Goal: Task Accomplishment & Management: Manage account settings

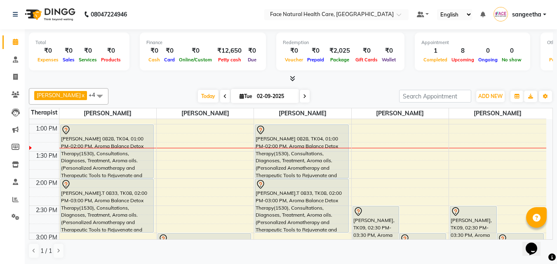
scroll to position [237, 0]
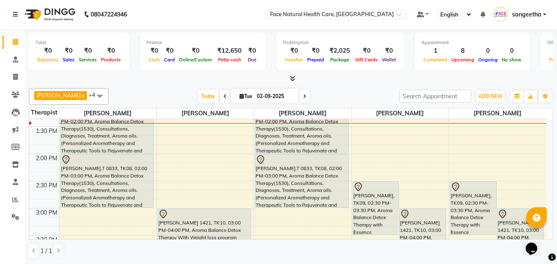
click at [311, 191] on div "[PERSON_NAME].T 0833, TK08, 02:00 PM-03:00 PM, Aroma Balance Detox Therapy(1530…" at bounding box center [301, 181] width 93 height 53
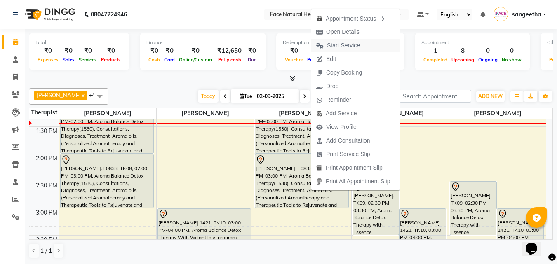
click at [367, 45] on button "Start Service" at bounding box center [355, 46] width 88 height 14
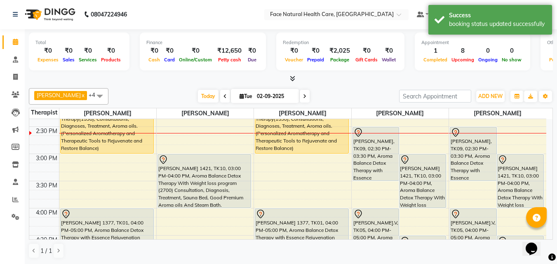
scroll to position [293, 0]
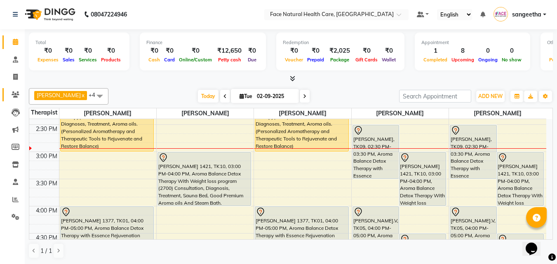
click at [18, 100] on link "Clients" at bounding box center [12, 95] width 20 height 14
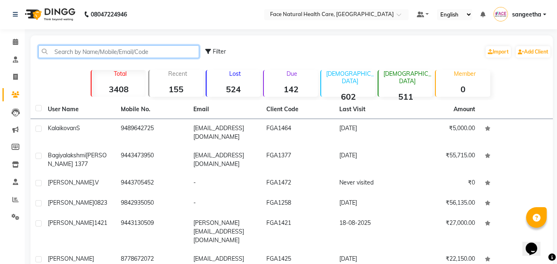
click at [88, 51] on input "text" at bounding box center [118, 51] width 161 height 13
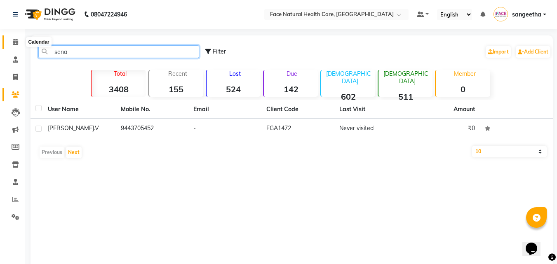
type input "sena"
click at [14, 41] on icon at bounding box center [15, 42] width 5 height 6
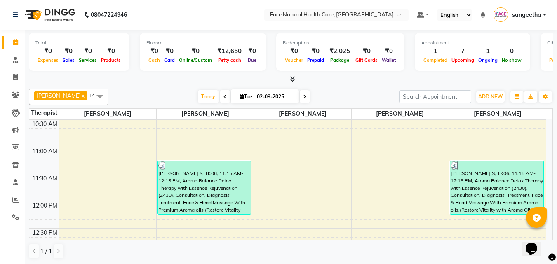
scroll to position [105, 0]
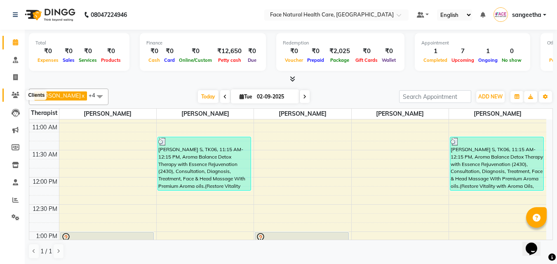
click at [12, 97] on icon at bounding box center [16, 95] width 8 height 6
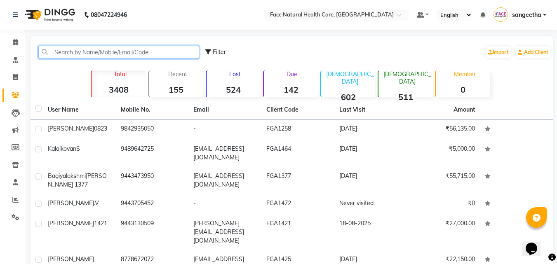
click at [124, 48] on input "text" at bounding box center [118, 52] width 161 height 13
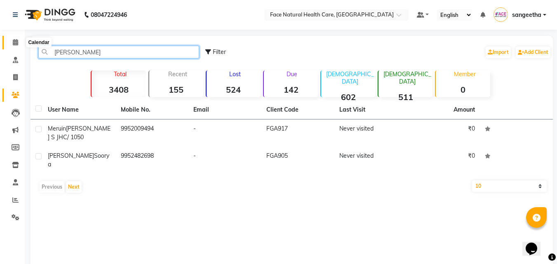
type input "[PERSON_NAME]"
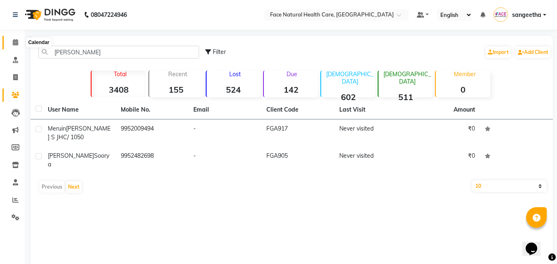
click at [14, 41] on icon at bounding box center [15, 42] width 5 height 6
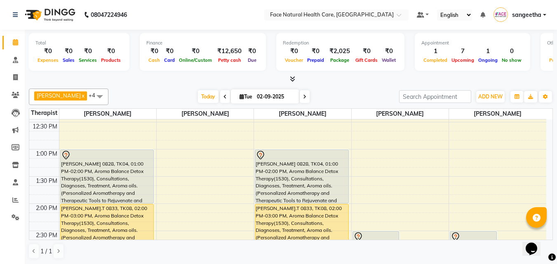
scroll to position [210, 0]
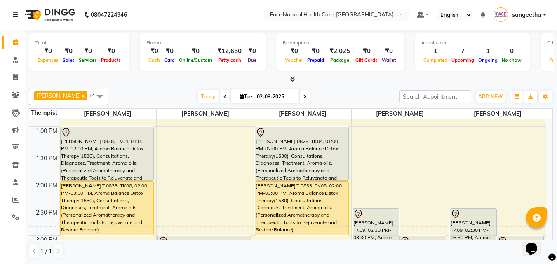
click at [394, 226] on div "[PERSON_NAME], TK09, 02:30 PM-03:30 PM, Aroma Balance Detox Therapy with Essenc…" at bounding box center [376, 235] width 46 height 53
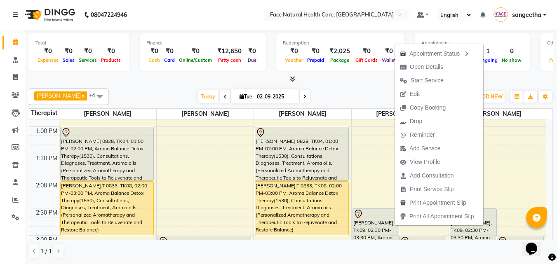
click at [552, 197] on td "9:00 AM 9:30 AM 10:00 AM 10:30 AM 11:00 AM 11:30 AM 12:00 PM 12:30 PM 1:00 PM 1…" at bounding box center [290, 180] width 523 height 121
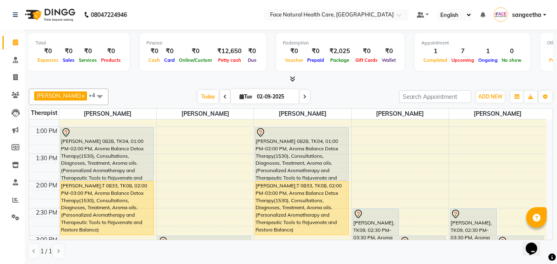
scroll to position [315, 0]
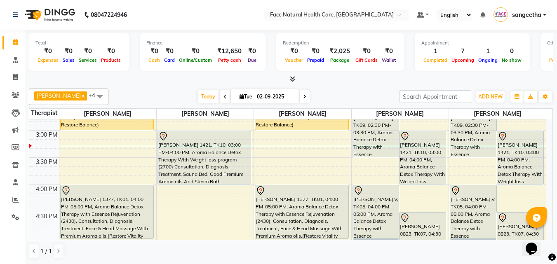
click at [530, 173] on div "[PERSON_NAME] 1421, TK10, 03:00 PM-04:00 PM, Aroma Balance Detox Therapy With W…" at bounding box center [520, 157] width 46 height 53
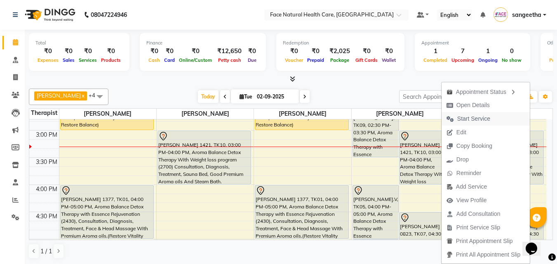
click at [488, 118] on span "Start Service" at bounding box center [468, 119] width 54 height 14
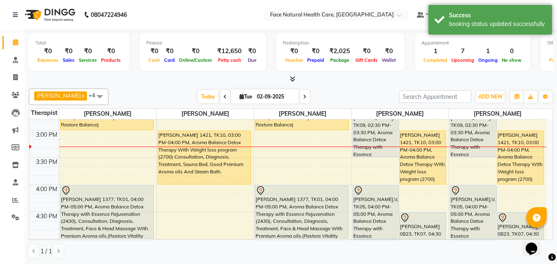
click at [378, 205] on div "[PERSON_NAME].V, TK05, 04:00 PM-05:00 PM, Aroma Balance Detox Therapy with Esse…" at bounding box center [376, 211] width 46 height 53
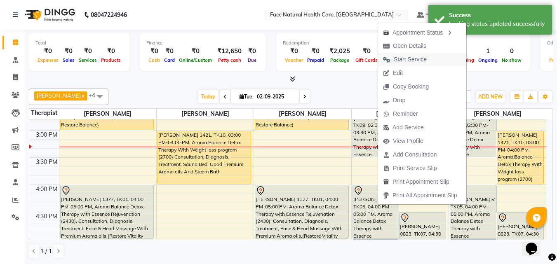
click at [415, 65] on span "Start Service" at bounding box center [405, 60] width 54 height 14
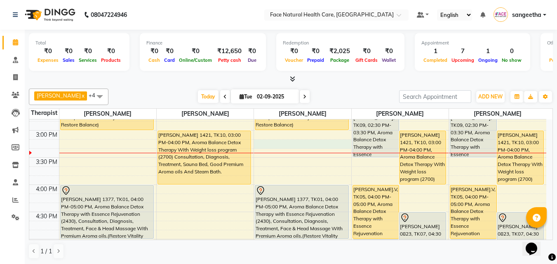
click at [265, 142] on div "9:00 AM 9:30 AM 10:00 AM 10:30 AM 11:00 AM 11:30 AM 12:00 PM 12:30 PM 1:00 PM 1…" at bounding box center [287, 76] width 517 height 544
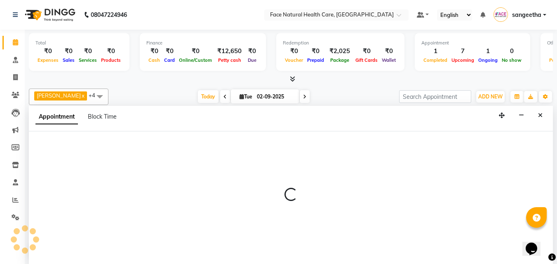
select select "40492"
select select "tentative"
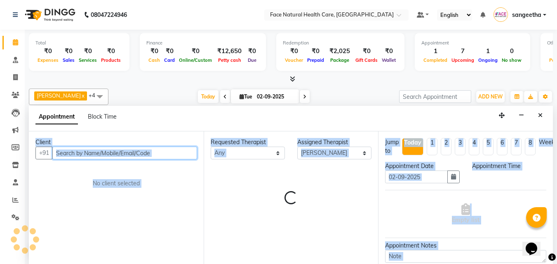
select select "915"
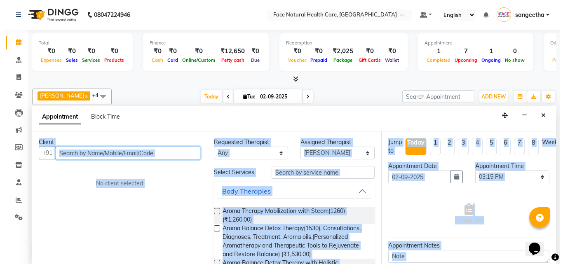
scroll to position [0, 0]
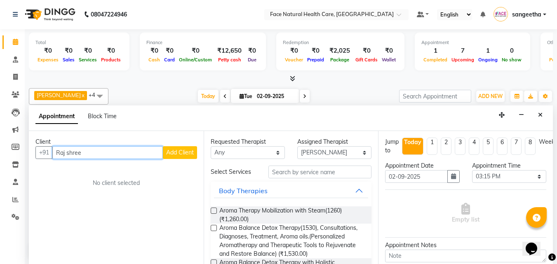
type input "Raj shree"
click at [172, 156] on span "Add Client" at bounding box center [180, 152] width 28 height 7
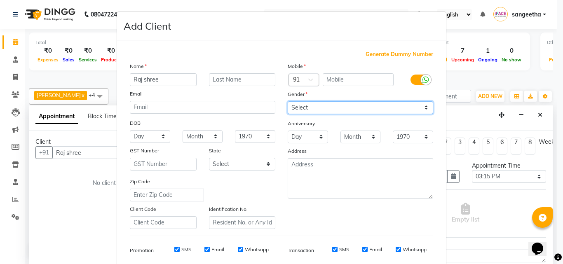
click at [358, 111] on select "Select [DEMOGRAPHIC_DATA] [DEMOGRAPHIC_DATA] Other Prefer Not To Say" at bounding box center [360, 107] width 145 height 13
select select "[DEMOGRAPHIC_DATA]"
click at [288, 101] on select "Select [DEMOGRAPHIC_DATA] [DEMOGRAPHIC_DATA] Other Prefer Not To Say" at bounding box center [360, 107] width 145 height 13
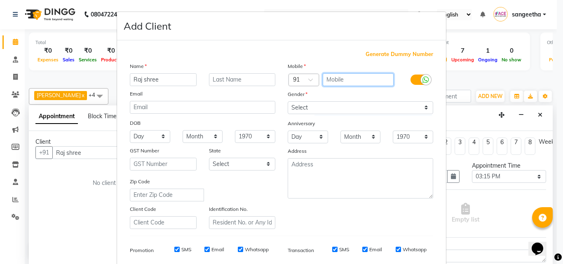
click at [340, 79] on input "text" at bounding box center [358, 79] width 71 height 13
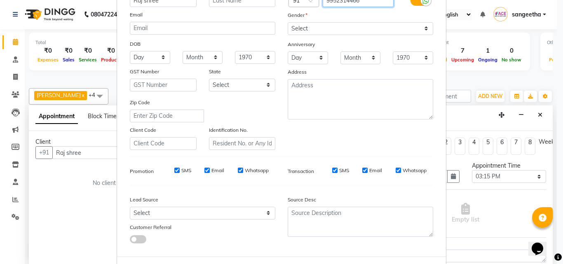
scroll to position [116, 0]
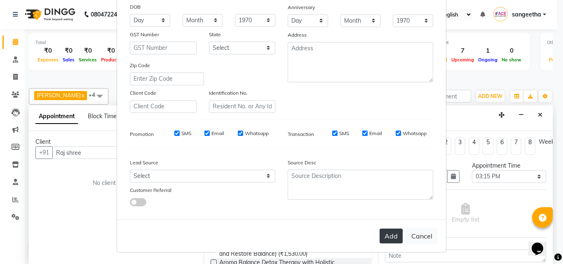
type input "9952314466"
click at [386, 236] on button "Add" at bounding box center [391, 236] width 23 height 15
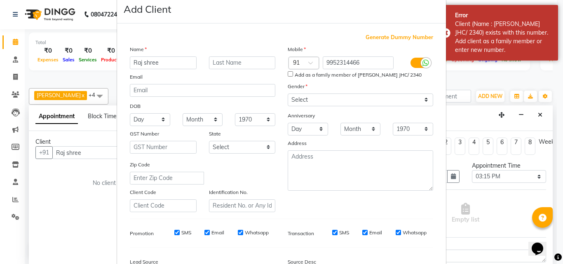
scroll to position [17, 0]
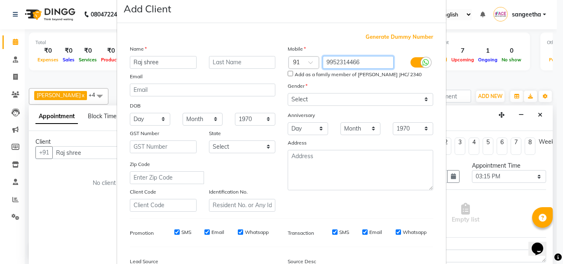
click at [381, 59] on input "9952314466" at bounding box center [358, 62] width 71 height 13
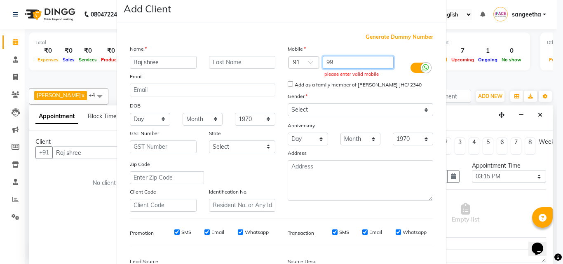
type input "9"
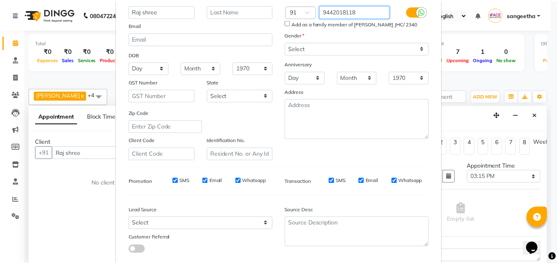
scroll to position [116, 0]
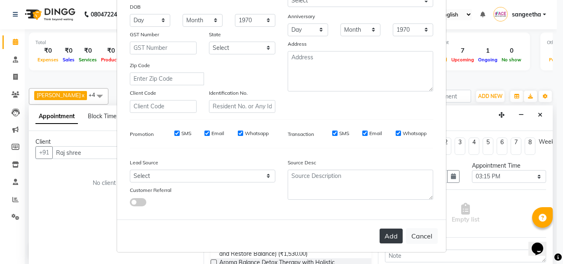
type input "9442018118"
click at [393, 243] on button "Add" at bounding box center [391, 236] width 23 height 15
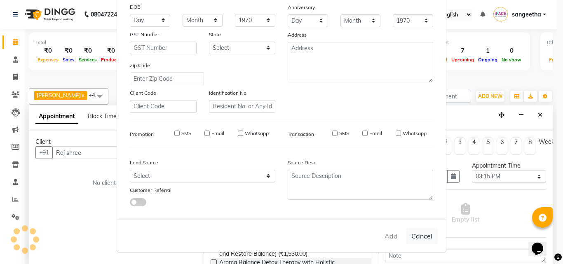
type input "9442018118"
select select
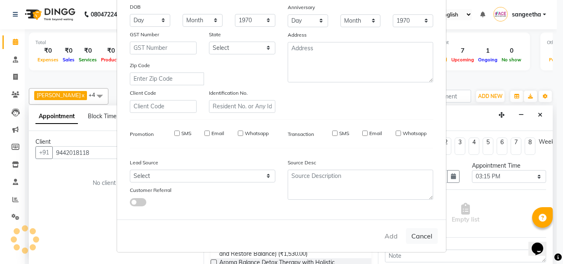
select select
checkbox input "false"
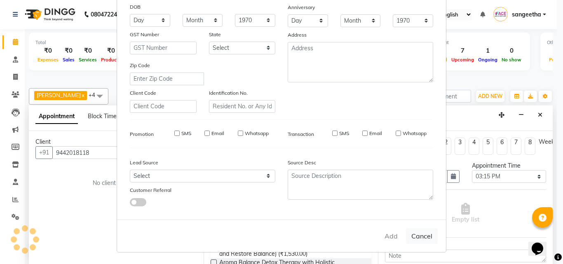
checkbox input "false"
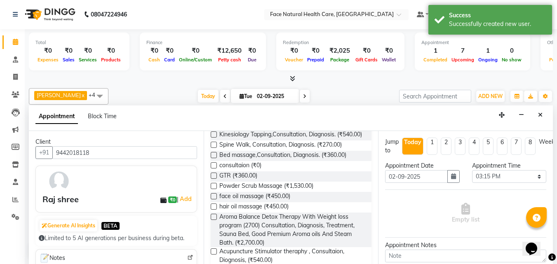
scroll to position [349, 0]
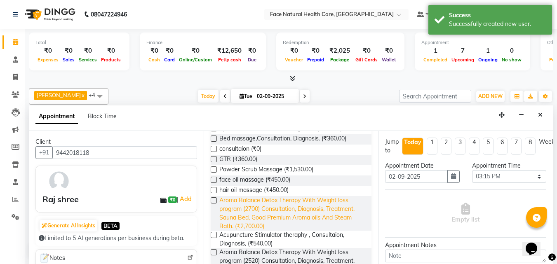
click at [310, 225] on span "Aroma Balance Detox Therapy With Weight loss program (2700) Consultation, Diagn…" at bounding box center [292, 213] width 146 height 35
checkbox input "false"
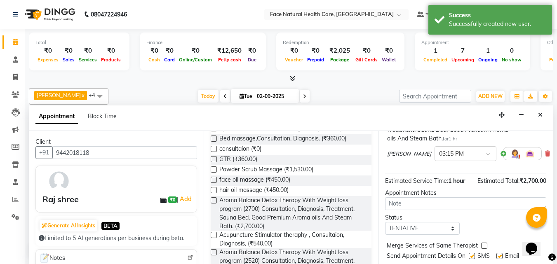
scroll to position [111, 0]
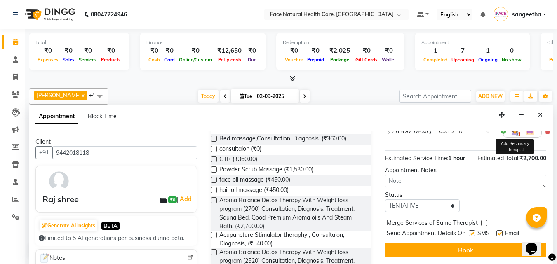
click at [510, 133] on img at bounding box center [515, 131] width 10 height 10
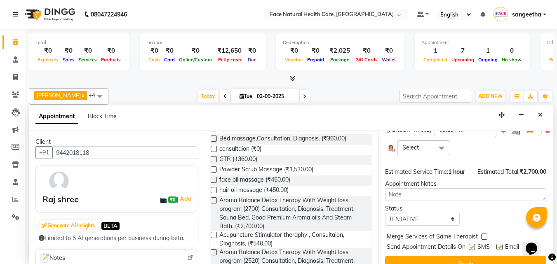
click at [436, 144] on span at bounding box center [441, 149] width 16 height 16
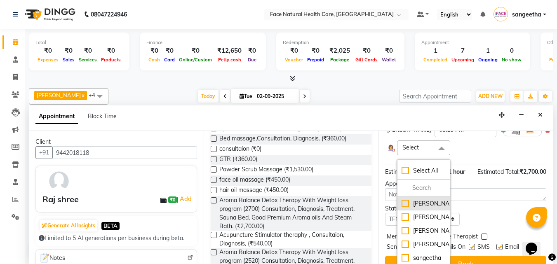
click at [428, 208] on div "[PERSON_NAME]" at bounding box center [423, 203] width 44 height 9
checkbox input "true"
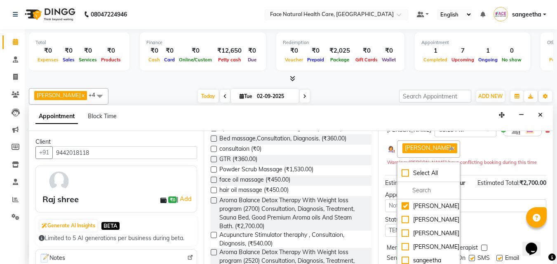
scroll to position [166, 0]
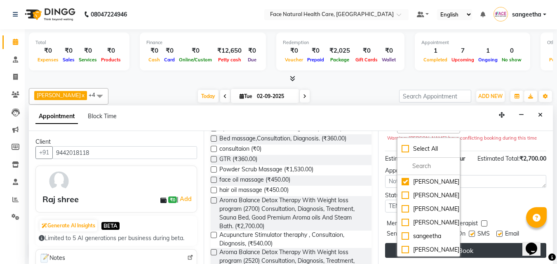
click at [506, 243] on button "Book" at bounding box center [465, 250] width 161 height 15
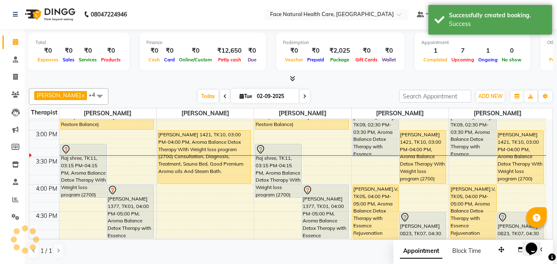
scroll to position [0, 0]
click at [284, 168] on div "Raj shree, TK11, 03:15 PM-04:15 PM, Aroma Balance Detox Therapy With Weight los…" at bounding box center [278, 171] width 46 height 53
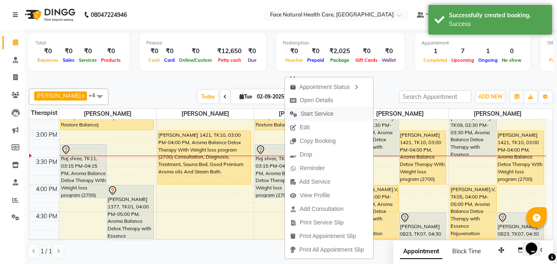
click at [298, 110] on span "Start Service" at bounding box center [312, 114] width 54 height 14
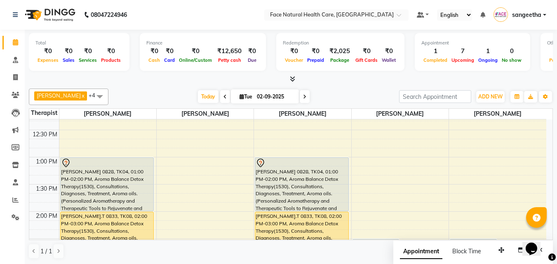
scroll to position [210, 0]
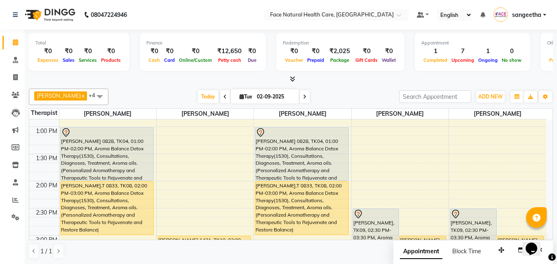
click at [477, 235] on div "[PERSON_NAME], TK09, 02:30 PM-03:30 PM, Aroma Balance Detox Therapy with Essenc…" at bounding box center [473, 235] width 46 height 53
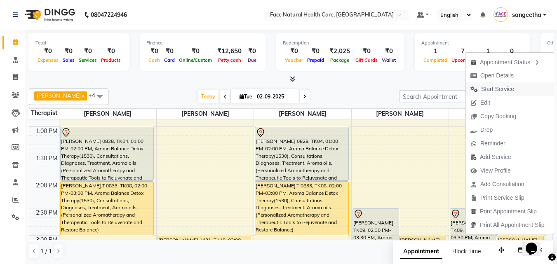
click at [520, 87] on button "Start Service" at bounding box center [509, 89] width 88 height 14
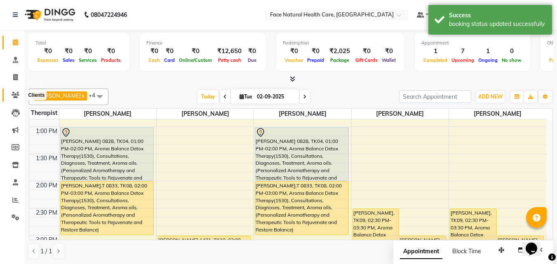
click at [14, 91] on span at bounding box center [15, 95] width 14 height 9
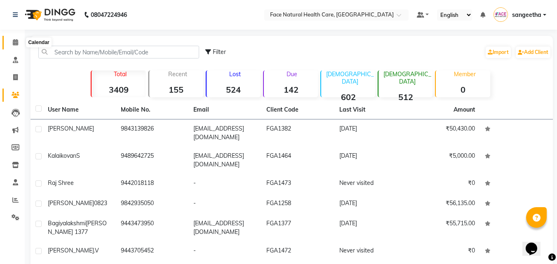
click at [12, 39] on span at bounding box center [15, 42] width 14 height 9
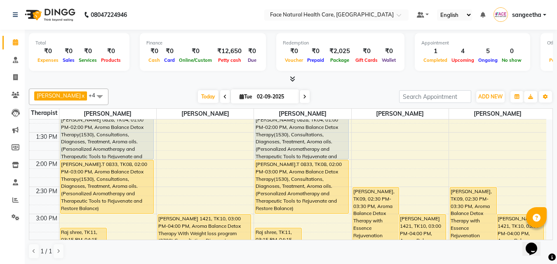
scroll to position [246, 0]
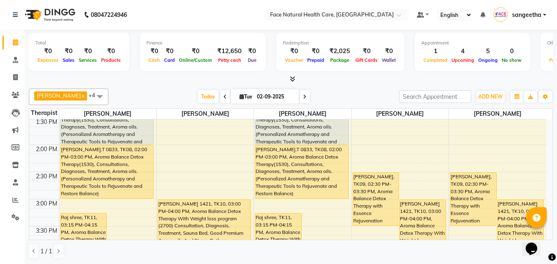
click at [295, 162] on div "[PERSON_NAME].T 0833, TK08, 02:00 PM-03:00 PM, Aroma Balance Detox Therapy(1530…" at bounding box center [301, 171] width 93 height 53
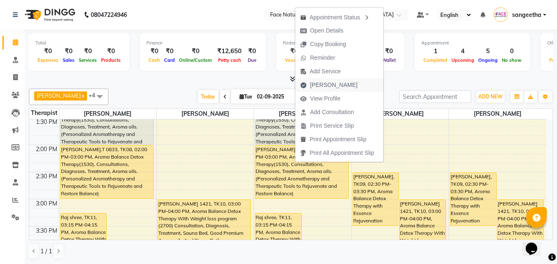
click at [331, 86] on span "[PERSON_NAME]" at bounding box center [333, 85] width 47 height 9
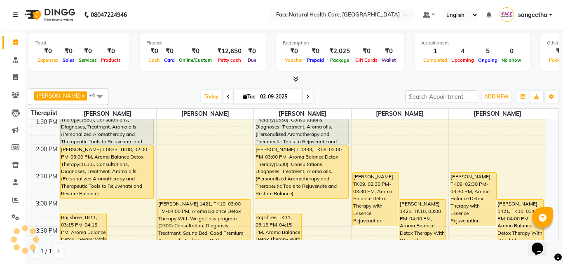
select select "service"
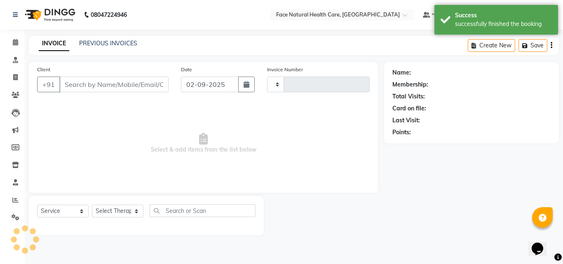
type input "1258"
select select "5675"
type input "9442900220"
select select "47694"
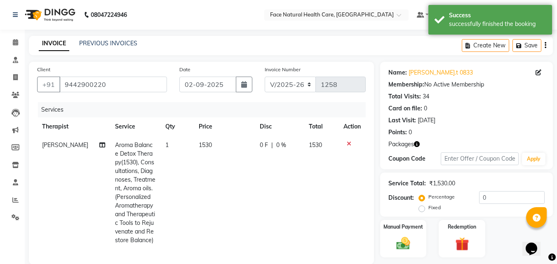
click at [206, 144] on span "1530" at bounding box center [205, 144] width 13 height 7
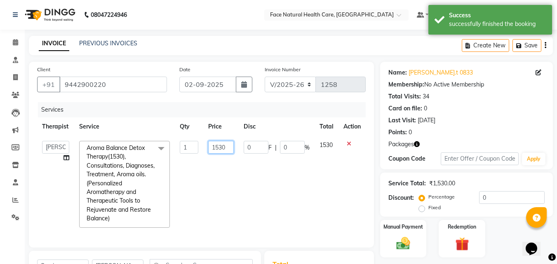
click at [227, 146] on input "1530" at bounding box center [221, 147] width 26 height 13
type input "1275"
click at [290, 216] on td "0 F | 0 %" at bounding box center [277, 184] width 76 height 97
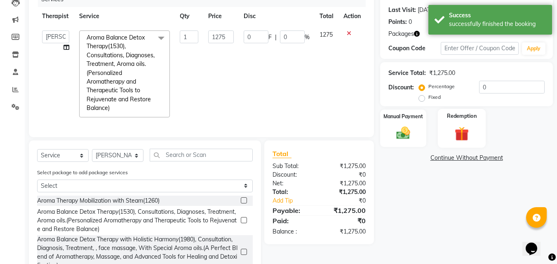
click at [478, 133] on div "Redemption" at bounding box center [462, 128] width 48 height 39
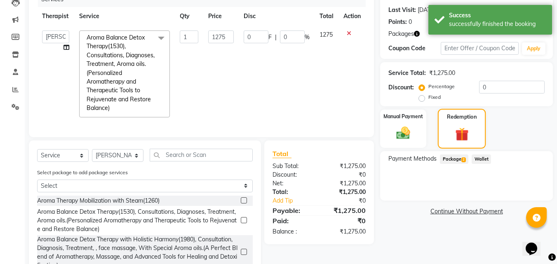
scroll to position [113, 0]
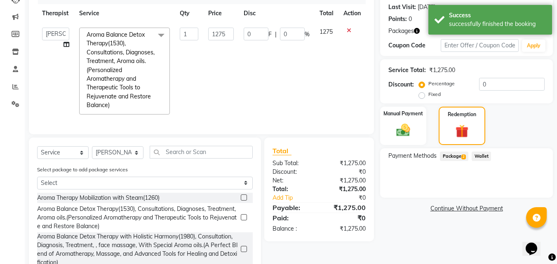
click at [452, 152] on span "Package 2" at bounding box center [454, 156] width 28 height 9
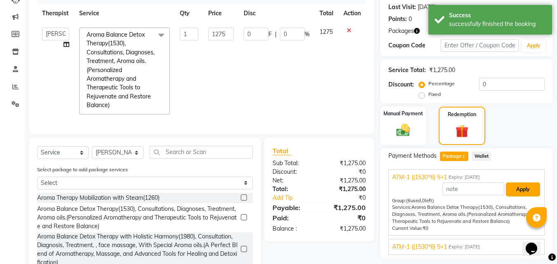
click at [523, 193] on button "Apply" at bounding box center [523, 190] width 34 height 14
type input "ATM-1 ((1530*6) 5+1"
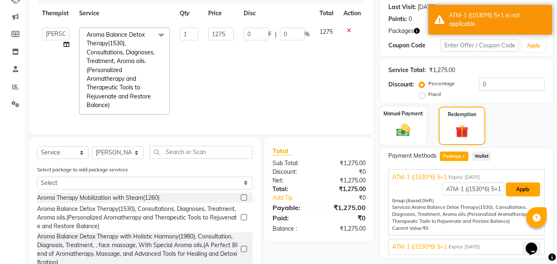
scroll to position [0, 0]
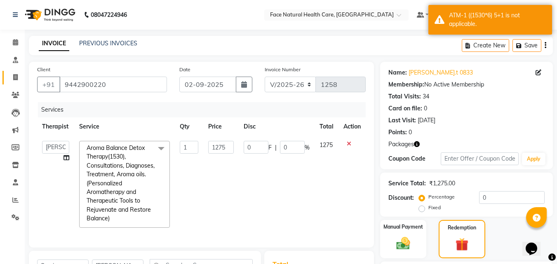
click at [18, 82] on link "Invoice" at bounding box center [12, 78] width 20 height 14
select select "service"
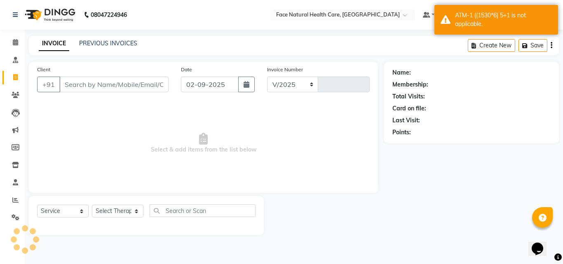
select select "5675"
type input "1258"
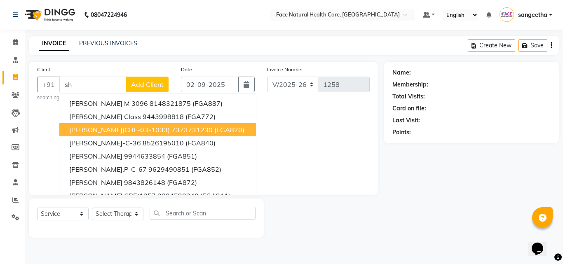
type input "s"
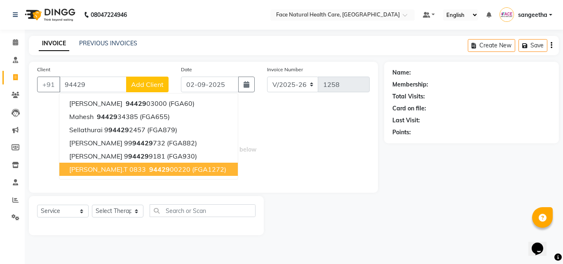
click at [149, 165] on span "94429" at bounding box center [159, 169] width 21 height 8
type input "9442900220"
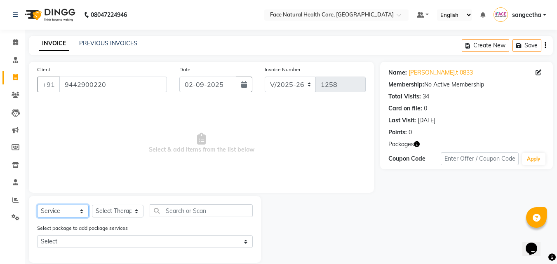
click at [82, 212] on select "Select Service Product Membership Package Voucher Prepaid Gift Card" at bounding box center [63, 211] width 52 height 13
select select "package"
click at [37, 205] on select "Select Service Product Membership Package Voucher Prepaid Gift Card" at bounding box center [63, 211] width 52 height 13
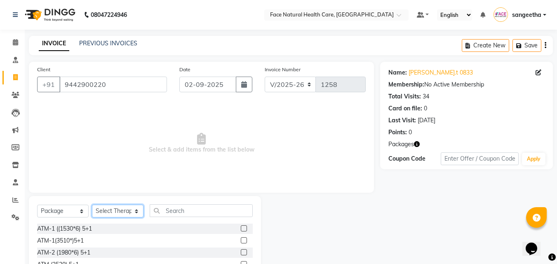
click at [116, 209] on select "Select Therapist [PERSON_NAME] [PERSON_NAME] [PERSON_NAME] M [PERSON_NAME] [PER…" at bounding box center [118, 211] width 52 height 13
select select "40492"
click at [92, 205] on select "Select Therapist [PERSON_NAME] [PERSON_NAME] [PERSON_NAME] M [PERSON_NAME] [PER…" at bounding box center [118, 211] width 52 height 13
click at [241, 228] on label at bounding box center [244, 228] width 6 height 6
click at [241, 228] on input "checkbox" at bounding box center [243, 228] width 5 height 5
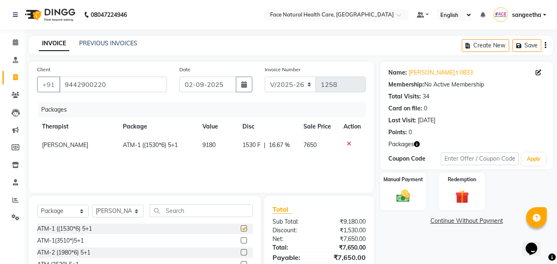
checkbox input "false"
click at [452, 220] on link "Continue Without Payment" at bounding box center [466, 221] width 169 height 9
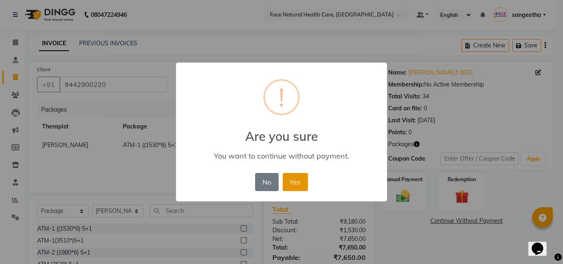
click at [294, 185] on button "Yes" at bounding box center [295, 182] width 25 height 18
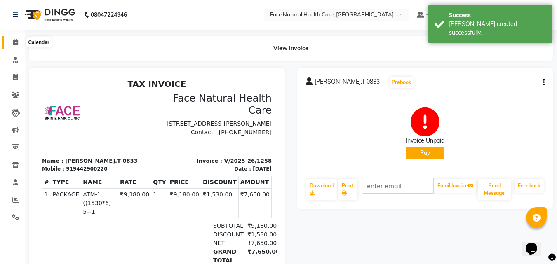
click at [17, 43] on icon at bounding box center [15, 42] width 5 height 6
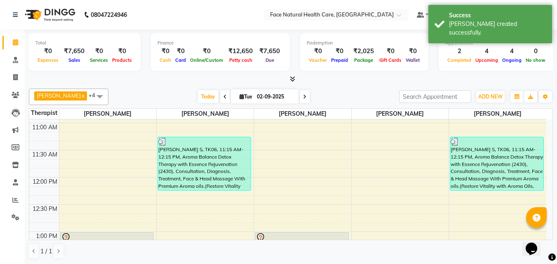
scroll to position [210, 0]
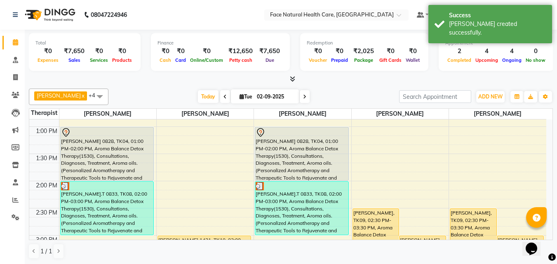
click at [293, 198] on div "[PERSON_NAME].T 0833, TK08, 02:00 PM-03:00 PM, Aroma Balance Detox Therapy(1530…" at bounding box center [301, 208] width 93 height 53
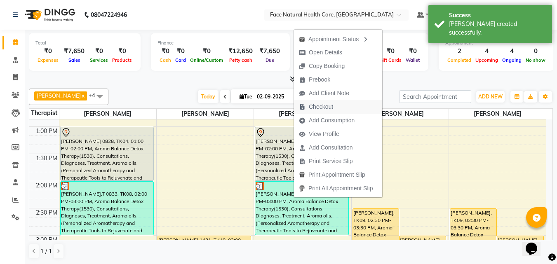
click at [339, 100] on button "Checkout" at bounding box center [338, 107] width 88 height 14
select select "5675"
select select "service"
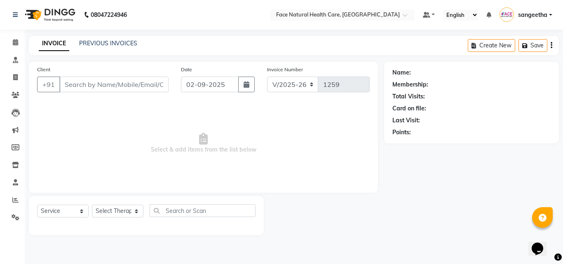
type input "9442900220"
select select "47694"
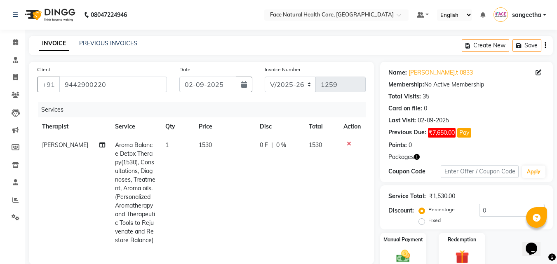
click at [207, 146] on span "1530" at bounding box center [205, 144] width 13 height 7
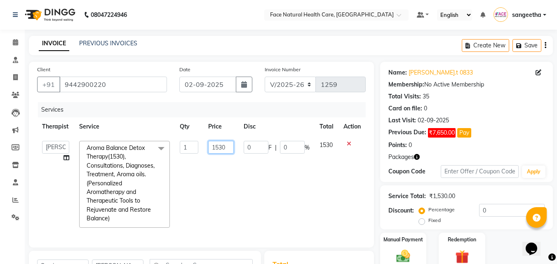
click at [229, 144] on input "1530" at bounding box center [221, 147] width 26 height 13
type input "1275"
click at [310, 203] on tr "[PERSON_NAME] [PERSON_NAME] [PERSON_NAME] M [PERSON_NAME] [PERSON_NAME] [PERSON…" at bounding box center [201, 184] width 328 height 97
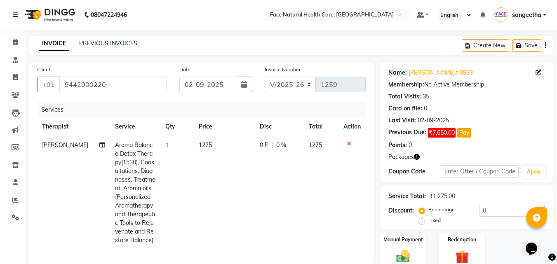
scroll to position [128, 0]
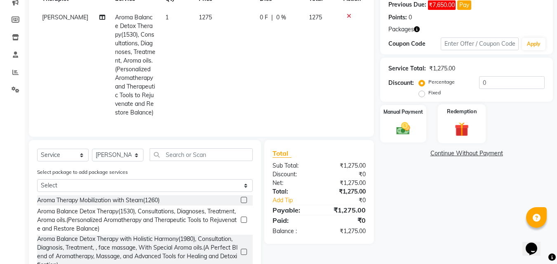
click at [474, 128] on div "Redemption" at bounding box center [462, 123] width 48 height 39
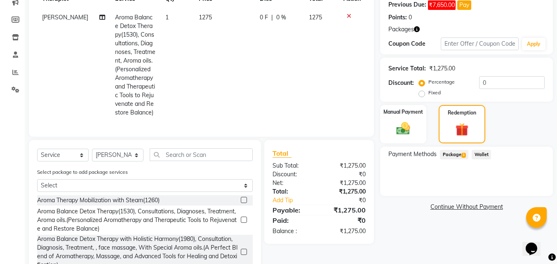
click at [456, 151] on span "Package 3" at bounding box center [454, 154] width 28 height 9
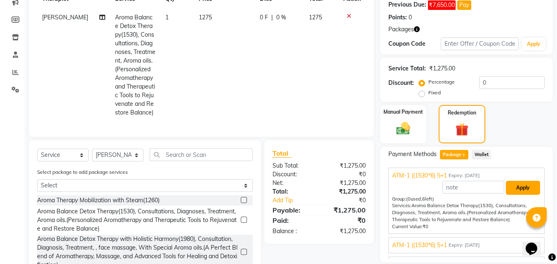
click at [527, 185] on button "Apply" at bounding box center [523, 188] width 34 height 14
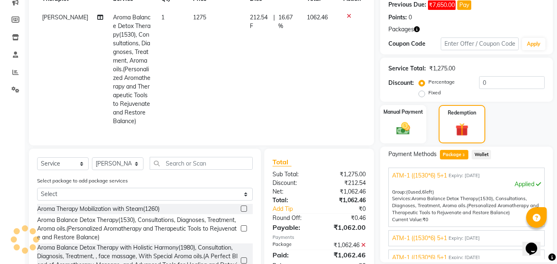
click at [249, 11] on td "212.54 F | 16.67 %" at bounding box center [273, 69] width 57 height 122
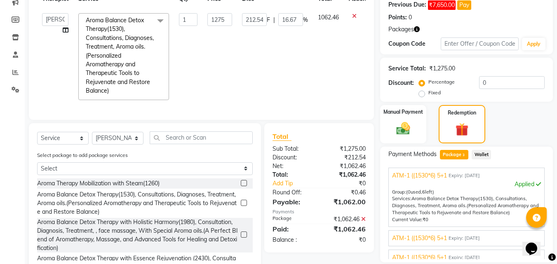
click at [272, 20] on div "212.54 F | 16.67 %" at bounding box center [275, 19] width 66 height 13
click at [262, 20] on input "212.54" at bounding box center [254, 19] width 25 height 13
type input "2"
type input "0"
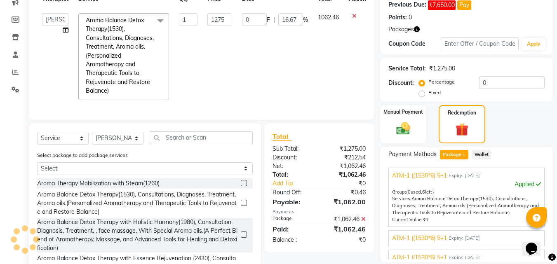
click at [332, 71] on td "1062.46" at bounding box center [328, 56] width 31 height 97
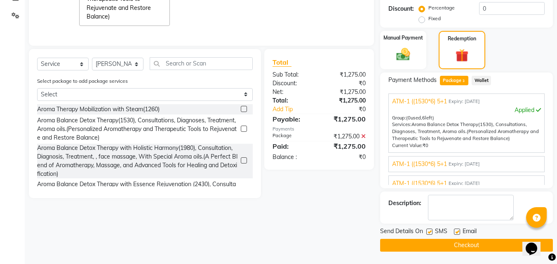
scroll to position [120, 0]
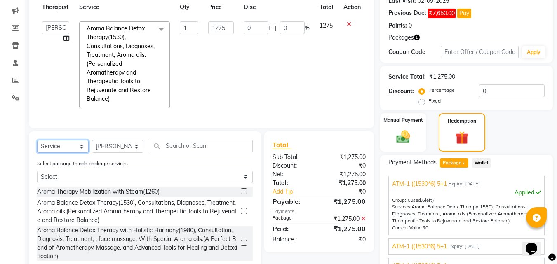
click at [88, 151] on select "Select Service Product Membership Package Voucher Prepaid Gift Card" at bounding box center [63, 146] width 52 height 13
select select "product"
click at [37, 146] on select "Select Service Product Membership Package Voucher Prepaid Gift Card" at bounding box center [63, 146] width 52 height 13
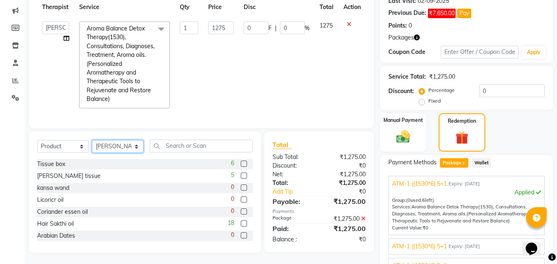
click at [122, 150] on select "Select Therapist [PERSON_NAME] [PERSON_NAME] [PERSON_NAME] M [PERSON_NAME] [PER…" at bounding box center [118, 146] width 52 height 13
select select "68300"
click at [92, 146] on select "Select Therapist [PERSON_NAME] [PERSON_NAME] [PERSON_NAME] M [PERSON_NAME] [PER…" at bounding box center [118, 146] width 52 height 13
click at [197, 152] on input "text" at bounding box center [201, 146] width 103 height 13
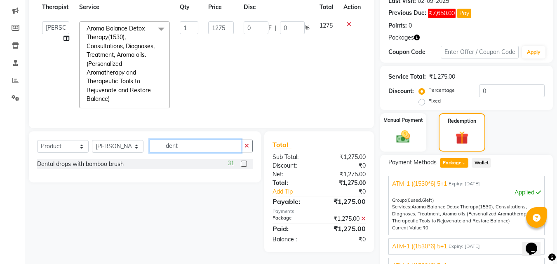
type input "dent"
click at [243, 167] on label at bounding box center [244, 164] width 6 height 6
click at [243, 167] on input "checkbox" at bounding box center [243, 164] width 5 height 5
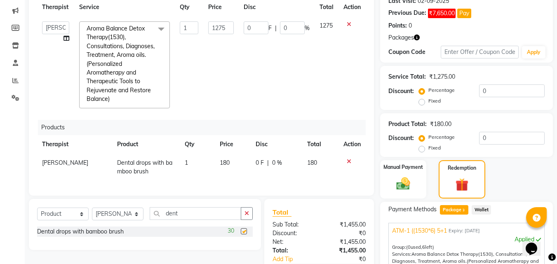
checkbox input "false"
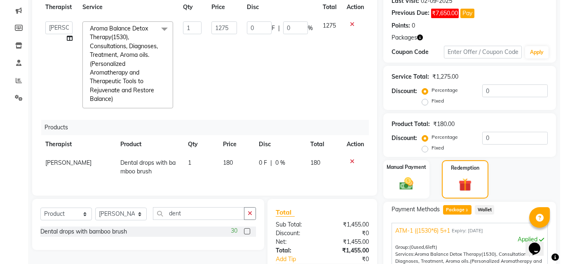
scroll to position [249, 0]
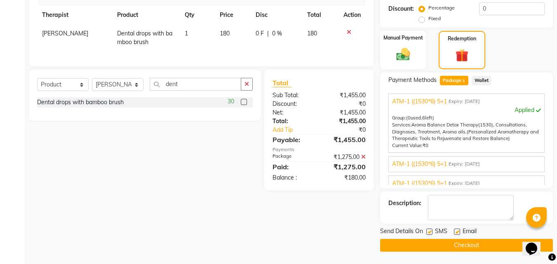
click at [430, 231] on label at bounding box center [429, 232] width 6 height 6
click at [430, 231] on input "checkbox" at bounding box center [428, 232] width 5 height 5
checkbox input "false"
click at [456, 233] on label at bounding box center [457, 232] width 6 height 6
click at [456, 233] on input "checkbox" at bounding box center [456, 232] width 5 height 5
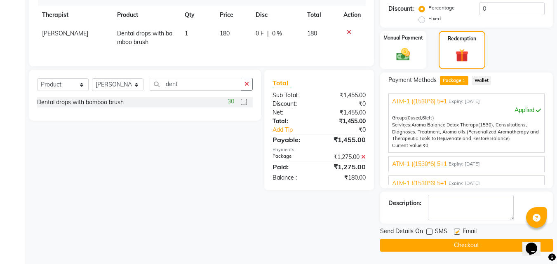
checkbox input "false"
click at [478, 247] on button "Checkout" at bounding box center [466, 245] width 173 height 13
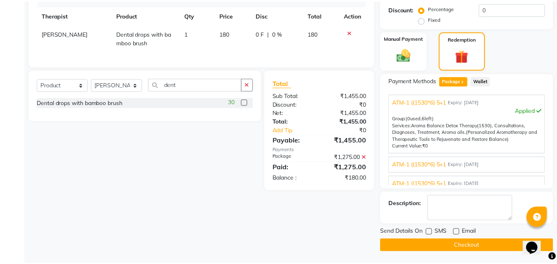
scroll to position [0, 0]
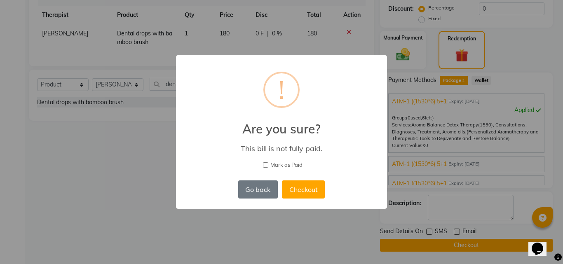
click at [268, 164] on input "Mark as Paid" at bounding box center [265, 164] width 5 height 5
checkbox input "true"
click at [297, 192] on button "Checkout" at bounding box center [303, 190] width 43 height 18
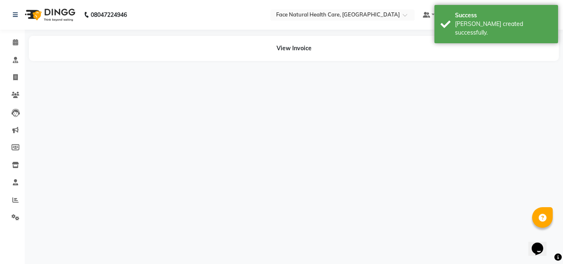
select select "47694"
select select "40492"
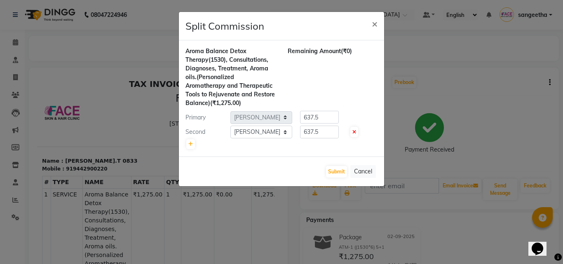
click at [20, 37] on ngb-modal-window "Split Commission × Aroma Balance Detox Therapy(1530), Consultations, Diagnoses,…" at bounding box center [281, 132] width 563 height 264
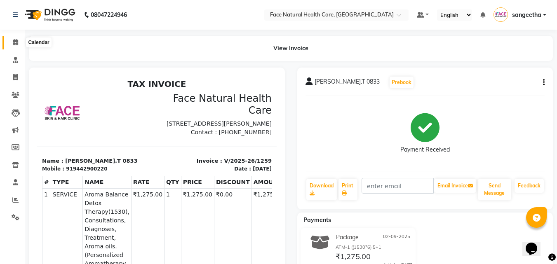
click at [15, 42] on icon at bounding box center [15, 42] width 5 height 6
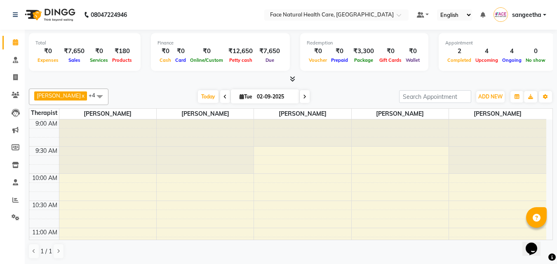
scroll to position [105, 0]
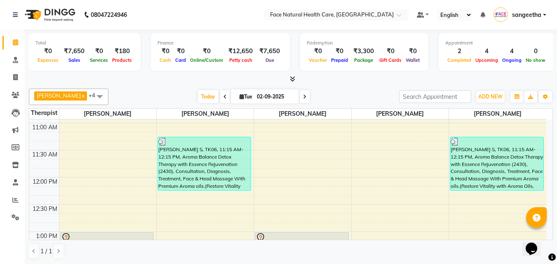
click at [303, 98] on icon at bounding box center [304, 96] width 3 height 5
type input "[DATE]"
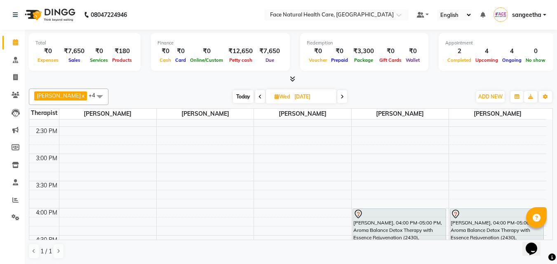
scroll to position [276, 0]
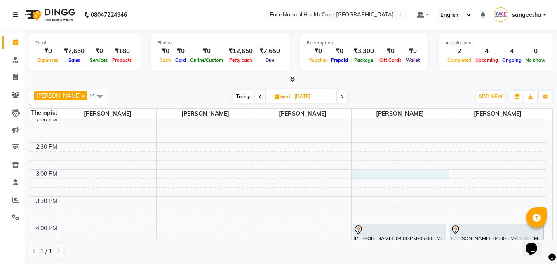
click at [361, 174] on div "9:00 AM 9:30 AM 10:00 AM 10:30 AM 11:00 AM 11:30 AM 12:00 PM 12:30 PM 1:00 PM 1…" at bounding box center [287, 115] width 517 height 544
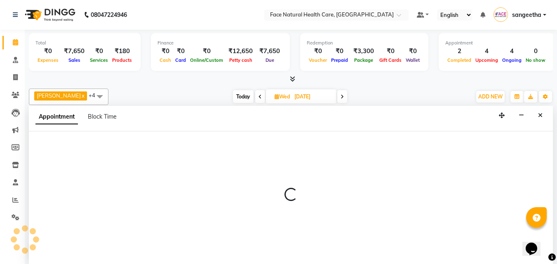
select select "38864"
select select "tentative"
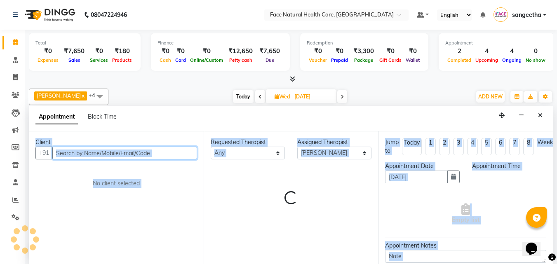
scroll to position [0, 0]
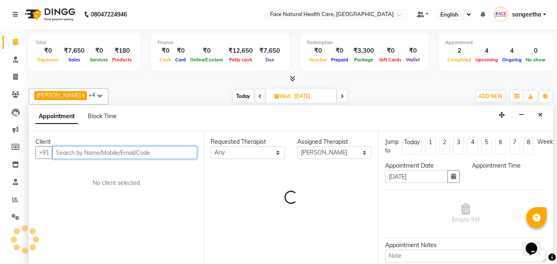
select select "900"
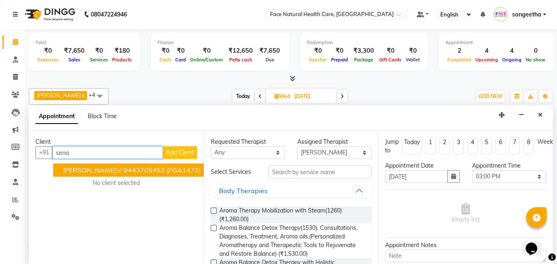
click at [177, 170] on span "(FGA1472)" at bounding box center [184, 170] width 34 height 8
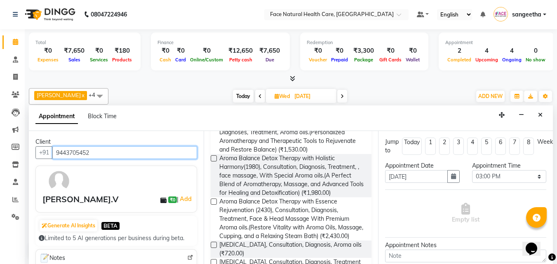
scroll to position [116, 0]
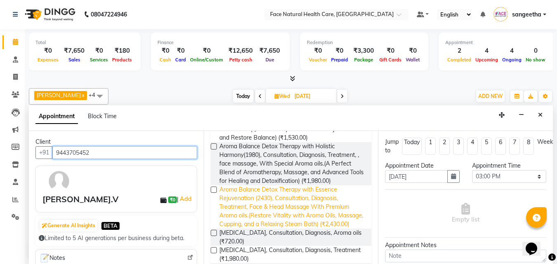
type input "9443705452"
click at [288, 204] on span "Aroma Balance Detox Therapy with Essence Rejuvenation (2430), Consultation, Dia…" at bounding box center [292, 206] width 146 height 43
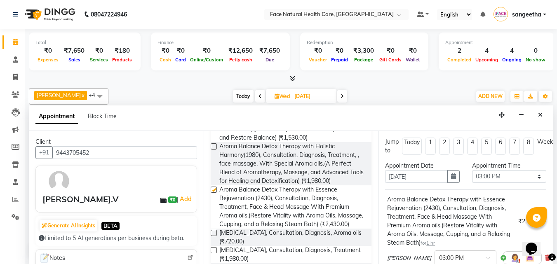
checkbox input "false"
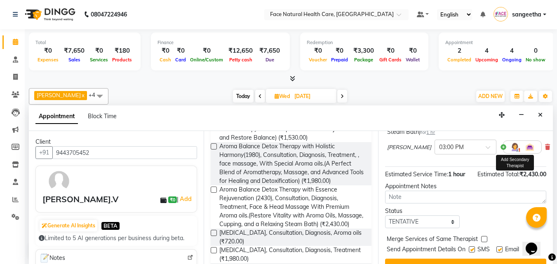
click at [510, 148] on img at bounding box center [515, 147] width 10 height 10
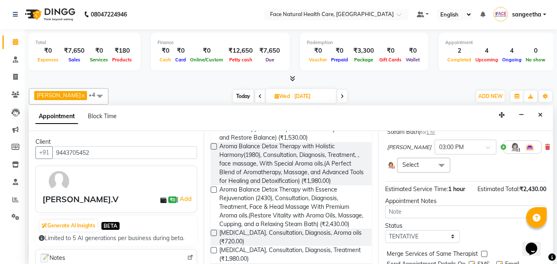
click at [436, 168] on span at bounding box center [441, 166] width 16 height 16
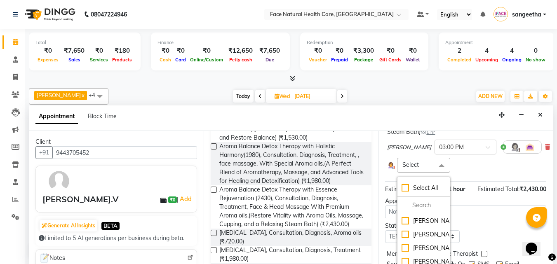
scroll to position [164, 0]
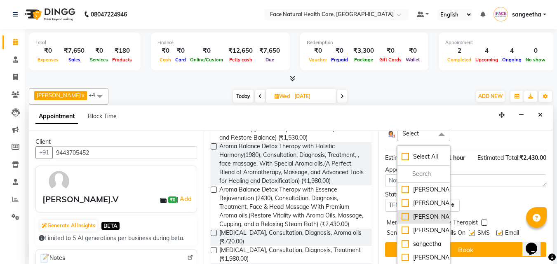
click at [420, 216] on div "[PERSON_NAME]" at bounding box center [423, 217] width 44 height 9
checkbox input "true"
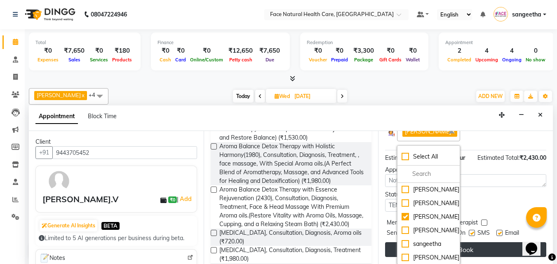
click at [494, 242] on button "Book" at bounding box center [465, 249] width 161 height 15
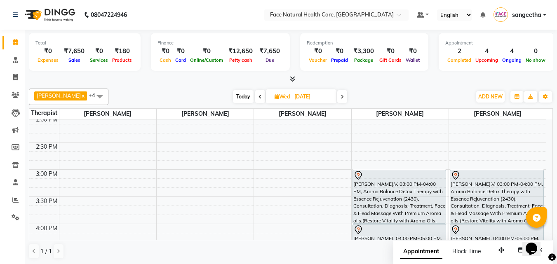
scroll to position [381, 0]
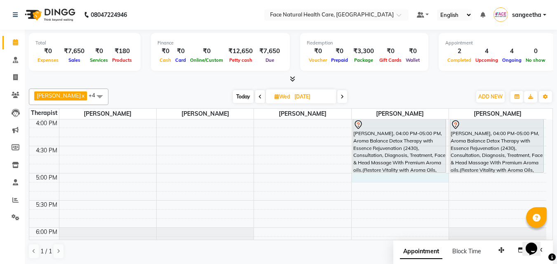
click at [357, 176] on div "9:00 AM 9:30 AM 10:00 AM 10:30 AM 11:00 AM 11:30 AM 12:00 PM 12:30 PM 1:00 PM 1…" at bounding box center [287, 10] width 517 height 544
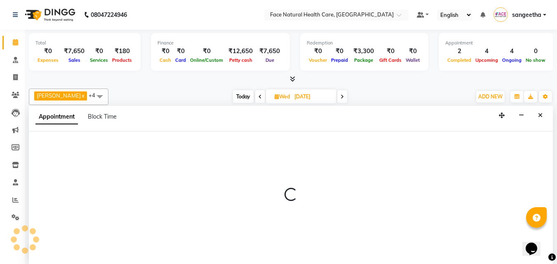
scroll to position [0, 0]
select select "38864"
select select "tentative"
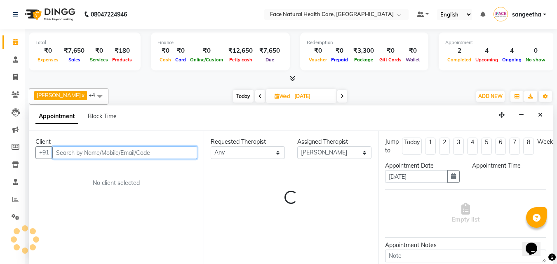
select select "1020"
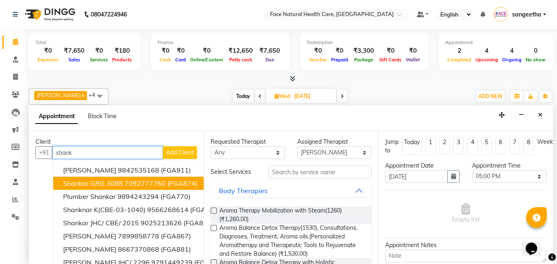
click at [155, 185] on ngb-highlight "7092777760" at bounding box center [144, 183] width 41 height 8
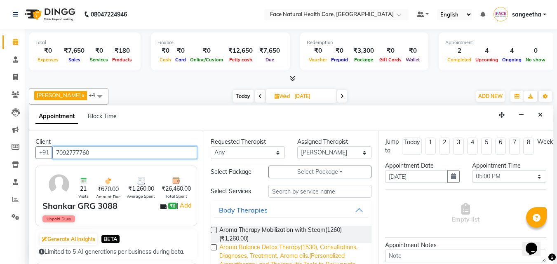
type input "7092777760"
click at [317, 246] on span "Aroma Balance Detox Therapy(1530), Consultations, Diagnoses, Treatment, Aroma o…" at bounding box center [292, 260] width 146 height 35
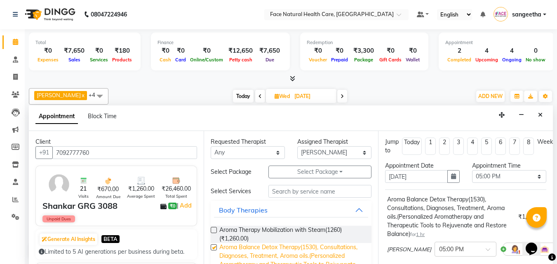
checkbox input "false"
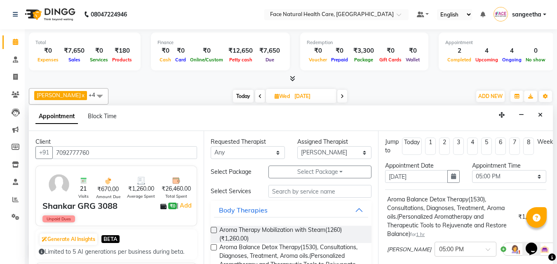
click at [553, 215] on div "Total ₹0 Expenses ₹7,650 Sales ₹0 Services ₹180 Products Finance ₹0 Cash ₹0 Car…" at bounding box center [291, 146] width 532 height 235
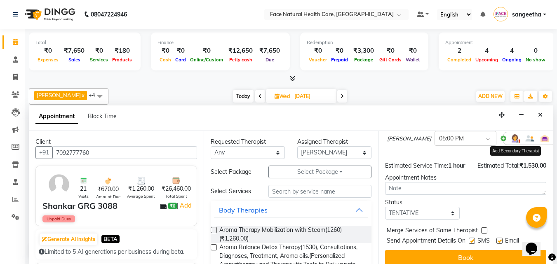
click at [510, 139] on img at bounding box center [515, 139] width 10 height 10
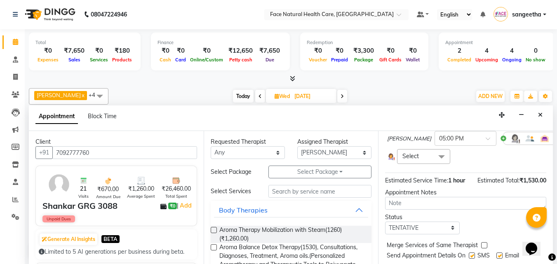
click at [442, 159] on span at bounding box center [441, 157] width 16 height 16
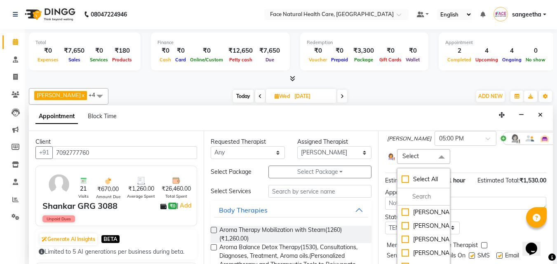
scroll to position [142, 0]
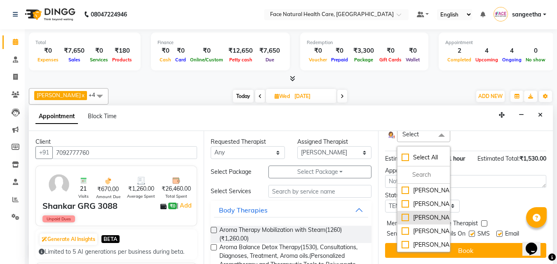
click at [424, 222] on div "[PERSON_NAME]" at bounding box center [423, 217] width 44 height 9
checkbox input "true"
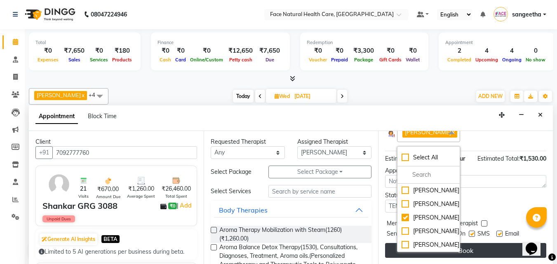
click at [479, 252] on button "Book" at bounding box center [465, 250] width 161 height 15
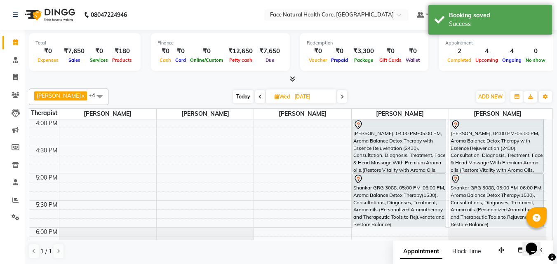
scroll to position [276, 0]
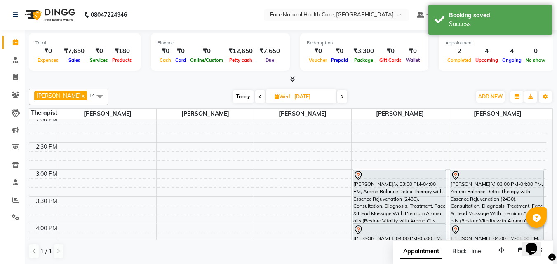
click at [545, 148] on div "9:00 AM 9:30 AM 10:00 AM 10:30 AM 11:00 AM 11:30 AM 12:00 PM 12:30 PM 1:00 PM 1…" at bounding box center [287, 115] width 517 height 544
select select "65164"
select select "tentative"
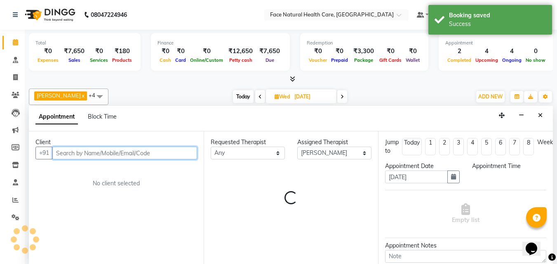
select select "870"
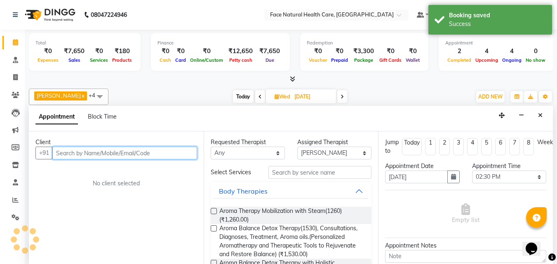
scroll to position [0, 0]
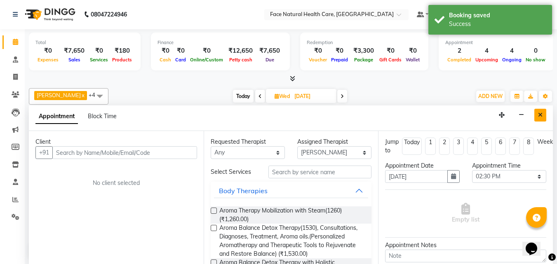
click at [541, 109] on button "Close" at bounding box center [540, 115] width 12 height 13
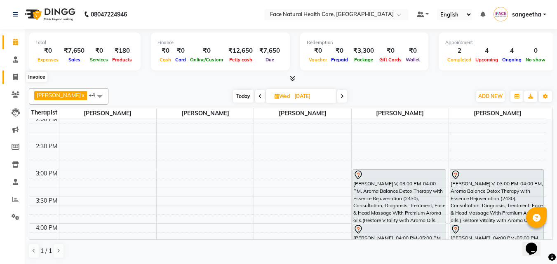
click at [12, 76] on span at bounding box center [15, 77] width 14 height 9
select select "5675"
select select "service"
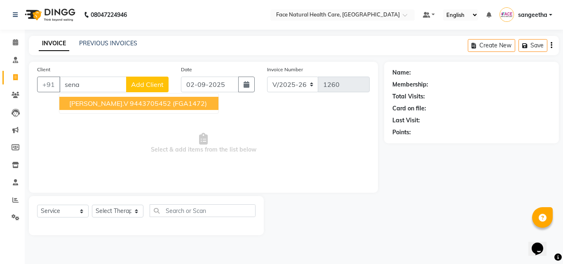
click at [90, 101] on span "[PERSON_NAME].V" at bounding box center [98, 103] width 59 height 8
type input "9443705452"
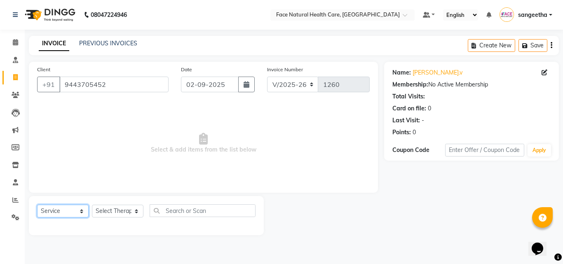
click at [76, 215] on select "Select Service Product Membership Package Voucher Prepaid Gift Card" at bounding box center [63, 211] width 52 height 13
select select "package"
click at [37, 205] on select "Select Service Product Membership Package Voucher Prepaid Gift Card" at bounding box center [63, 211] width 52 height 13
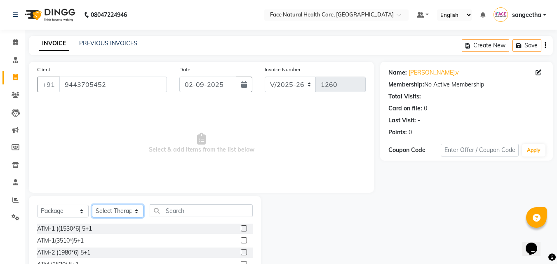
click at [120, 212] on select "Select Therapist [PERSON_NAME] [PERSON_NAME] [PERSON_NAME] M [PERSON_NAME] [PER…" at bounding box center [118, 211] width 52 height 13
select select "38864"
click at [92, 205] on select "Select Therapist [PERSON_NAME] [PERSON_NAME] [PERSON_NAME] M [PERSON_NAME] [PER…" at bounding box center [118, 211] width 52 height 13
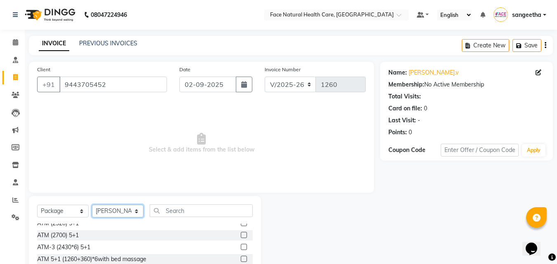
scroll to position [61, 0]
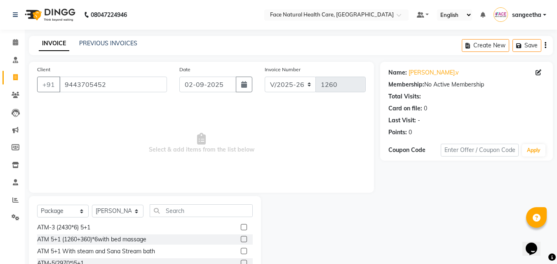
click at [241, 227] on label at bounding box center [244, 227] width 6 height 6
click at [241, 227] on input "checkbox" at bounding box center [243, 227] width 5 height 5
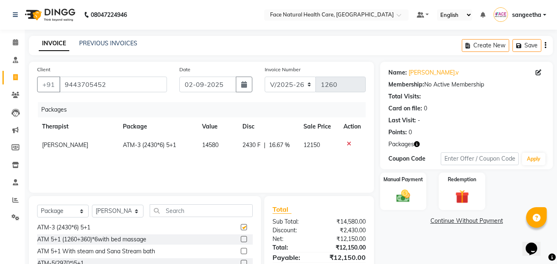
checkbox input "false"
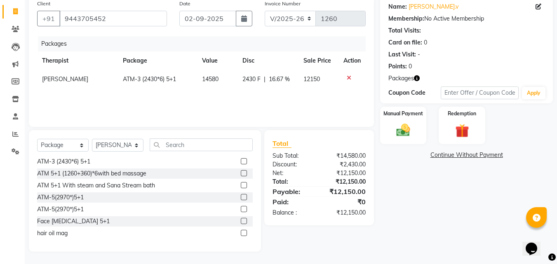
click at [497, 158] on link "Continue Without Payment" at bounding box center [466, 155] width 169 height 9
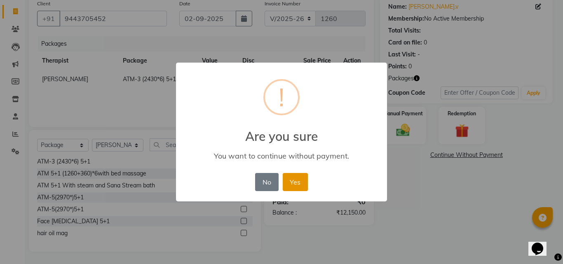
click at [293, 181] on button "Yes" at bounding box center [295, 182] width 25 height 18
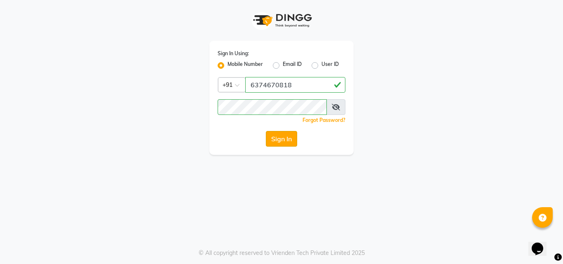
click at [291, 145] on button "Sign In" at bounding box center [281, 139] width 31 height 16
click at [287, 135] on div "Sign In" at bounding box center [282, 139] width 128 height 16
click at [283, 134] on div "Sign In" at bounding box center [282, 139] width 128 height 16
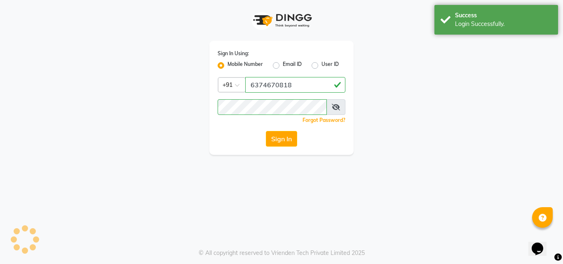
click at [271, 163] on div "Sign In Using: Mobile Number Email ID User ID Country Code × [PHONE_NUMBER] Rem…" at bounding box center [281, 132] width 563 height 264
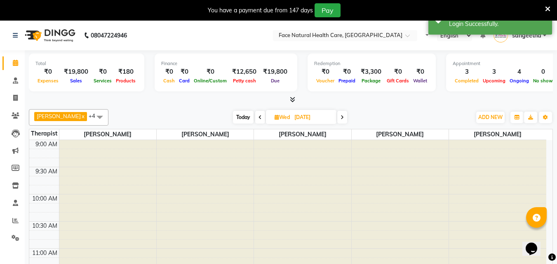
select select "en"
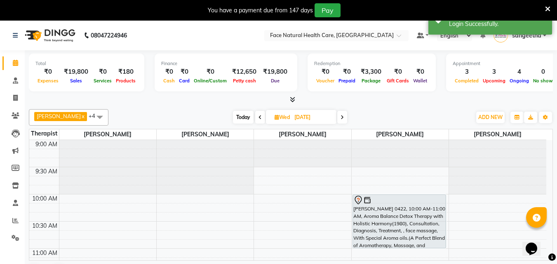
click at [337, 120] on span at bounding box center [342, 117] width 10 height 13
type input "[DATE]"
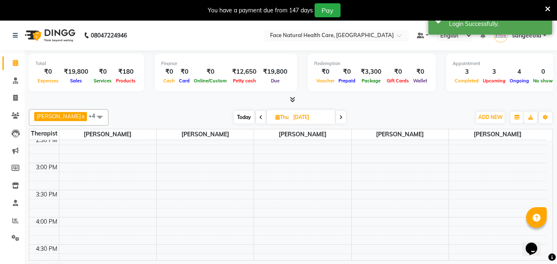
scroll to position [276, 0]
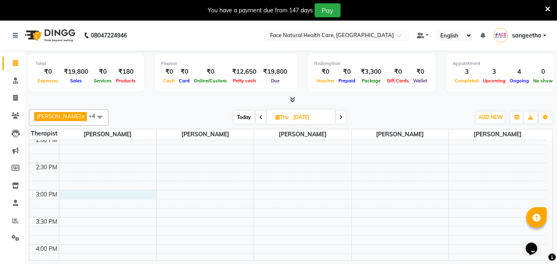
click at [70, 196] on div "9:00 AM 9:30 AM 10:00 AM 10:30 AM 11:00 AM 11:30 AM 12:00 PM 12:30 PM 1:00 PM 1…" at bounding box center [287, 136] width 517 height 544
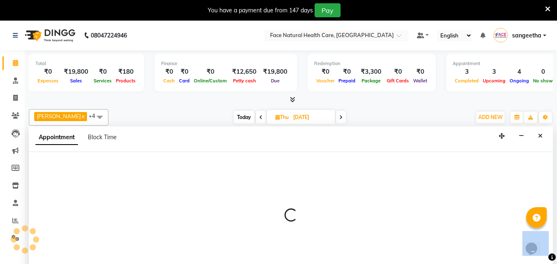
select select "47694"
select select "tentative"
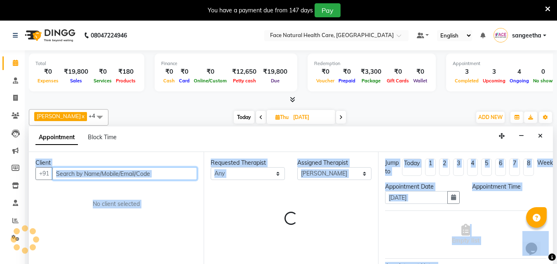
select select "900"
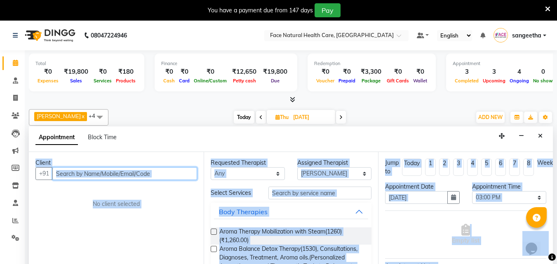
scroll to position [21, 0]
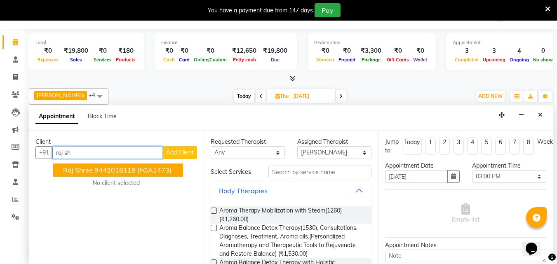
click at [92, 169] on button "Raj shree 9442018118 (FGA1473)" at bounding box center [118, 170] width 130 height 13
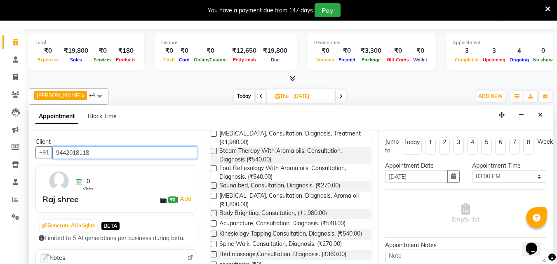
scroll to position [349, 0]
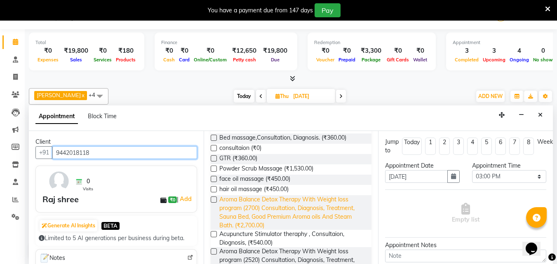
type input "9442018118"
click at [330, 223] on span "Aroma Balance Detox Therapy With Weight loss program (2700) Consultation, Diagn…" at bounding box center [292, 212] width 146 height 35
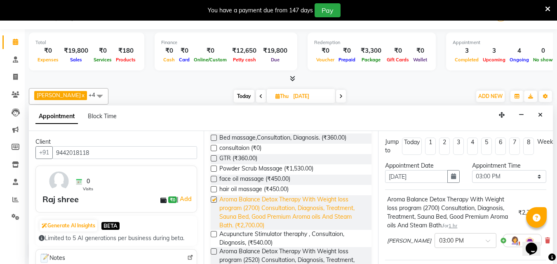
checkbox input "false"
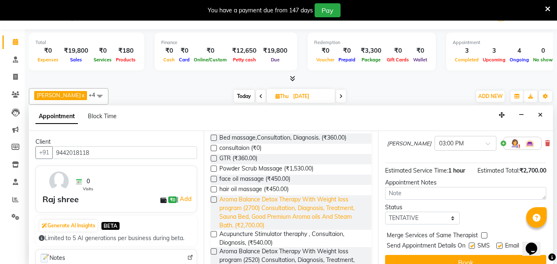
scroll to position [116, 0]
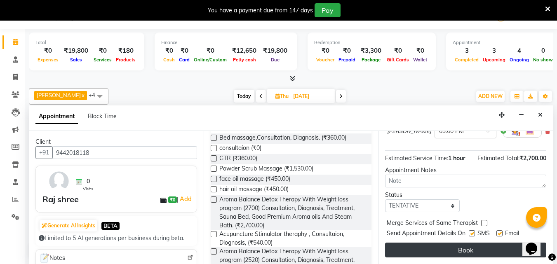
click at [491, 247] on button "Book" at bounding box center [465, 250] width 161 height 15
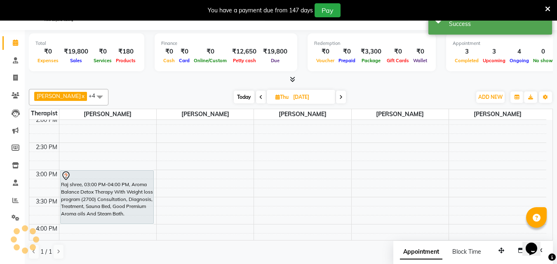
scroll to position [0, 0]
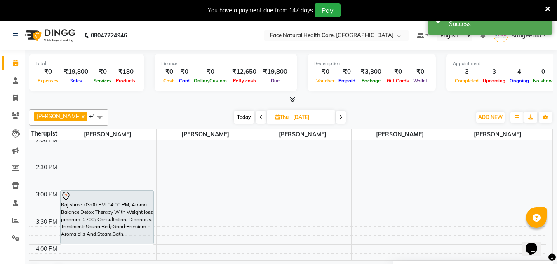
click at [336, 122] on span at bounding box center [341, 117] width 10 height 13
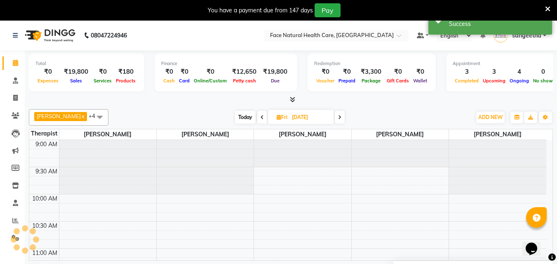
scroll to position [381, 0]
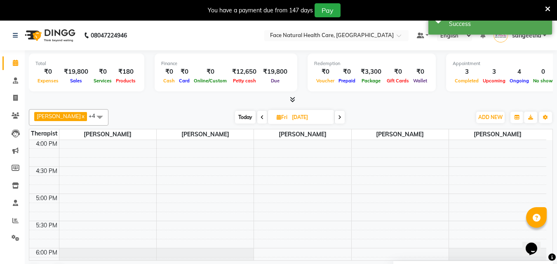
click at [338, 118] on icon at bounding box center [339, 117] width 3 height 5
type input "[DATE]"
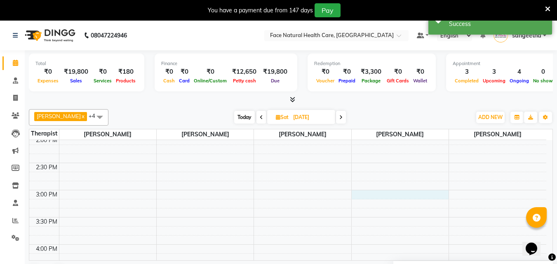
click at [404, 194] on div "9:00 AM 9:30 AM 10:00 AM 10:30 AM 11:00 AM 11:30 AM 12:00 PM 12:30 PM 1:00 PM 1…" at bounding box center [287, 136] width 517 height 544
select select "38864"
select select "tentative"
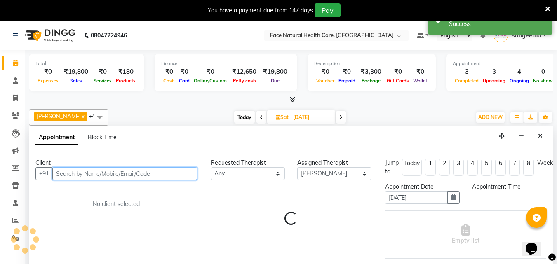
select select "900"
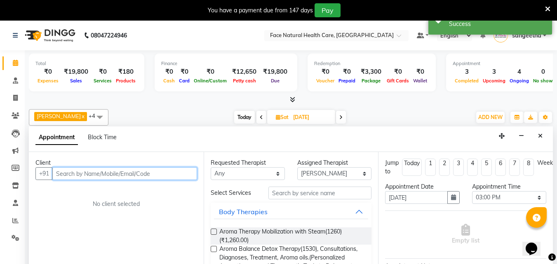
scroll to position [21, 0]
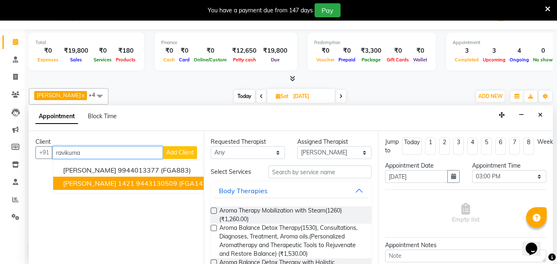
click at [155, 181] on ngb-highlight "9443130509" at bounding box center [156, 183] width 41 height 8
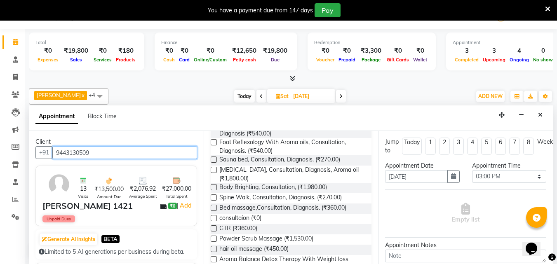
scroll to position [349, 0]
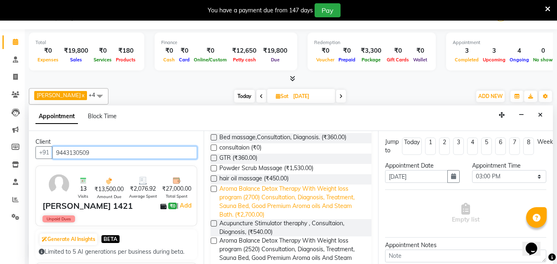
type input "9443130509"
click at [319, 219] on span "Aroma Balance Detox Therapy With Weight loss program (2700) Consultation, Diagn…" at bounding box center [292, 202] width 146 height 35
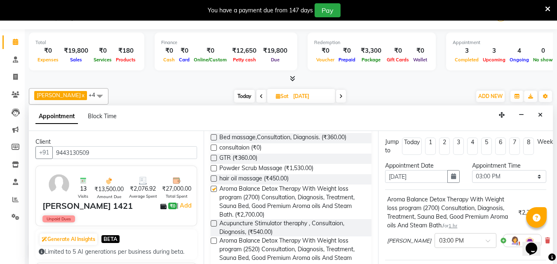
checkbox input "false"
click at [510, 242] on img at bounding box center [515, 241] width 10 height 10
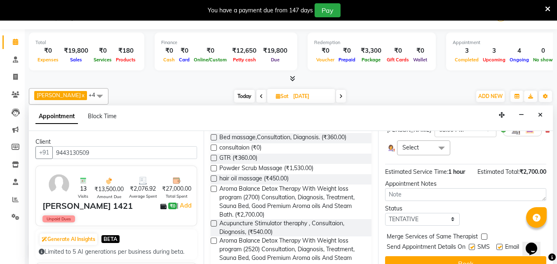
click at [438, 149] on span at bounding box center [441, 149] width 16 height 16
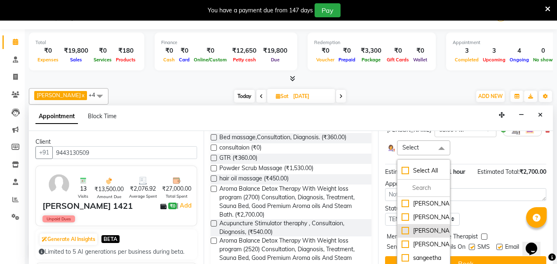
click at [424, 235] on div "[PERSON_NAME]" at bounding box center [423, 231] width 44 height 9
checkbox input "true"
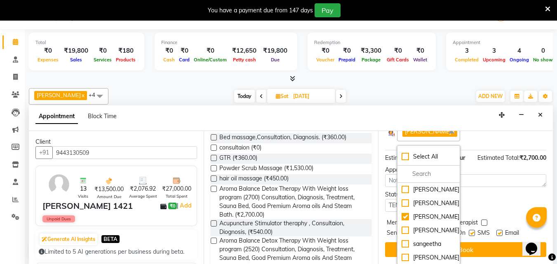
scroll to position [159, 0]
click at [505, 242] on button "Book" at bounding box center [465, 249] width 161 height 15
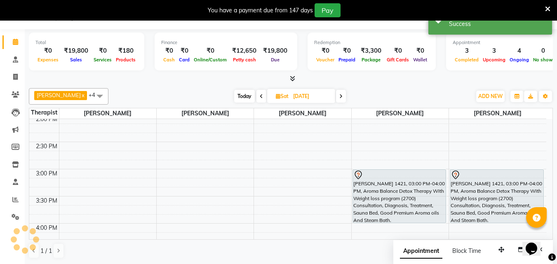
scroll to position [0, 0]
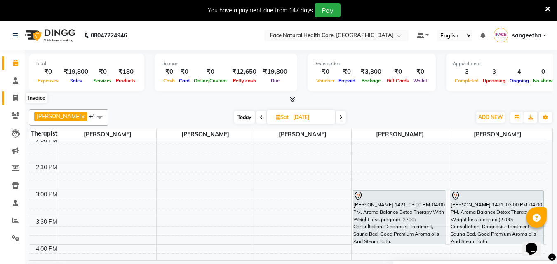
click at [19, 97] on span at bounding box center [15, 98] width 14 height 9
select select "service"
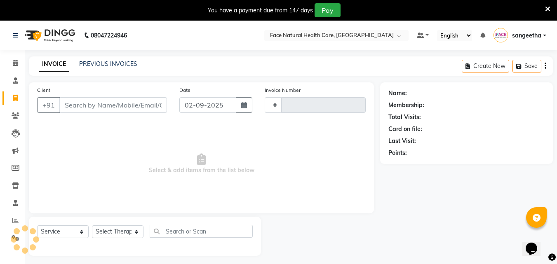
type input "1261"
select select "5675"
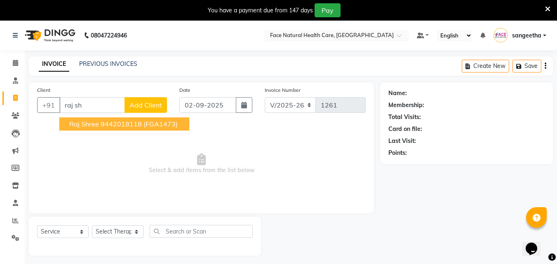
click at [99, 124] on button "Raj shree 9442018118 (FGA1473)" at bounding box center [124, 123] width 130 height 13
type input "9442018118"
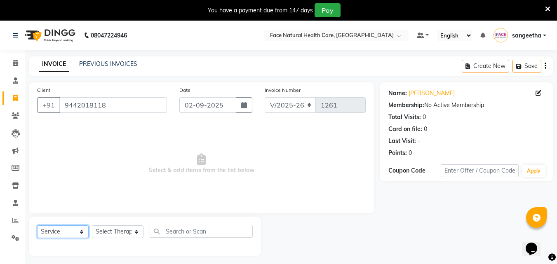
click at [75, 236] on select "Select Service Product Membership Package Voucher Prepaid Gift Card" at bounding box center [63, 231] width 52 height 13
select select "package"
click at [37, 225] on select "Select Service Product Membership Package Voucher Prepaid Gift Card" at bounding box center [63, 231] width 52 height 13
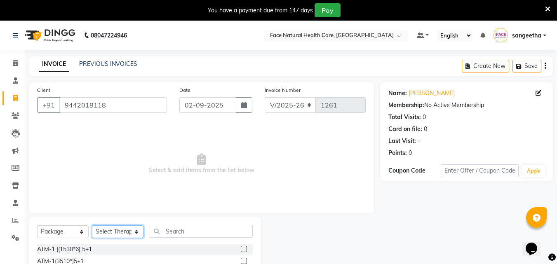
click at [138, 232] on select "Select Therapist [PERSON_NAME] [PERSON_NAME] [PERSON_NAME] M [PERSON_NAME] [PER…" at bounding box center [118, 231] width 52 height 13
select select "40492"
click at [92, 225] on select "Select Therapist [PERSON_NAME] [PERSON_NAME] [PERSON_NAME] M [PERSON_NAME] [PER…" at bounding box center [118, 231] width 52 height 13
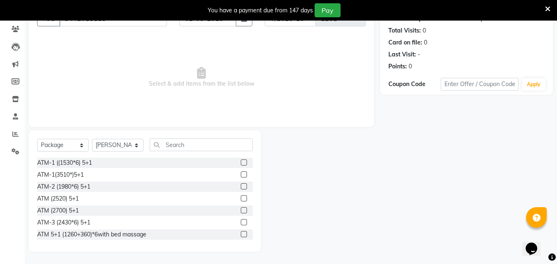
click at [241, 211] on label at bounding box center [244, 210] width 6 height 6
click at [241, 211] on input "checkbox" at bounding box center [243, 210] width 5 height 5
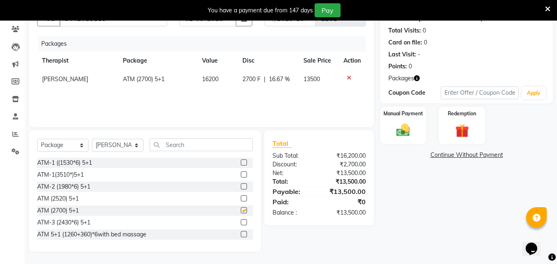
checkbox input "false"
click at [499, 157] on link "Continue Without Payment" at bounding box center [466, 155] width 169 height 9
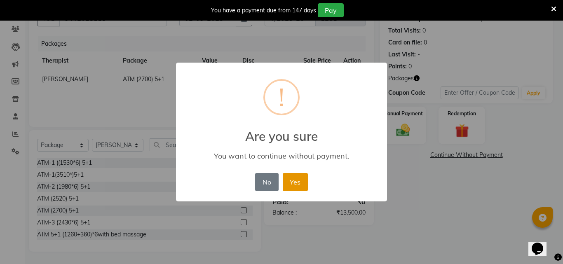
click at [300, 179] on button "Yes" at bounding box center [295, 182] width 25 height 18
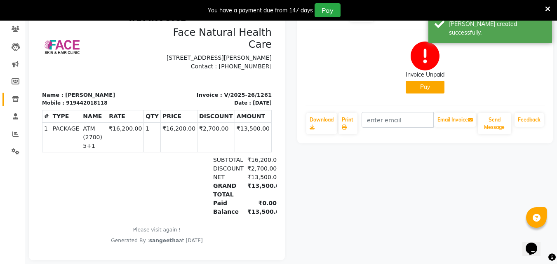
click at [18, 93] on link "Inventory" at bounding box center [12, 100] width 20 height 14
select select
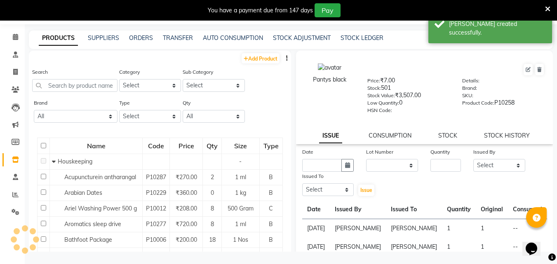
scroll to position [26, 0]
click at [17, 91] on icon at bounding box center [16, 90] width 8 height 6
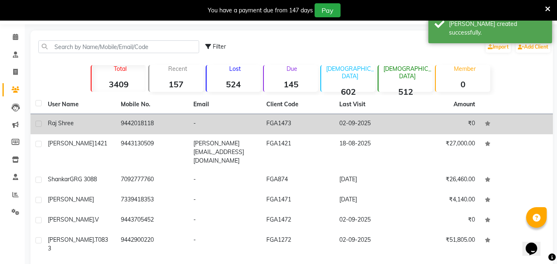
click at [230, 120] on td "-" at bounding box center [224, 124] width 73 height 20
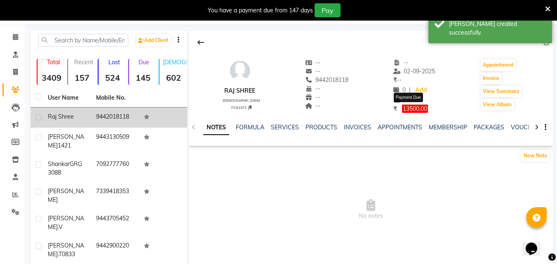
click at [415, 110] on span "13500.00" at bounding box center [415, 109] width 26 height 8
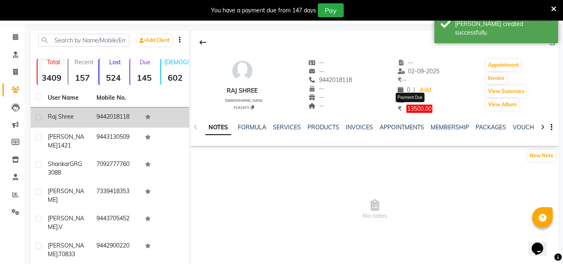
select select "1"
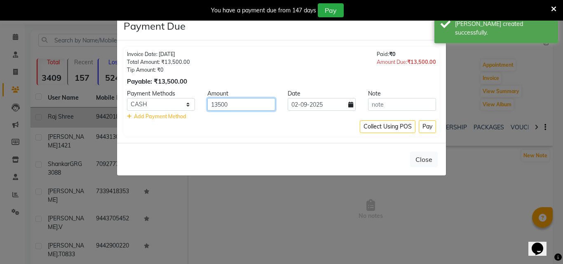
click at [245, 107] on input "13500" at bounding box center [241, 104] width 68 height 13
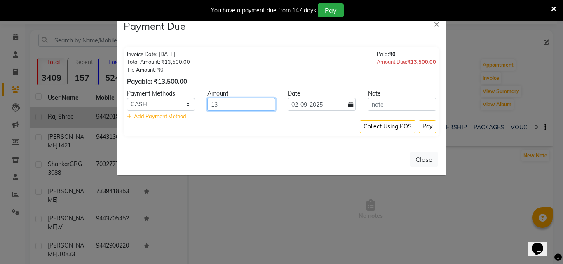
type input "1"
type input "6000"
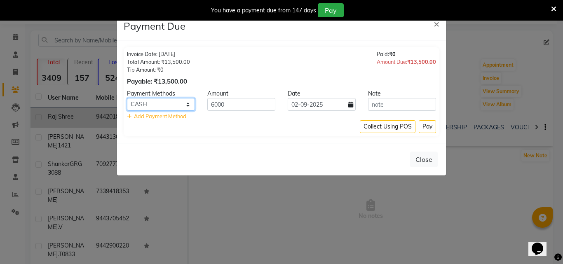
click at [187, 103] on select "Debit Card PhonePe UPI GPay ONLINE CASH Cheque Credit Card CARD" at bounding box center [161, 104] width 68 height 13
select select "2"
click at [127, 98] on select "Debit Card PhonePe UPI GPay ONLINE CASH Cheque Credit Card CARD" at bounding box center [161, 104] width 68 height 13
click at [431, 132] on button "Pay" at bounding box center [427, 126] width 17 height 13
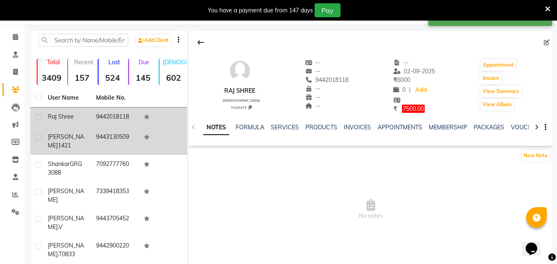
click at [86, 141] on div "[PERSON_NAME] 1421" at bounding box center [67, 141] width 38 height 17
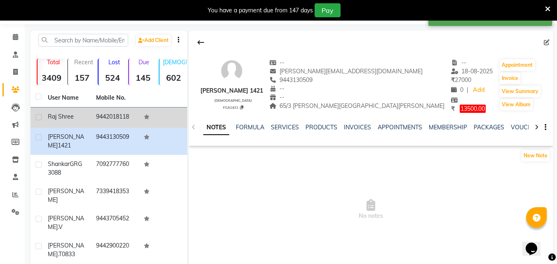
click at [460, 107] on span "13500.00" at bounding box center [473, 109] width 26 height 8
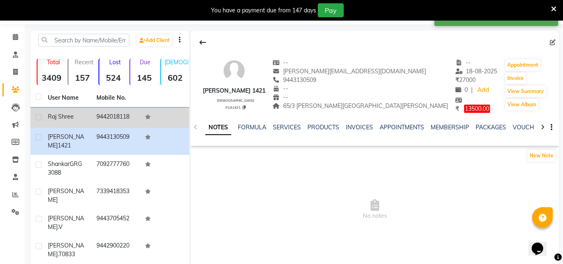
select select "1"
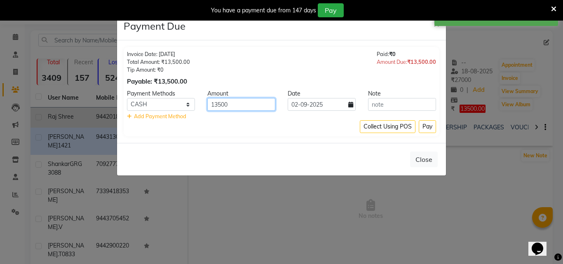
click at [261, 106] on input "13500" at bounding box center [241, 104] width 68 height 13
type input "1"
type input "6000"
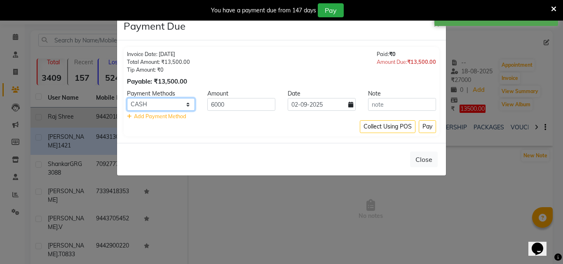
click at [193, 103] on select "Debit Card PhonePe UPI GPay ONLINE CASH Cheque Credit Card CARD" at bounding box center [161, 104] width 68 height 13
select select "2"
click at [127, 98] on select "Debit Card PhonePe UPI GPay ONLINE CASH Cheque Credit Card CARD" at bounding box center [161, 104] width 68 height 13
click at [420, 129] on button "Pay" at bounding box center [427, 126] width 17 height 13
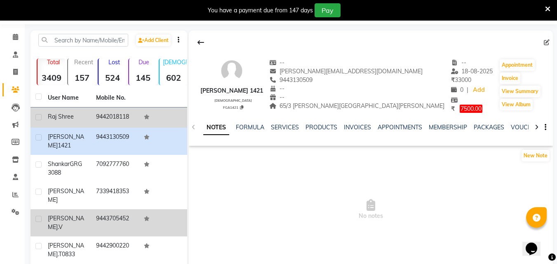
click at [115, 209] on td "9443705452" at bounding box center [115, 222] width 48 height 27
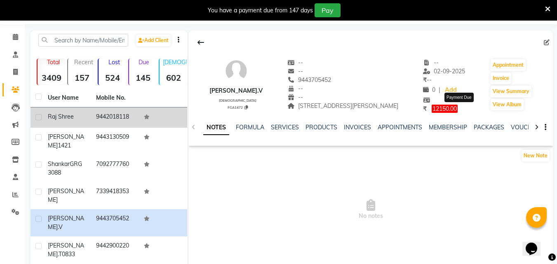
click at [455, 110] on span "12150.00" at bounding box center [444, 109] width 26 height 8
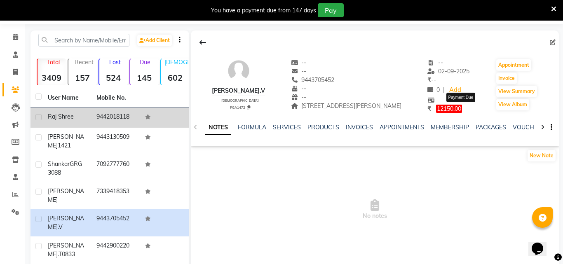
select select "1"
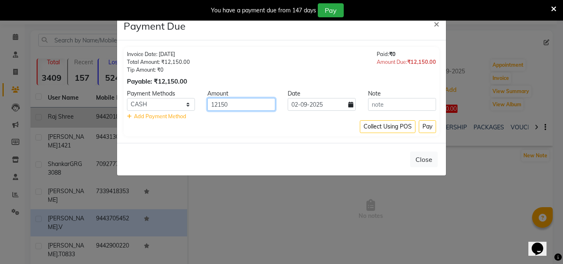
click at [268, 104] on input "12150" at bounding box center [241, 104] width 68 height 13
type input "10000"
click at [427, 127] on button "Pay" at bounding box center [427, 126] width 17 height 13
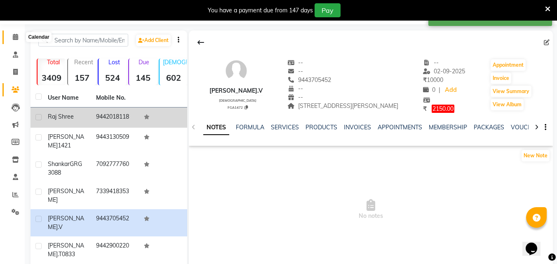
click at [10, 38] on span at bounding box center [15, 37] width 14 height 9
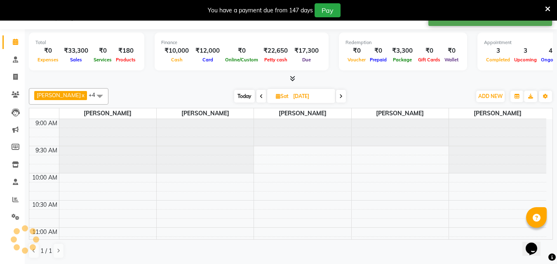
scroll to position [21, 0]
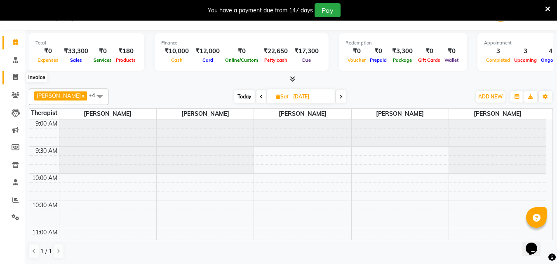
click at [15, 78] on icon at bounding box center [15, 77] width 5 height 6
select select "5675"
select select "service"
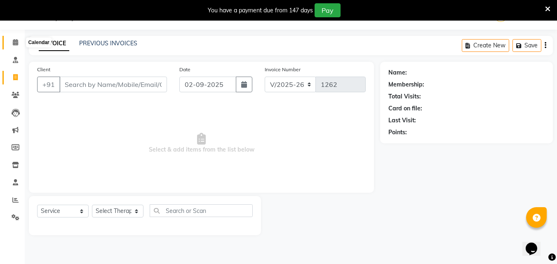
click at [14, 44] on icon at bounding box center [15, 42] width 5 height 6
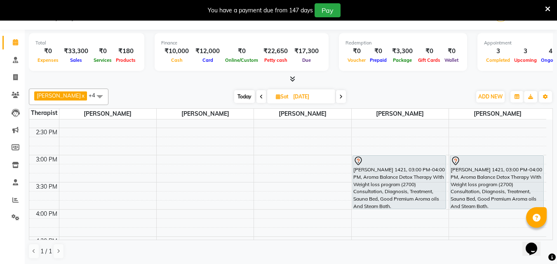
scroll to position [315, 0]
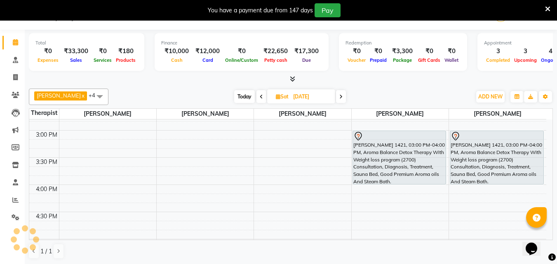
click at [236, 98] on span "Today" at bounding box center [244, 96] width 21 height 13
type input "02-09-2025"
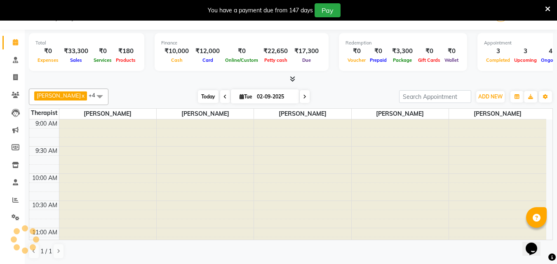
scroll to position [381, 0]
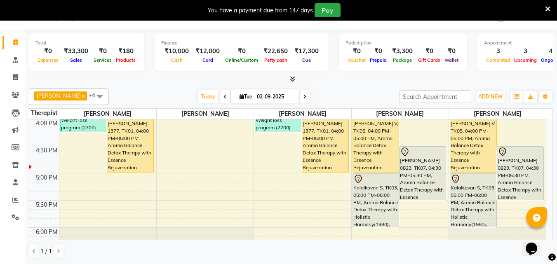
click at [479, 148] on div "[PERSON_NAME].V, TK05, 04:00 PM-05:00 PM, Aroma Balance Detox Therapy with Esse…" at bounding box center [473, 146] width 46 height 53
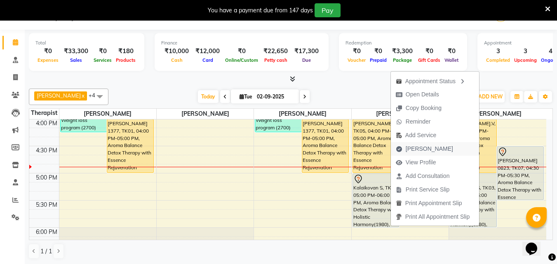
click at [423, 148] on span "[PERSON_NAME]" at bounding box center [429, 149] width 47 height 9
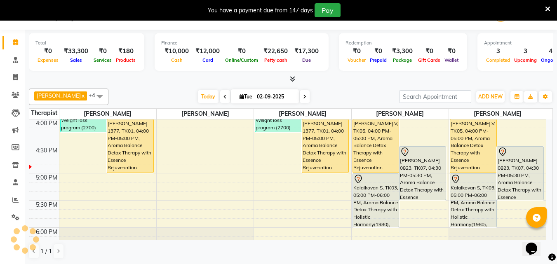
select select "5675"
select select "service"
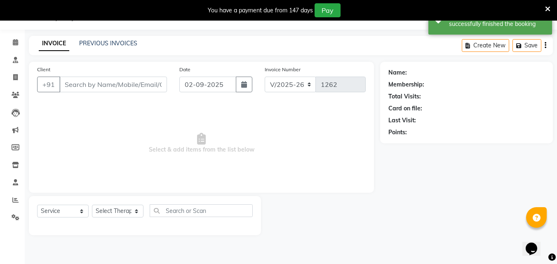
type input "9443705452"
select select "38864"
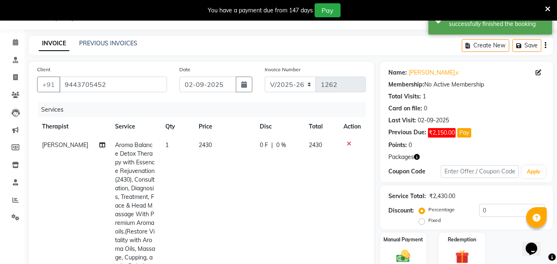
click at [204, 145] on span "2430" at bounding box center [205, 144] width 13 height 7
select select "38864"
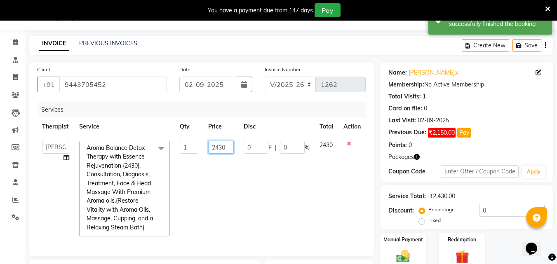
click at [230, 148] on input "2430" at bounding box center [221, 147] width 26 height 13
type input "2025"
click at [303, 198] on tr "[PERSON_NAME] [PERSON_NAME] [PERSON_NAME] M [PERSON_NAME] [PERSON_NAME] [PERSON…" at bounding box center [201, 189] width 328 height 106
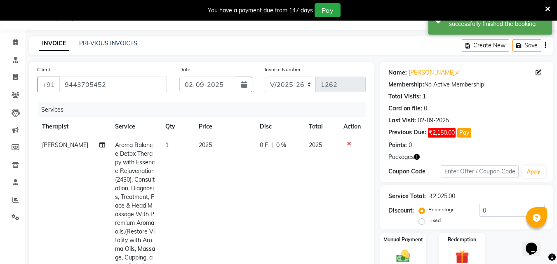
click at [463, 249] on img at bounding box center [462, 257] width 22 height 17
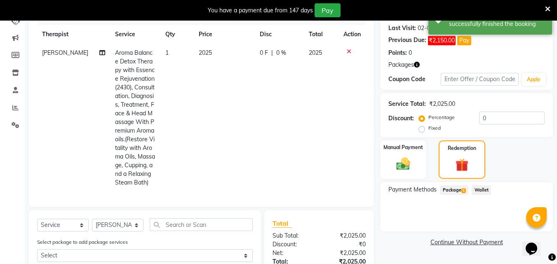
click at [454, 191] on span "Package 1" at bounding box center [454, 189] width 28 height 9
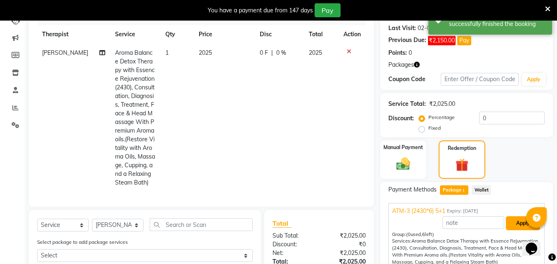
click at [514, 223] on button "Apply" at bounding box center [523, 223] width 34 height 14
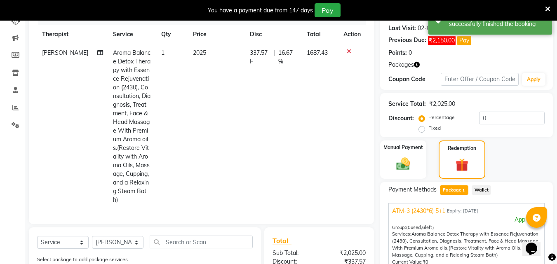
click at [260, 52] on span "337.57 F" at bounding box center [260, 57] width 20 height 17
select select "38864"
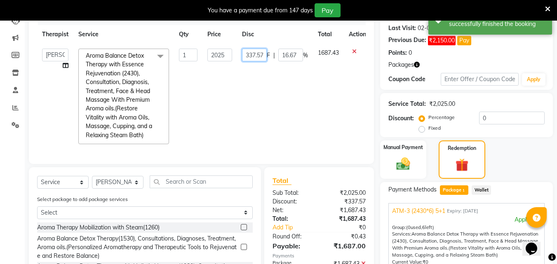
click at [261, 55] on input "337.57" at bounding box center [254, 55] width 25 height 13
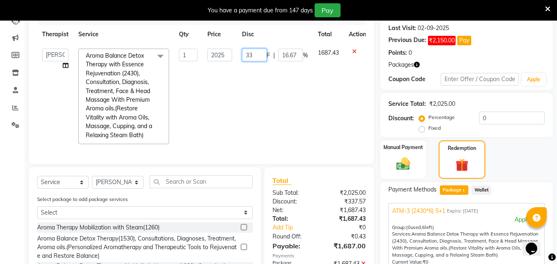
type input "3"
type input "0"
click at [302, 123] on td "0 F | 16.67 %" at bounding box center [275, 97] width 76 height 106
select select "38864"
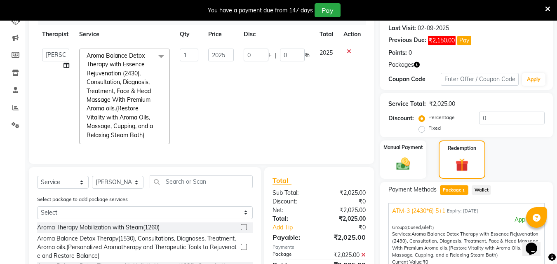
scroll to position [197, 0]
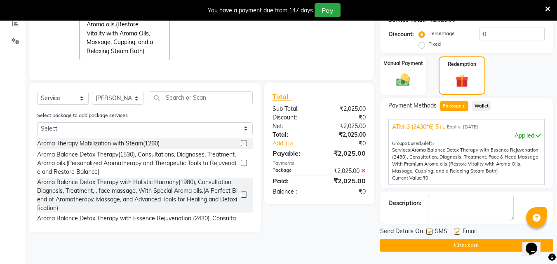
click at [431, 231] on label at bounding box center [429, 232] width 6 height 6
click at [431, 231] on input "checkbox" at bounding box center [428, 232] width 5 height 5
checkbox input "false"
click at [457, 232] on label at bounding box center [457, 232] width 6 height 6
click at [457, 232] on input "checkbox" at bounding box center [456, 232] width 5 height 5
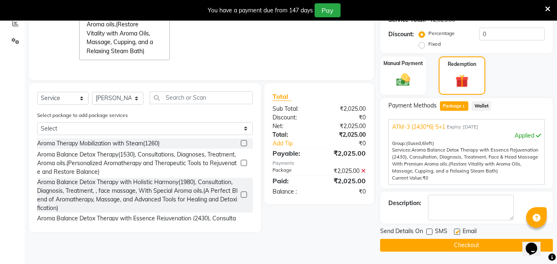
checkbox input "false"
click at [470, 252] on button "Checkout" at bounding box center [466, 245] width 173 height 13
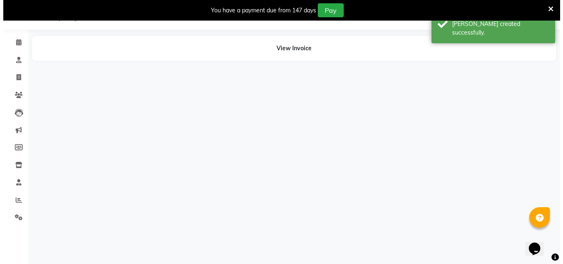
scroll to position [21, 0]
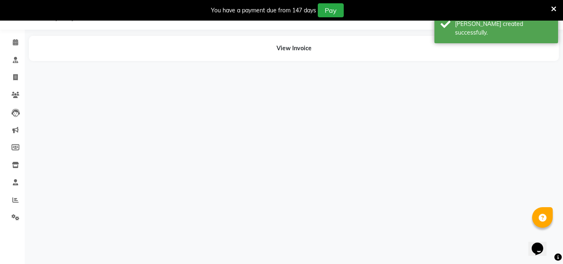
select select "38864"
select select "65164"
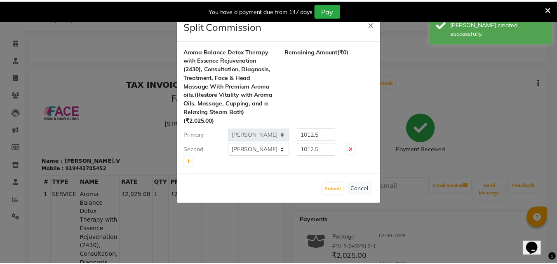
scroll to position [0, 0]
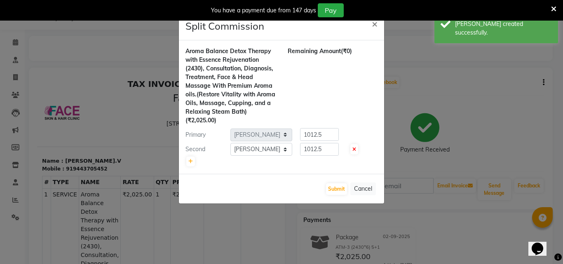
click at [14, 42] on ngb-modal-window "Split Commission × Aroma Balance Detox Therapy with Essence Rejuvenation (2430)…" at bounding box center [281, 132] width 563 height 264
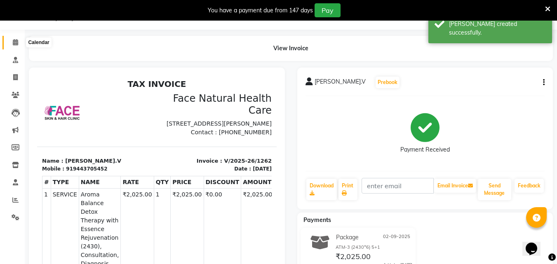
click at [14, 42] on icon at bounding box center [15, 42] width 5 height 6
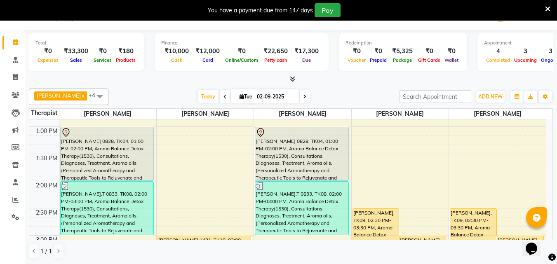
scroll to position [315, 0]
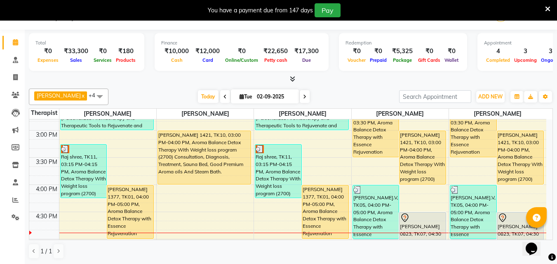
click at [168, 158] on div "[PERSON_NAME] 1421, TK10, 03:00 PM-04:00 PM, Aroma Balance Detox Therapy With W…" at bounding box center [204, 157] width 93 height 53
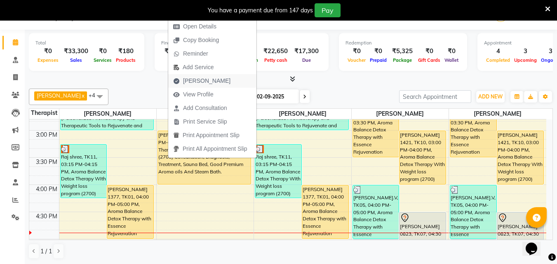
click at [211, 80] on span "[PERSON_NAME]" at bounding box center [206, 81] width 47 height 9
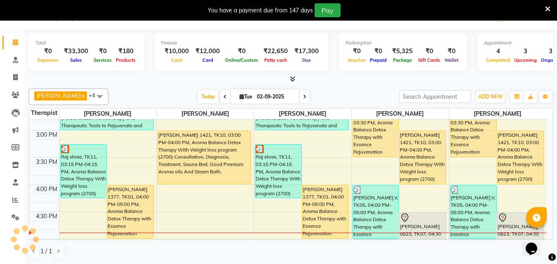
select select "5675"
select select "service"
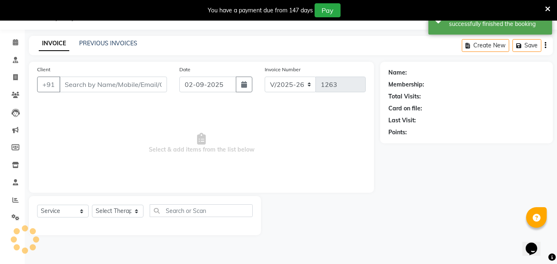
type input "9443130509"
select select "38864"
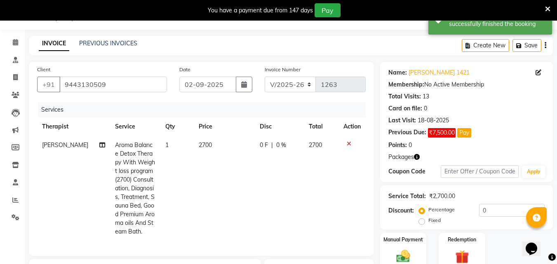
click at [204, 145] on span "2700" at bounding box center [205, 144] width 13 height 7
select select "38864"
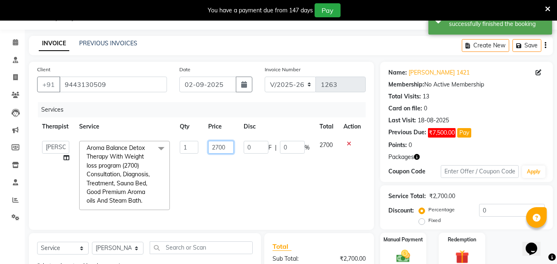
click at [225, 147] on input "2700" at bounding box center [221, 147] width 26 height 13
type input "2250"
click at [310, 159] on tr "[PERSON_NAME] [PERSON_NAME] [PERSON_NAME] M [PERSON_NAME] [PERSON_NAME] [PERSON…" at bounding box center [201, 175] width 328 height 79
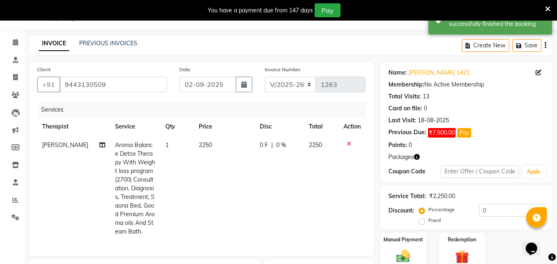
scroll to position [183, 0]
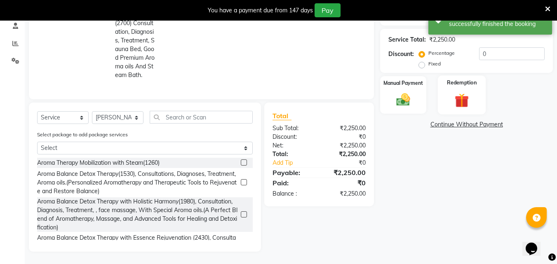
click at [477, 85] on div "Redemption" at bounding box center [462, 94] width 48 height 39
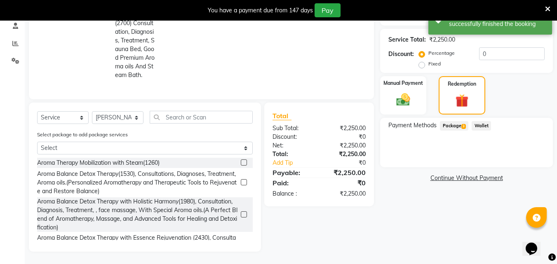
click at [455, 121] on span "Package 3" at bounding box center [454, 125] width 28 height 9
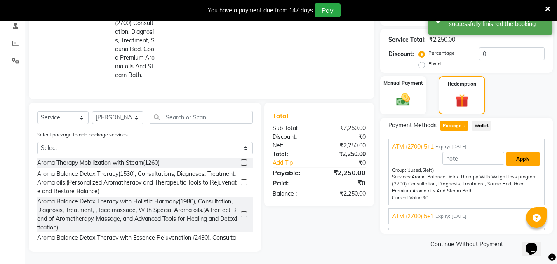
click at [528, 155] on button "Apply" at bounding box center [523, 159] width 34 height 14
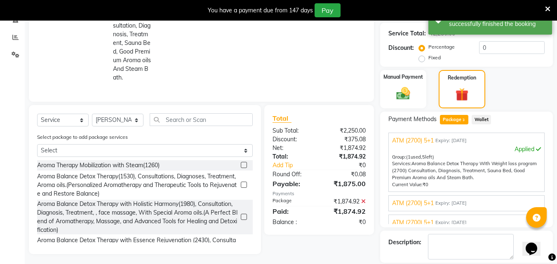
scroll to position [61, 0]
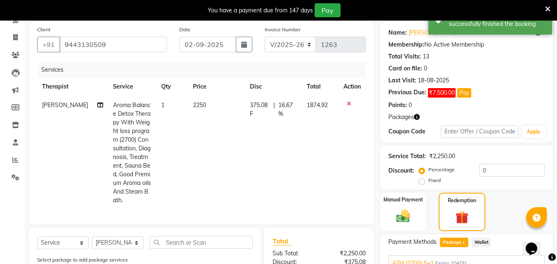
click at [270, 110] on div "375.08 F | 16.67 %" at bounding box center [273, 109] width 47 height 17
select select "38864"
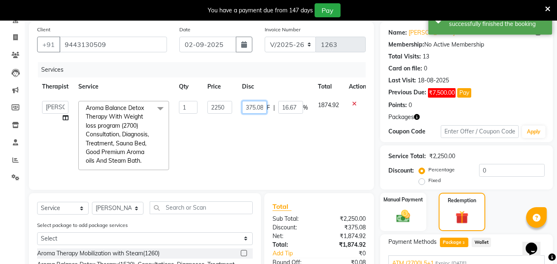
click at [261, 108] on input "375.08" at bounding box center [254, 107] width 25 height 13
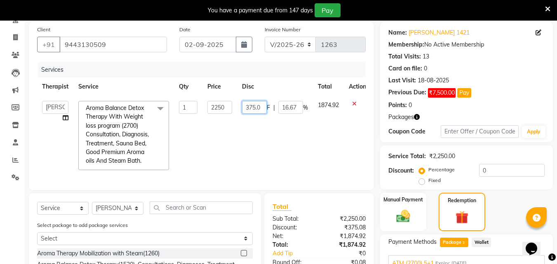
scroll to position [0, 0]
type input "3"
type input "0"
click at [308, 152] on tr "[PERSON_NAME] [PERSON_NAME] [PERSON_NAME] M [PERSON_NAME] [PERSON_NAME] [PERSON…" at bounding box center [204, 135] width 334 height 79
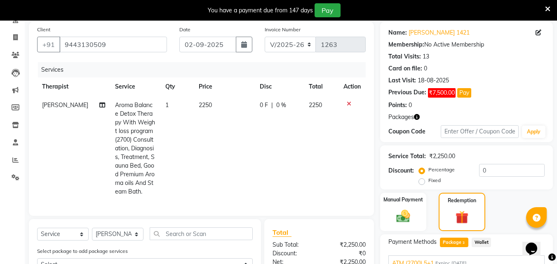
scroll to position [223, 0]
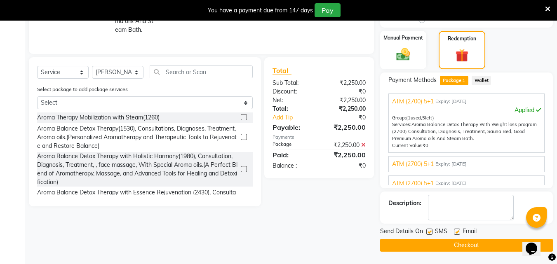
click at [430, 232] on label at bounding box center [429, 232] width 6 height 6
click at [430, 232] on input "checkbox" at bounding box center [428, 232] width 5 height 5
checkbox input "false"
click at [457, 232] on label at bounding box center [457, 232] width 6 height 6
click at [457, 232] on input "checkbox" at bounding box center [456, 232] width 5 height 5
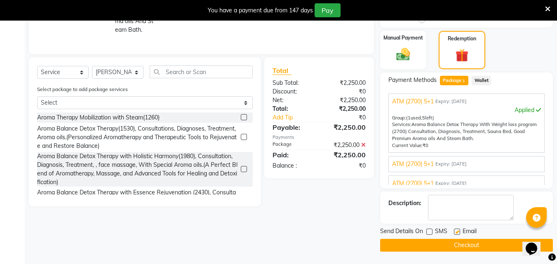
checkbox input "false"
click at [481, 248] on button "Checkout" at bounding box center [466, 245] width 173 height 13
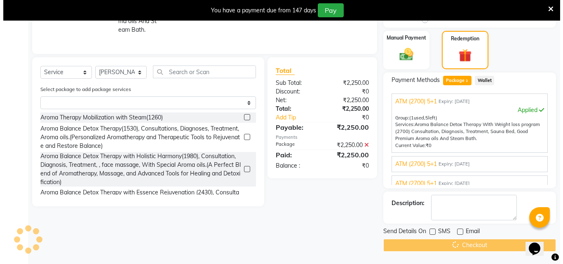
scroll to position [21, 0]
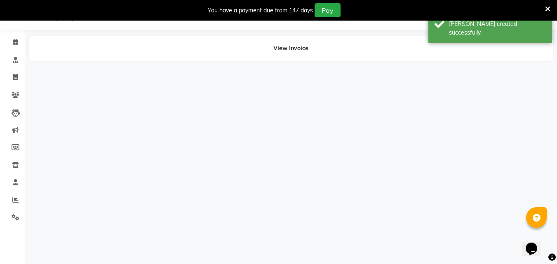
select select "38864"
select select "65164"
select select "50221"
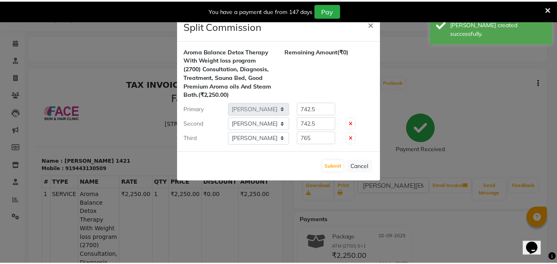
scroll to position [0, 0]
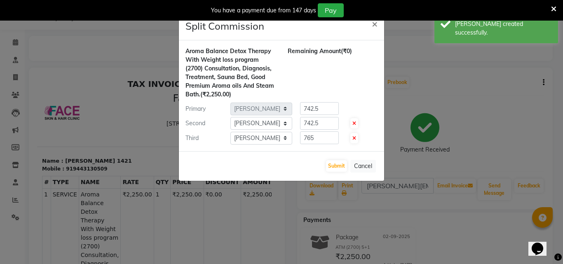
click at [23, 40] on ngb-modal-window "Split Commission × Aroma Balance Detox Therapy With Weight loss program (2700) …" at bounding box center [281, 132] width 563 height 264
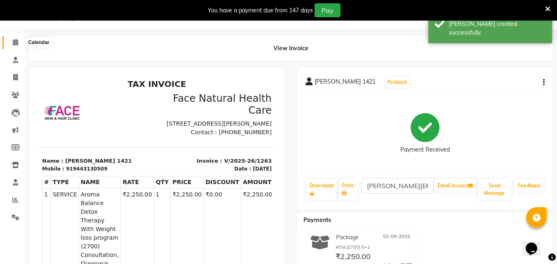
click at [15, 42] on icon at bounding box center [15, 42] width 5 height 6
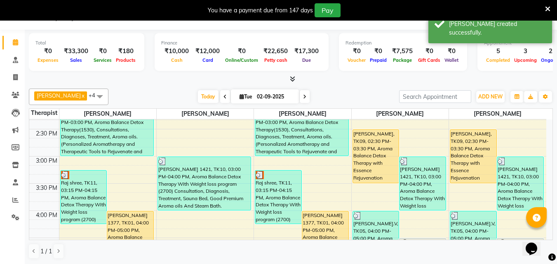
scroll to position [315, 0]
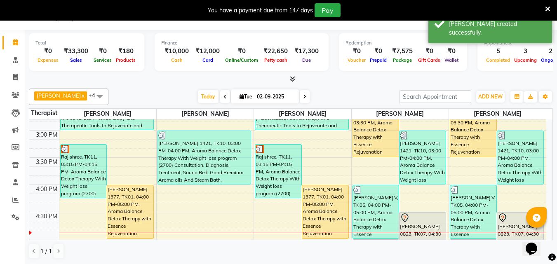
click at [287, 174] on div "Raj shree, TK11, 03:15 PM-04:15 PM, Aroma Balance Detox Therapy With Weight los…" at bounding box center [278, 171] width 46 height 53
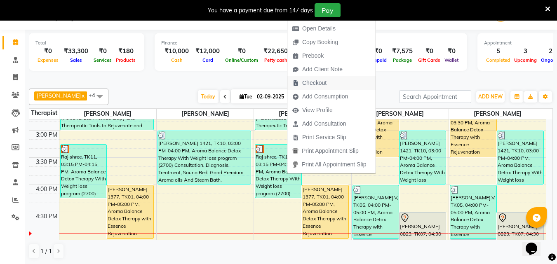
drag, startPoint x: 342, startPoint y: 76, endPoint x: 338, endPoint y: 82, distance: 7.6
click at [338, 82] on ul "Appointment Status Open Details Copy Booking Prebook Add Client Note Checkout A…" at bounding box center [331, 89] width 89 height 169
click at [338, 82] on button "Checkout" at bounding box center [331, 83] width 88 height 14
select select "5675"
select select "service"
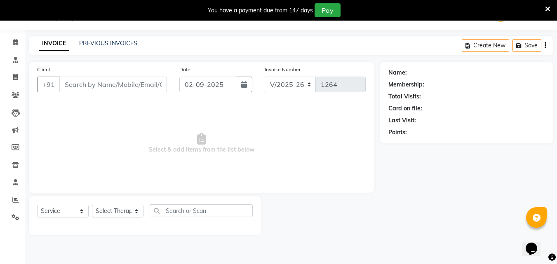
type input "9442018118"
select select "40492"
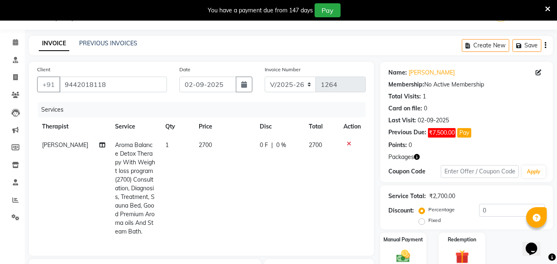
click at [211, 148] on td "2700" at bounding box center [224, 188] width 61 height 105
select select "40492"
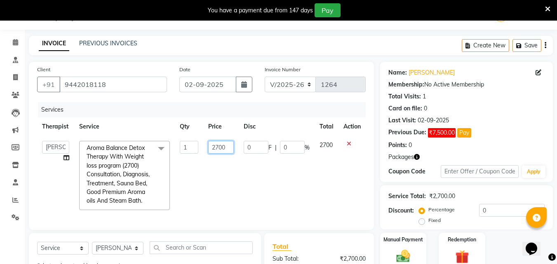
click at [230, 145] on input "2700" at bounding box center [221, 147] width 26 height 13
type input "2250"
click at [325, 173] on td "2700" at bounding box center [326, 175] width 24 height 79
select select "40492"
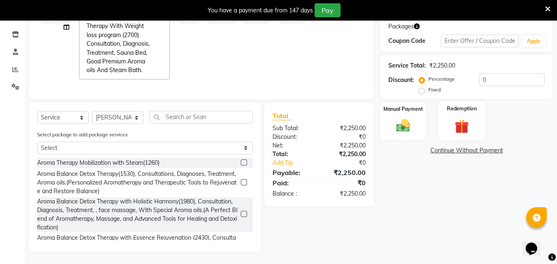
click at [470, 117] on img at bounding box center [461, 126] width 23 height 18
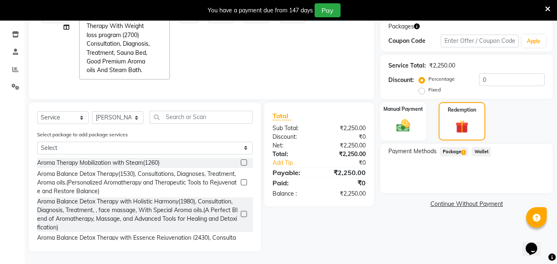
click at [456, 147] on span "Package 1" at bounding box center [454, 151] width 28 height 9
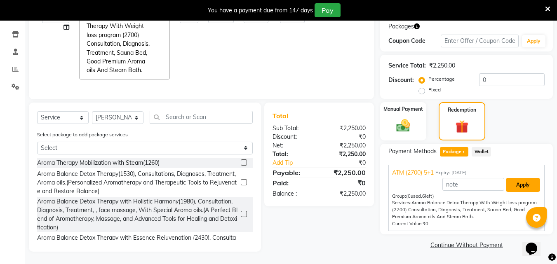
click at [527, 181] on button "Apply" at bounding box center [523, 185] width 34 height 14
type input "375.08"
type input "16.67"
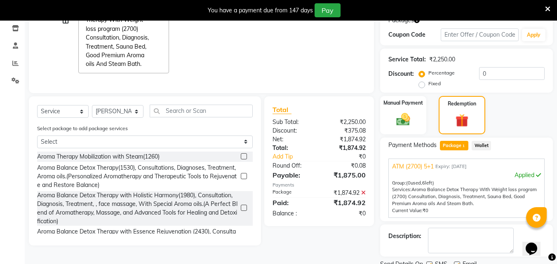
scroll to position [53, 0]
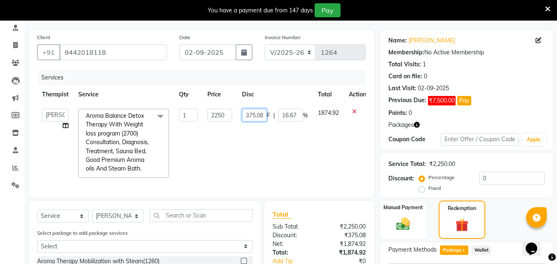
click at [260, 118] on input "375.08" at bounding box center [254, 115] width 25 height 13
type input "3"
type input "0"
click at [299, 170] on td "0 F | 16.67 %" at bounding box center [275, 143] width 76 height 79
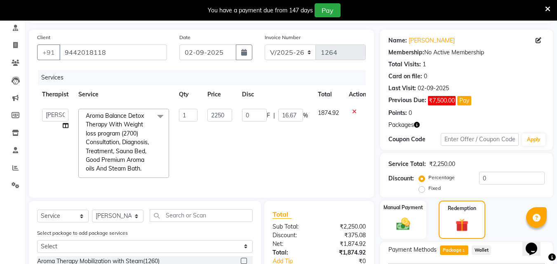
select select "40492"
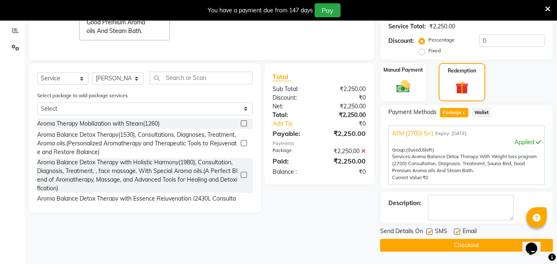
click at [431, 232] on label at bounding box center [429, 232] width 6 height 6
click at [431, 232] on input "checkbox" at bounding box center [428, 232] width 5 height 5
checkbox input "false"
click at [457, 232] on label at bounding box center [457, 232] width 6 height 6
click at [457, 232] on input "checkbox" at bounding box center [456, 232] width 5 height 5
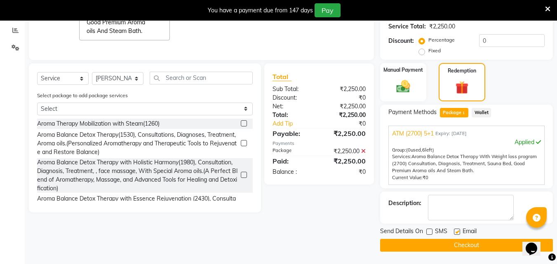
checkbox input "false"
click at [477, 248] on button "Checkout" at bounding box center [466, 245] width 173 height 13
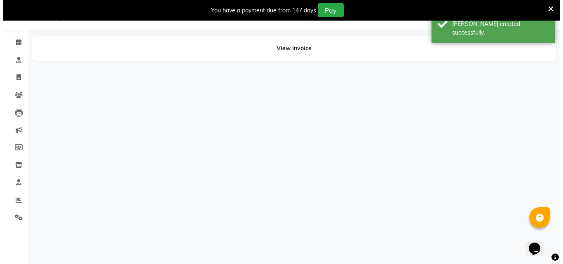
scroll to position [21, 0]
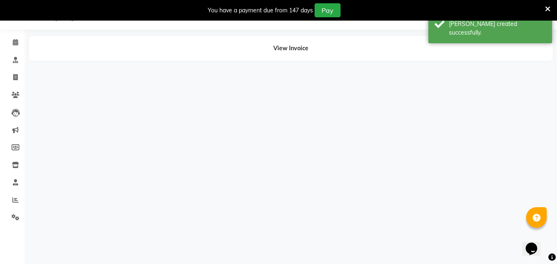
select select "40492"
select select "47694"
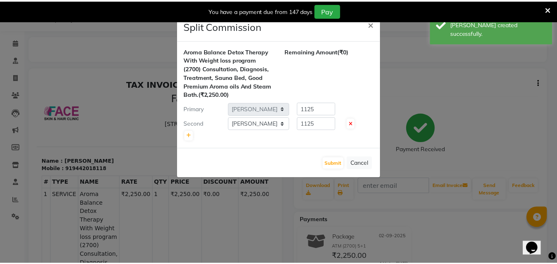
scroll to position [0, 0]
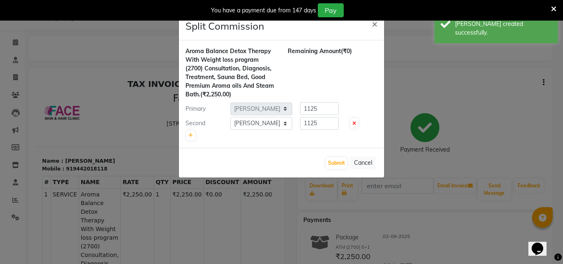
click at [96, 50] on ngb-modal-window "Split Commission × Aroma Balance Detox Therapy With Weight loss program (2700) …" at bounding box center [281, 132] width 563 height 264
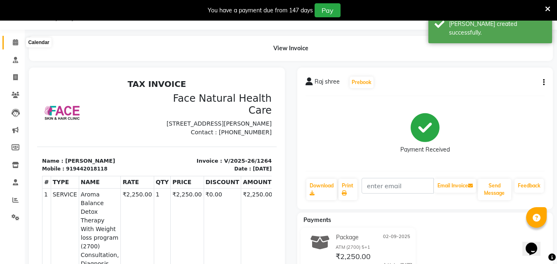
click at [14, 38] on span at bounding box center [15, 42] width 14 height 9
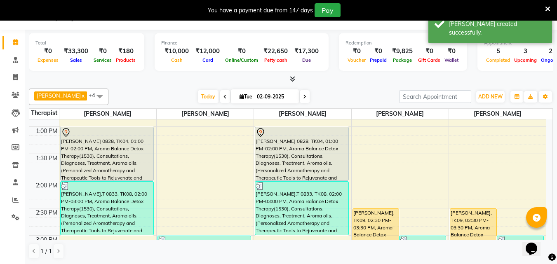
scroll to position [315, 0]
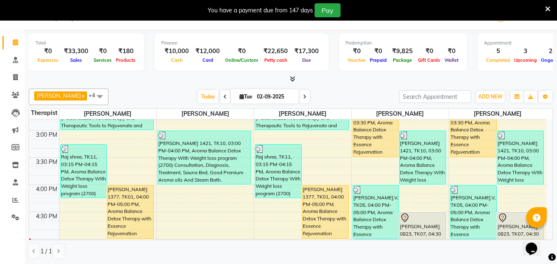
click at [306, 92] on div "[DATE] [DATE]" at bounding box center [254, 97] width 282 height 12
click at [300, 100] on span at bounding box center [305, 96] width 10 height 13
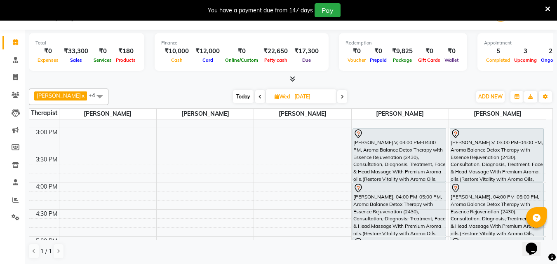
scroll to position [341, 0]
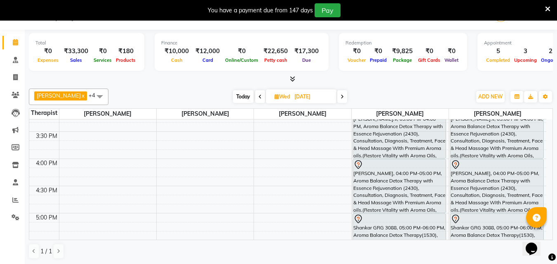
click at [233, 99] on span "Today" at bounding box center [243, 96] width 21 height 13
type input "02-09-2025"
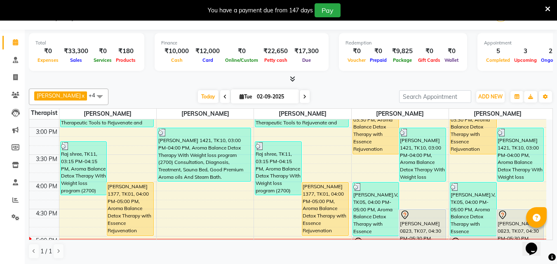
scroll to position [213, 0]
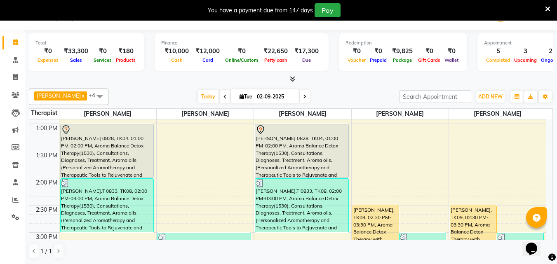
click at [473, 223] on div "[PERSON_NAME], TK09, 02:30 PM-03:30 PM, Aroma Balance Detox Therapy with Essenc…" at bounding box center [473, 232] width 46 height 53
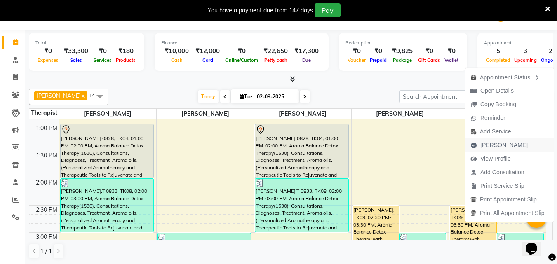
click at [515, 145] on button "[PERSON_NAME]" at bounding box center [509, 145] width 88 height 14
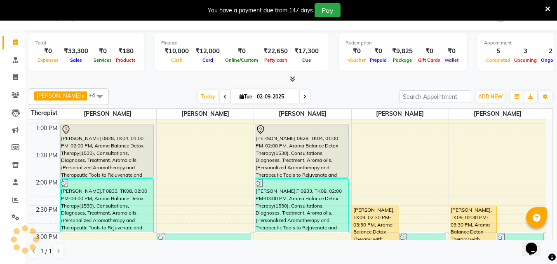
select select "5675"
select select "service"
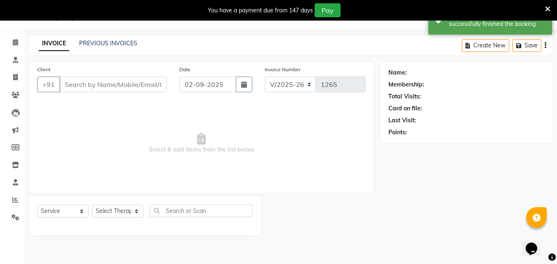
type input "8778672072"
select select "38864"
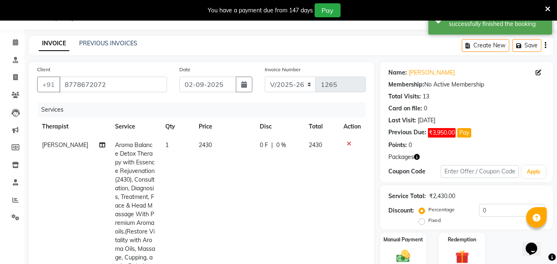
click at [208, 147] on span "2430" at bounding box center [205, 144] width 13 height 7
select select "38864"
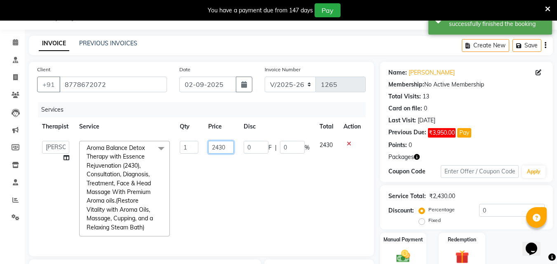
click at [233, 146] on input "2430" at bounding box center [221, 147] width 26 height 13
type input "2025"
click at [263, 199] on td "0 F | 0 %" at bounding box center [277, 189] width 76 height 106
select select "38864"
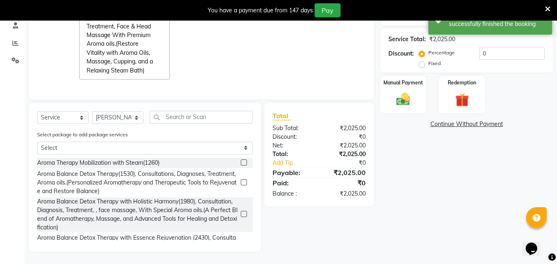
click at [472, 91] on img at bounding box center [462, 99] width 22 height 17
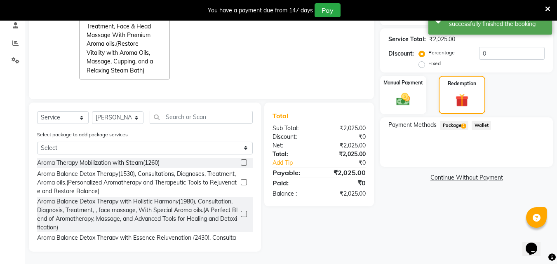
click at [453, 121] on span "Package 2" at bounding box center [454, 125] width 28 height 9
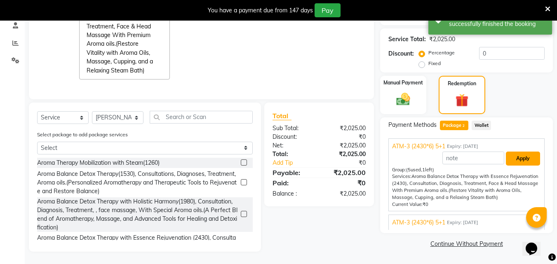
click at [526, 154] on button "Apply" at bounding box center [523, 159] width 34 height 14
type input "337.57"
type input "16.67"
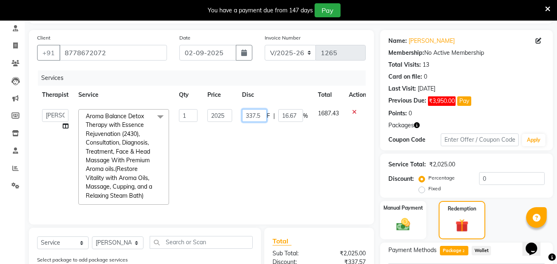
scroll to position [0, 0]
type input "3"
type input "0"
click at [327, 175] on td "1687.43" at bounding box center [328, 157] width 31 height 106
select select "38864"
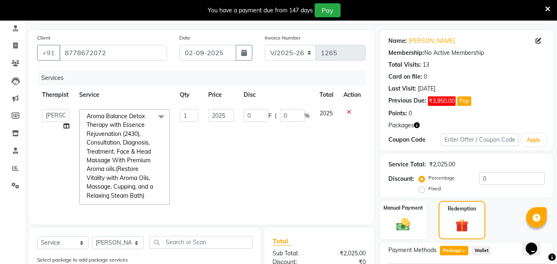
scroll to position [216, 0]
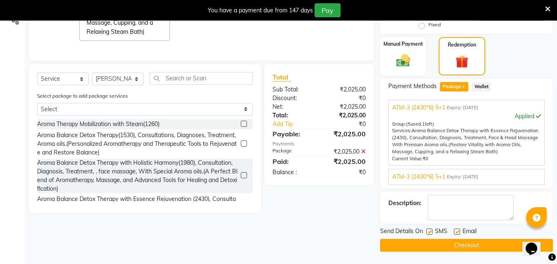
click at [427, 234] on label at bounding box center [429, 232] width 6 height 6
click at [427, 234] on input "checkbox" at bounding box center [428, 232] width 5 height 5
checkbox input "false"
click at [456, 232] on label at bounding box center [457, 232] width 6 height 6
click at [456, 232] on input "checkbox" at bounding box center [456, 232] width 5 height 5
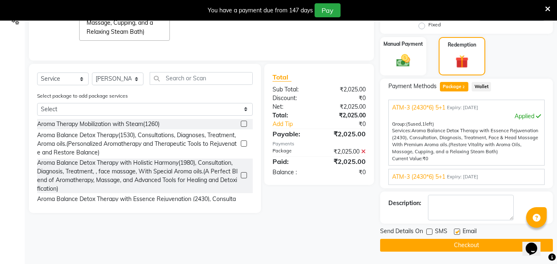
checkbox input "false"
click at [468, 248] on button "Checkout" at bounding box center [466, 245] width 173 height 13
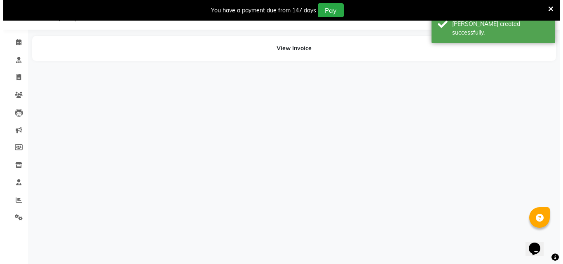
scroll to position [21, 0]
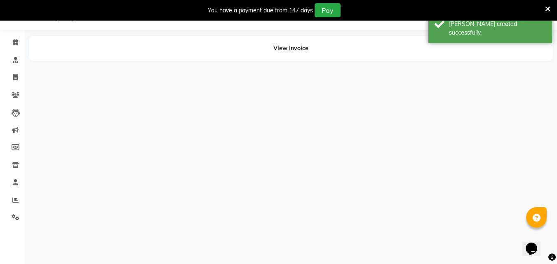
select select "38864"
select select "65164"
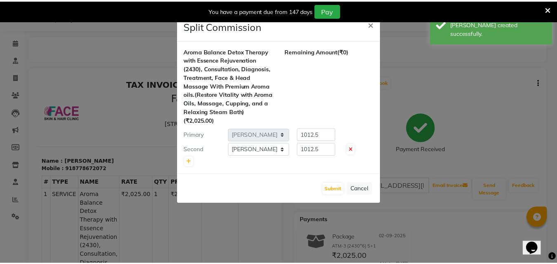
scroll to position [0, 0]
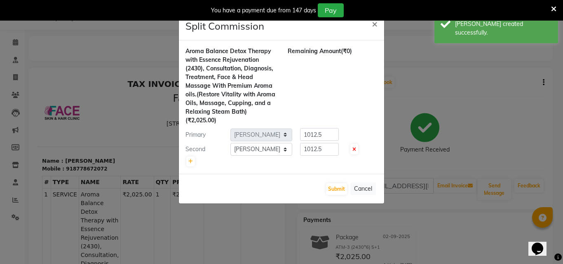
click at [11, 44] on ngb-modal-window "Split Commission × Aroma Balance Detox Therapy with Essence Rejuvenation (2430)…" at bounding box center [281, 132] width 563 height 264
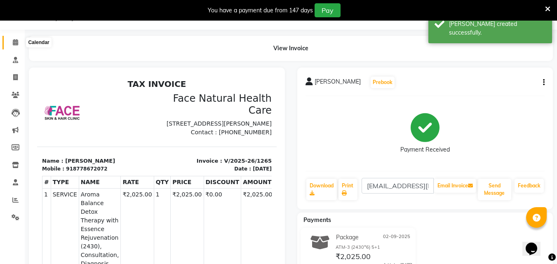
click at [16, 42] on icon at bounding box center [15, 42] width 5 height 6
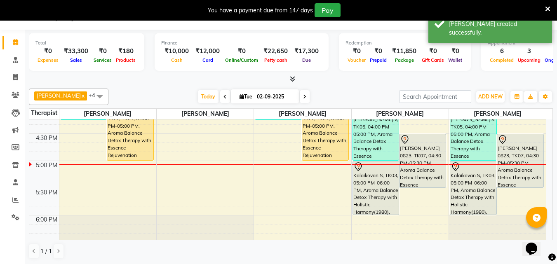
scroll to position [420, 0]
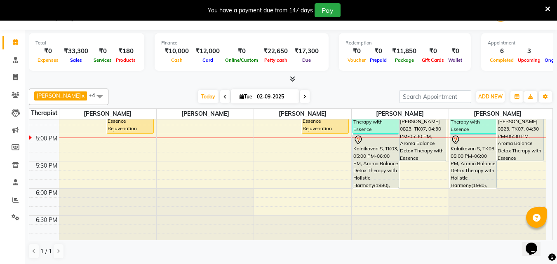
click at [488, 181] on div "Kalaikovan S, TK03, 05:00 PM-06:00 PM, Aroma Balance Detox Therapy with Holisti…" at bounding box center [473, 161] width 46 height 53
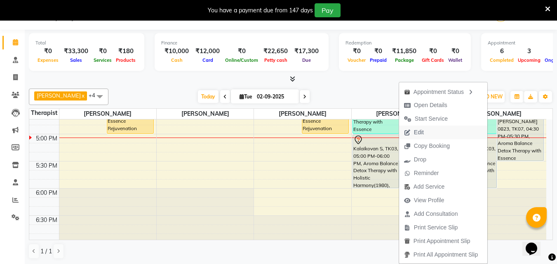
click at [444, 128] on button "Edit" at bounding box center [443, 133] width 88 height 14
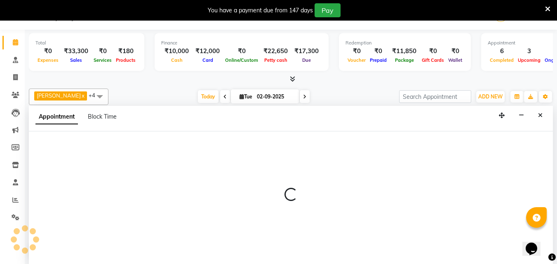
select select "tentative"
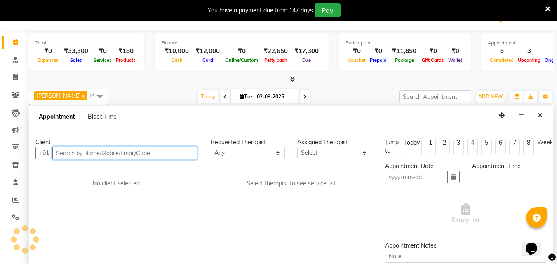
type input "02-09-2025"
select select "1020"
select select "38864"
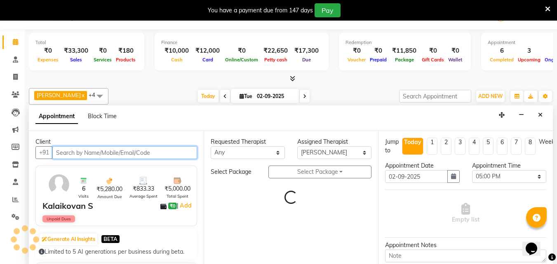
scroll to position [423, 0]
select select "2632"
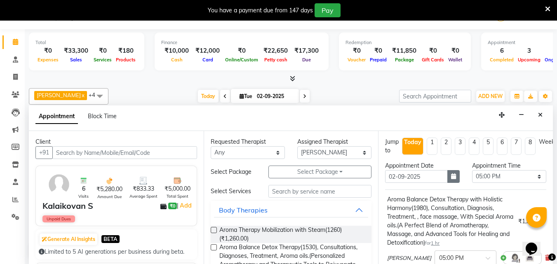
click at [447, 178] on button "button" at bounding box center [453, 176] width 12 height 13
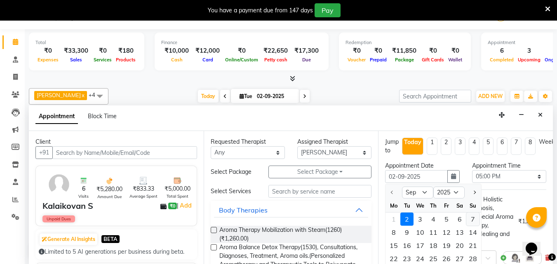
click at [474, 219] on div "7" at bounding box center [472, 219] width 13 height 13
type input "[DATE]"
select select "1020"
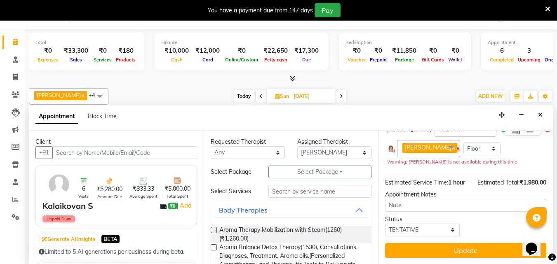
scroll to position [145, 0]
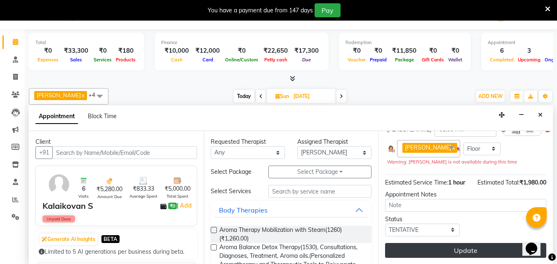
click at [472, 246] on button "Update" at bounding box center [465, 250] width 161 height 15
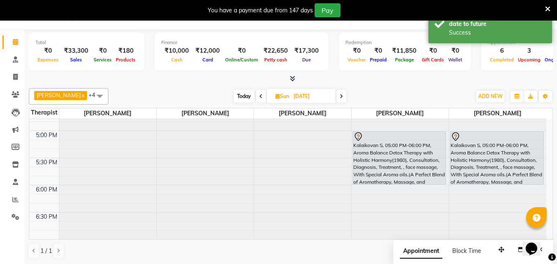
scroll to position [0, 0]
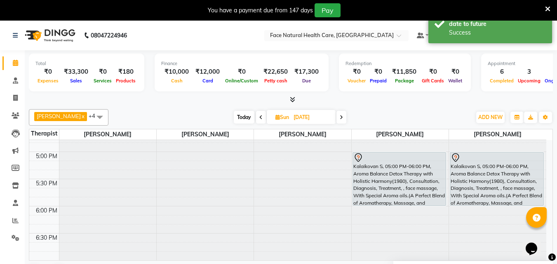
click at [511, 195] on div "Kalaikovan S, 05:00 PM-06:00 PM, Aroma Balance Detox Therapy with Holistic Harm…" at bounding box center [496, 178] width 93 height 53
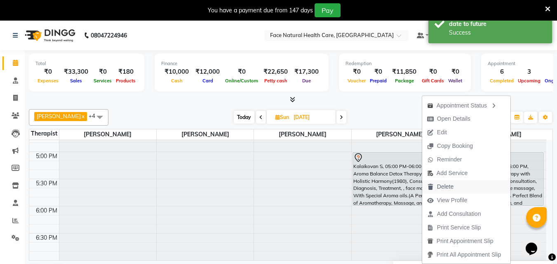
click at [454, 185] on span "Delete" at bounding box center [440, 187] width 36 height 14
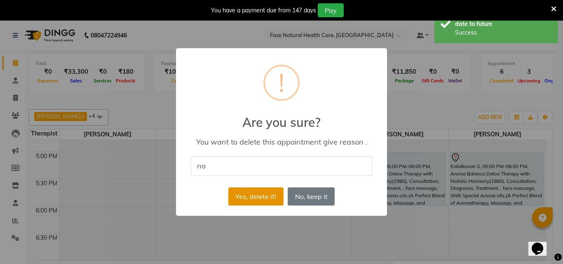
type input "no"
click at [258, 198] on button "Yes, delete it!" at bounding box center [255, 197] width 55 height 18
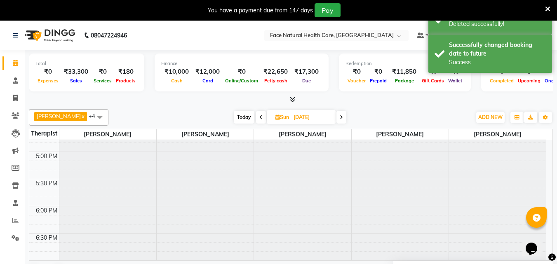
click at [240, 120] on span "Today" at bounding box center [244, 117] width 21 height 13
type input "02-09-2025"
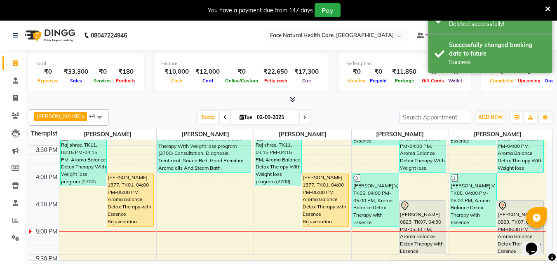
scroll to position [318, 0]
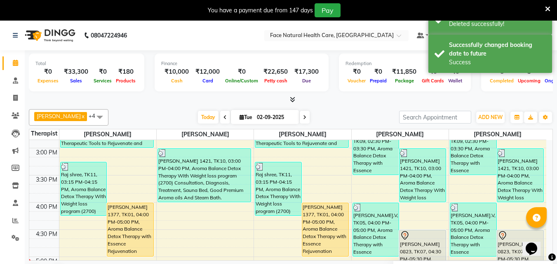
click at [315, 227] on div "[PERSON_NAME] 1377, TK01, 04:00 PM-05:00 PM, Aroma Balance Detox Therapy with E…" at bounding box center [325, 229] width 46 height 53
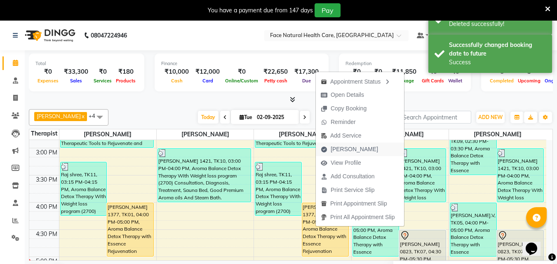
click at [352, 145] on span "[PERSON_NAME]" at bounding box center [349, 150] width 67 height 14
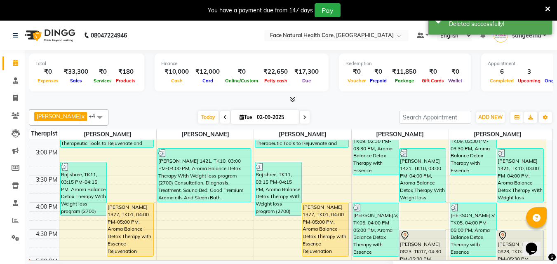
select select "service"
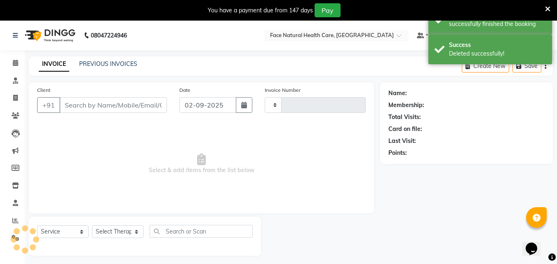
type input "1266"
select select "5675"
type input "9443473950"
select select "47694"
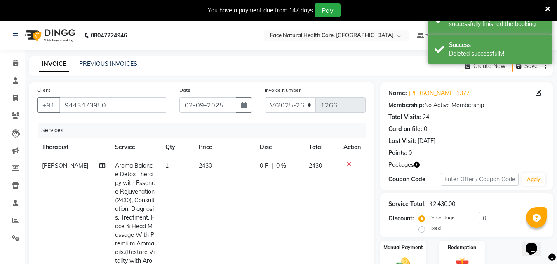
click at [204, 166] on span "2430" at bounding box center [205, 165] width 13 height 7
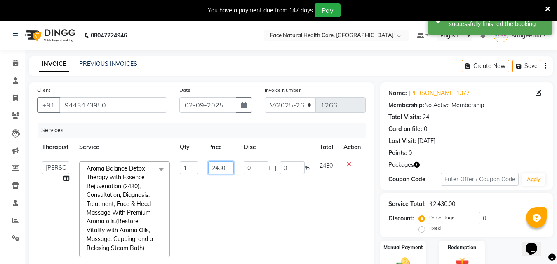
click at [228, 167] on input "2430" at bounding box center [221, 168] width 26 height 13
type input "2025"
click at [323, 227] on td "2430" at bounding box center [326, 210] width 24 height 106
click at [475, 243] on label "Redemption" at bounding box center [462, 247] width 30 height 8
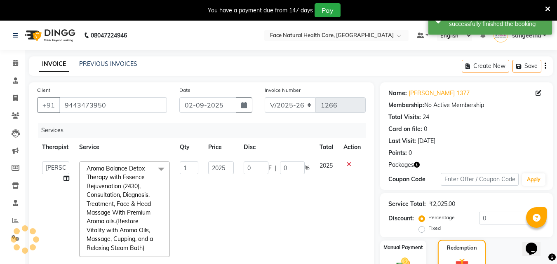
scroll to position [184, 0]
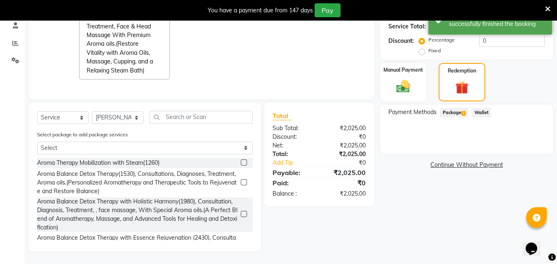
click at [455, 108] on span "Package 2" at bounding box center [454, 112] width 28 height 9
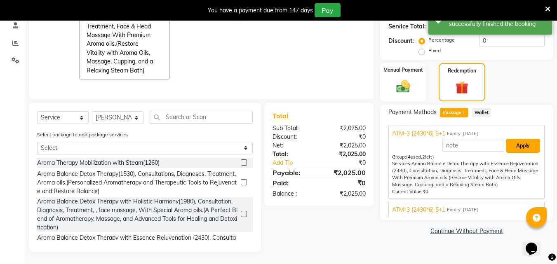
click at [518, 140] on button "Apply" at bounding box center [523, 146] width 34 height 14
type input "337.57"
type input "16.67"
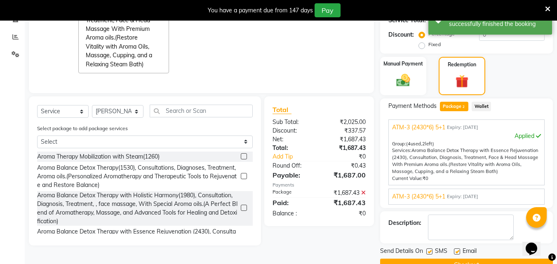
scroll to position [58, 0]
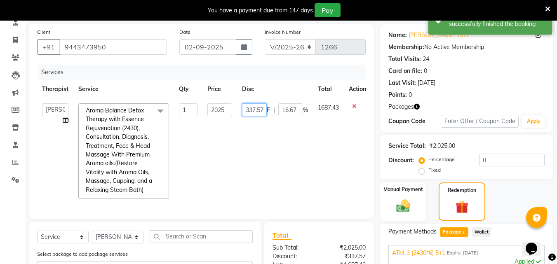
click at [262, 109] on input "337.57" at bounding box center [254, 109] width 25 height 13
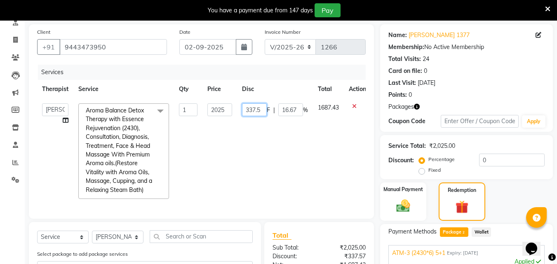
scroll to position [0, 0]
type input "3"
type input "0"
click at [307, 188] on tr "[PERSON_NAME] [PERSON_NAME] [PERSON_NAME] M [PERSON_NAME] [PERSON_NAME] [PERSON…" at bounding box center [204, 151] width 334 height 106
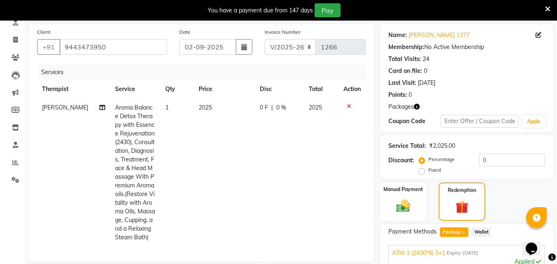
scroll to position [227, 0]
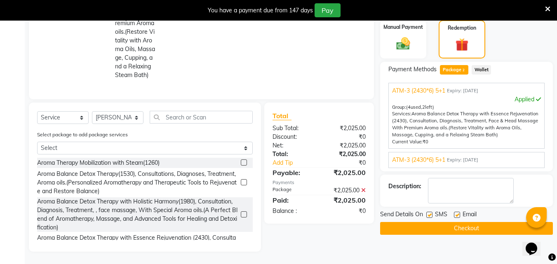
click at [430, 212] on label at bounding box center [429, 215] width 6 height 6
click at [430, 213] on input "checkbox" at bounding box center [428, 215] width 5 height 5
checkbox input "false"
click at [457, 212] on label at bounding box center [457, 215] width 6 height 6
click at [457, 213] on input "checkbox" at bounding box center [456, 215] width 5 height 5
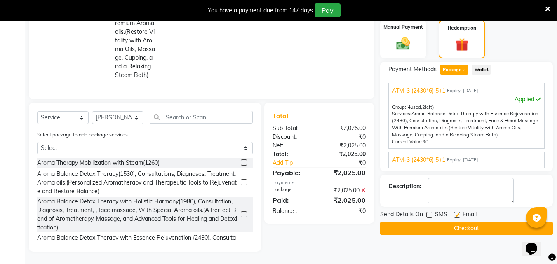
checkbox input "false"
click at [471, 225] on button "Checkout" at bounding box center [466, 228] width 173 height 13
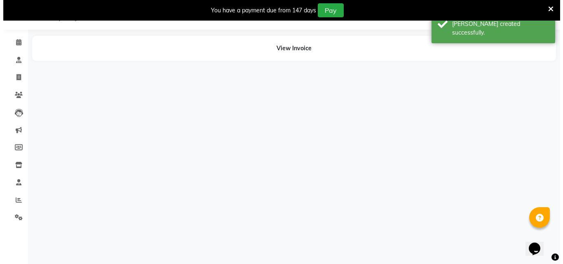
scroll to position [21, 0]
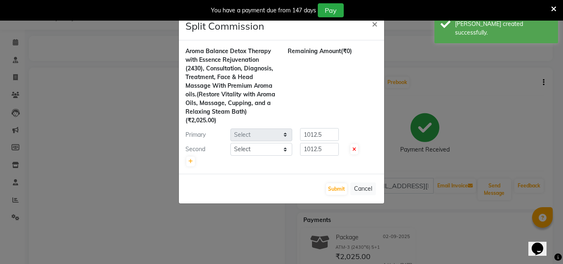
select select "47694"
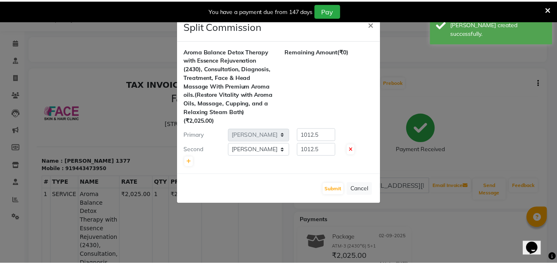
scroll to position [0, 0]
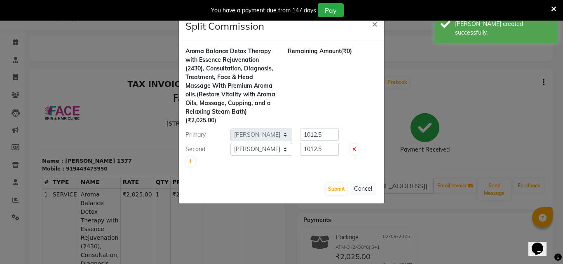
click at [24, 39] on ngb-modal-window "Split Commission × Aroma Balance Detox Therapy with Essence Rejuvenation (2430)…" at bounding box center [281, 132] width 563 height 264
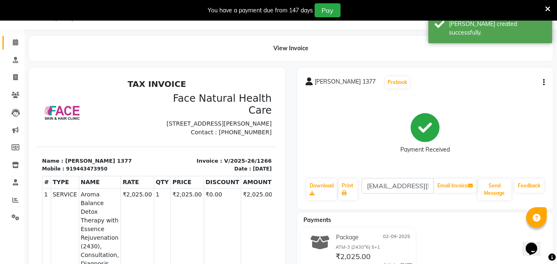
click at [15, 39] on icon at bounding box center [15, 42] width 5 height 6
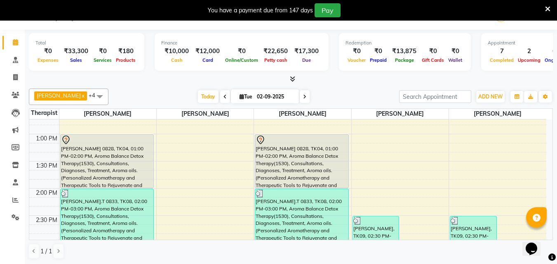
scroll to position [216, 0]
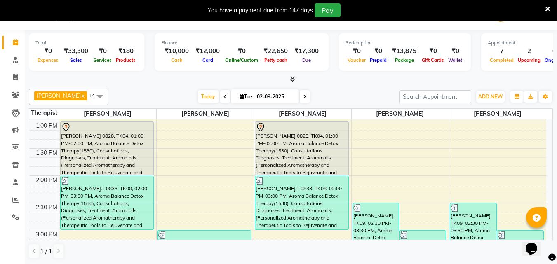
click at [331, 159] on div "[PERSON_NAME] 0828, TK04, 01:00 PM-02:00 PM, Aroma Balance Detox Therapy(1530),…" at bounding box center [301, 148] width 93 height 53
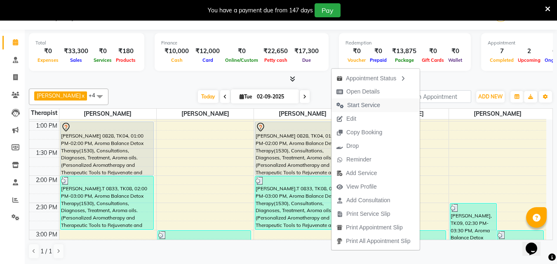
click at [344, 101] on span "Start Service" at bounding box center [358, 105] width 54 height 14
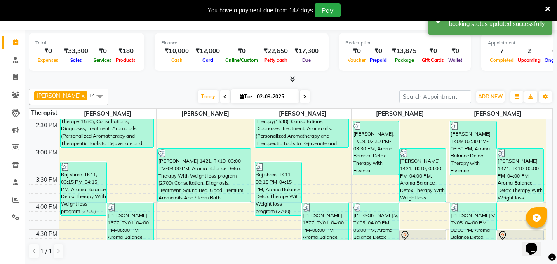
scroll to position [321, 0]
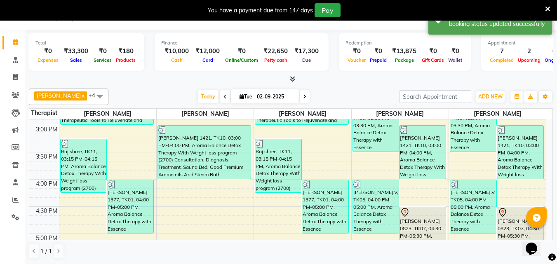
click at [285, 221] on div "9:00 AM 9:30 AM 10:00 AM 10:30 AM 11:00 AM 11:30 AM 12:00 PM 12:30 PM 1:00 PM 1…" at bounding box center [287, 71] width 517 height 544
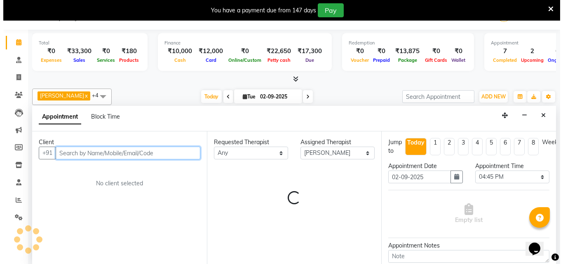
scroll to position [21, 0]
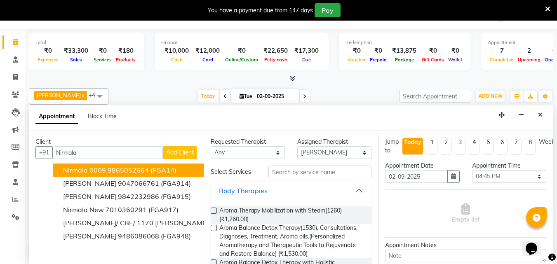
click at [185, 152] on span "Add Client" at bounding box center [180, 152] width 28 height 7
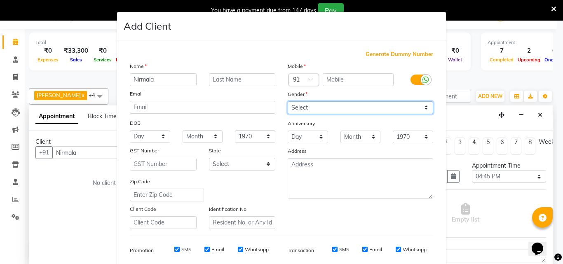
click at [368, 109] on select "Select [DEMOGRAPHIC_DATA] [DEMOGRAPHIC_DATA] Other Prefer Not To Say" at bounding box center [360, 107] width 145 height 13
click at [288, 101] on select "Select [DEMOGRAPHIC_DATA] [DEMOGRAPHIC_DATA] Other Prefer Not To Say" at bounding box center [360, 107] width 145 height 13
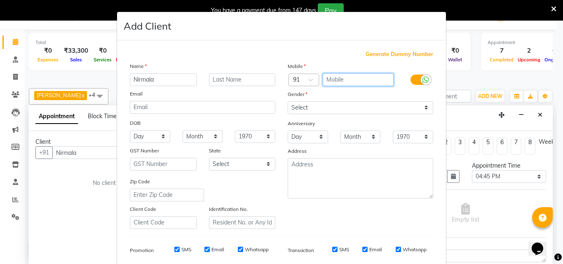
click at [354, 75] on input "text" at bounding box center [358, 79] width 71 height 13
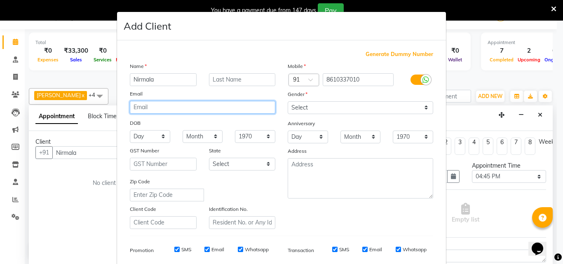
click at [213, 108] on input "email" at bounding box center [202, 107] width 145 height 13
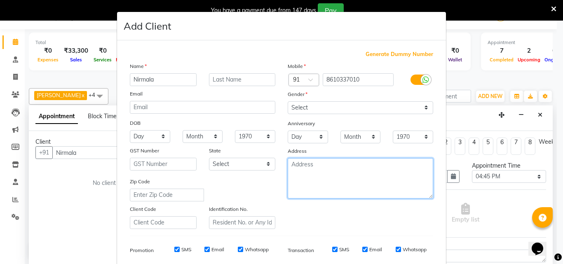
click at [358, 175] on textarea at bounding box center [360, 178] width 145 height 40
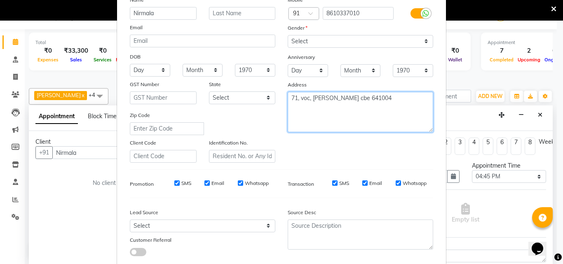
scroll to position [67, 0]
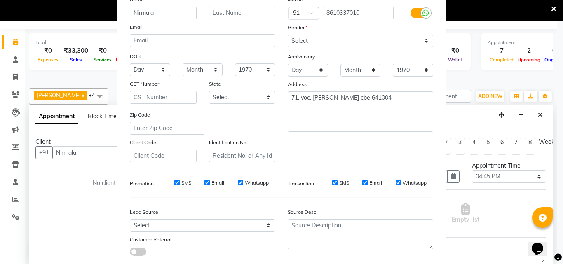
click at [141, 251] on span at bounding box center [138, 252] width 16 height 8
click at [130, 253] on input "checkbox" at bounding box center [130, 253] width 0 height 0
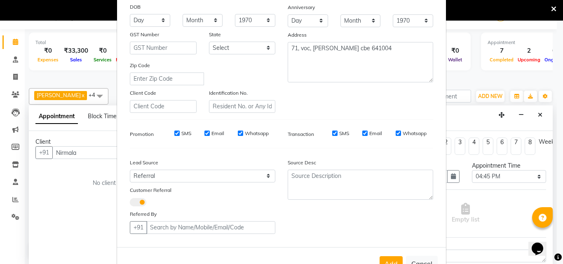
scroll to position [119, 0]
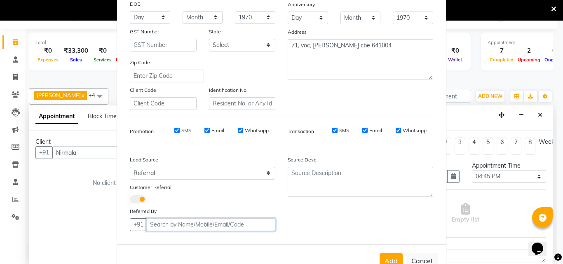
click at [184, 227] on input "text" at bounding box center [210, 224] width 129 height 13
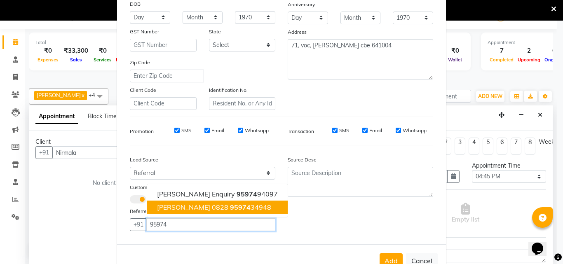
click at [252, 204] on button "[PERSON_NAME] 0828 95974 34948" at bounding box center [217, 207] width 141 height 13
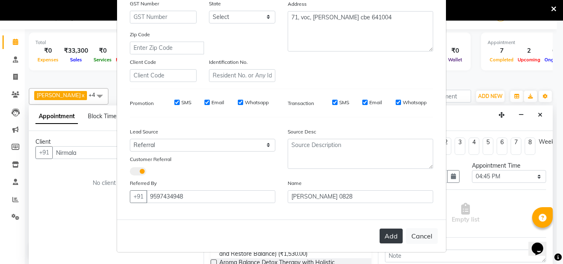
click at [391, 238] on button "Add" at bounding box center [391, 236] width 23 height 15
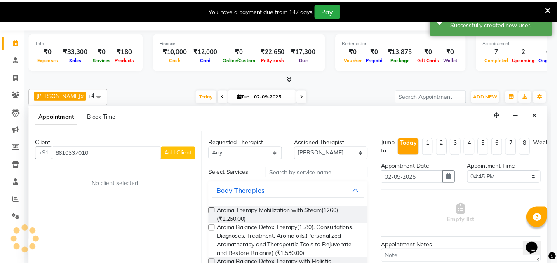
scroll to position [144, 0]
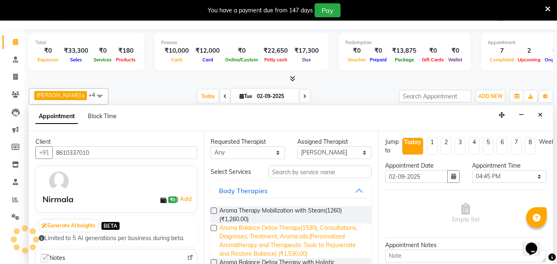
click at [270, 232] on span "Aroma Balance Detox Therapy(1530), Consultations, Diagnoses, Treatment, Aroma o…" at bounding box center [292, 241] width 146 height 35
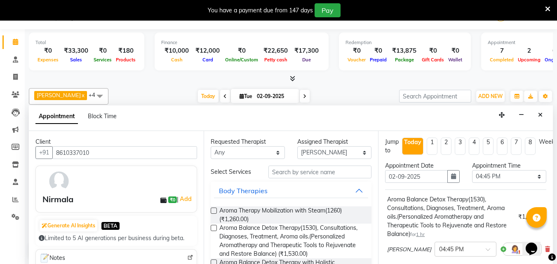
scroll to position [111, 0]
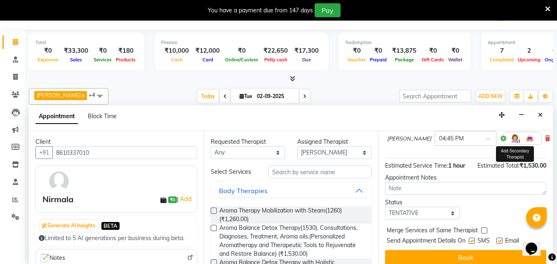
click at [510, 139] on img at bounding box center [515, 139] width 10 height 10
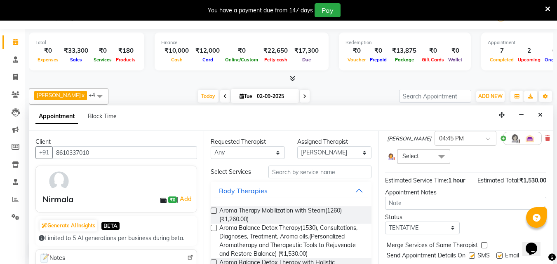
click at [433, 159] on span at bounding box center [441, 157] width 16 height 16
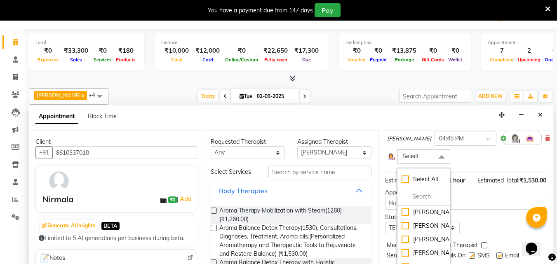
scroll to position [150, 0]
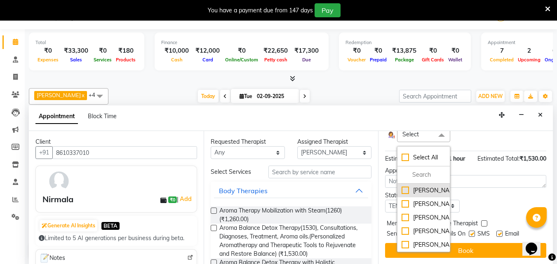
click at [426, 186] on div "[PERSON_NAME]" at bounding box center [423, 190] width 44 height 9
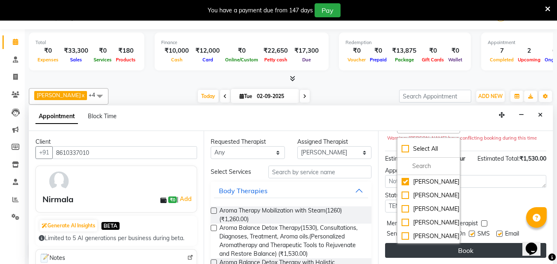
click at [497, 243] on button "Book" at bounding box center [465, 250] width 161 height 15
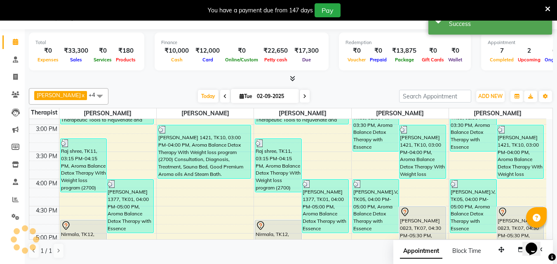
scroll to position [0, 0]
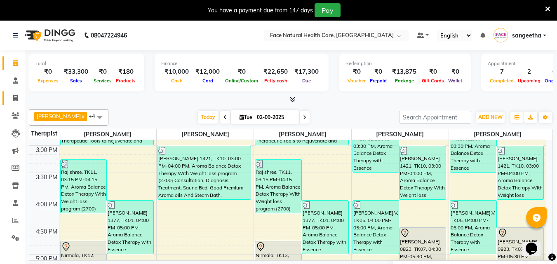
click at [4, 101] on link "Invoice" at bounding box center [12, 98] width 20 height 14
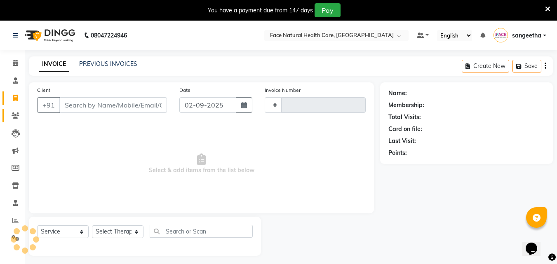
click at [9, 113] on span at bounding box center [15, 115] width 14 height 9
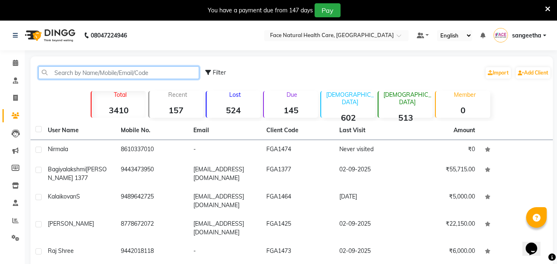
click at [76, 72] on input "text" at bounding box center [118, 72] width 161 height 13
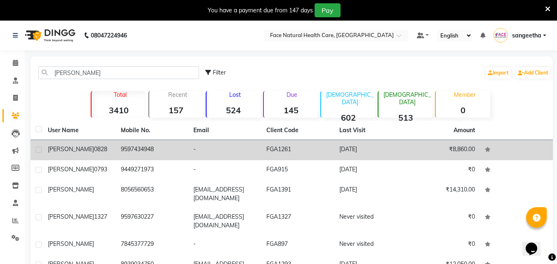
click at [407, 152] on td "₹8,860.00" at bounding box center [443, 150] width 73 height 20
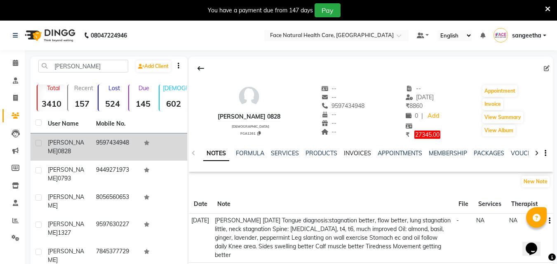
click at [365, 151] on link "INVOICES" at bounding box center [357, 153] width 27 height 7
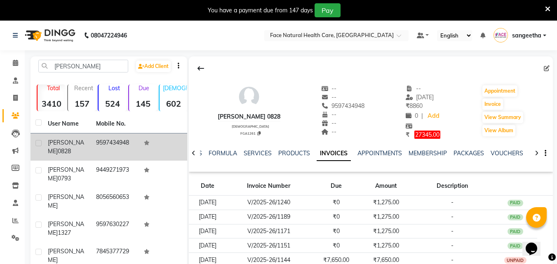
scroll to position [169, 0]
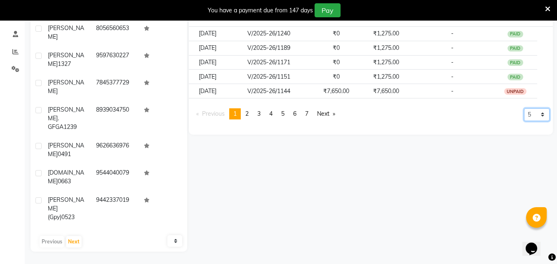
click at [548, 115] on select "5 10 50 100 500" at bounding box center [537, 114] width 26 height 13
click at [524, 121] on select "5 10 50 100 500" at bounding box center [537, 114] width 26 height 13
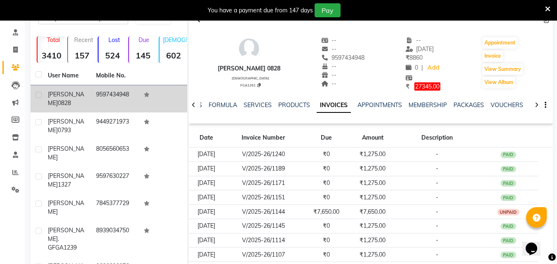
scroll to position [0, 0]
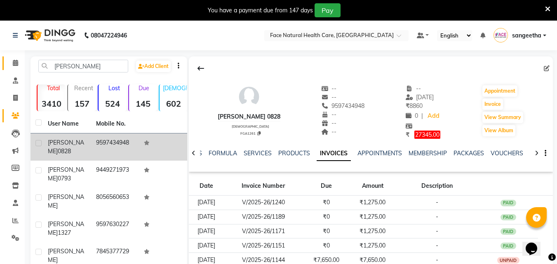
click at [16, 63] on icon at bounding box center [15, 63] width 5 height 6
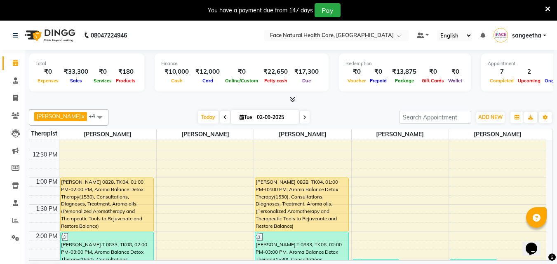
scroll to position [210, 0]
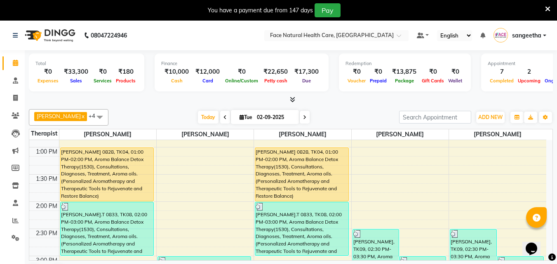
click at [272, 177] on div "[PERSON_NAME] 0828, TK04, 01:00 PM-02:00 PM, Aroma Balance Detox Therapy(1530),…" at bounding box center [301, 174] width 93 height 53
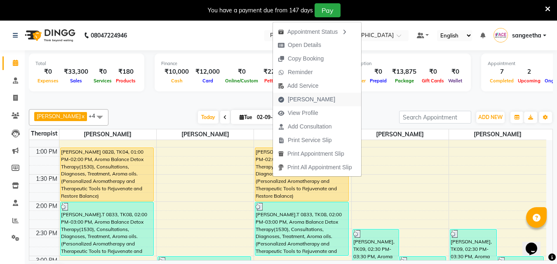
click at [299, 99] on span "[PERSON_NAME]" at bounding box center [311, 99] width 47 height 9
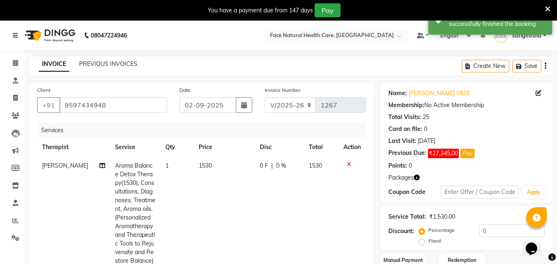
click at [207, 162] on td "1530" at bounding box center [224, 214] width 61 height 114
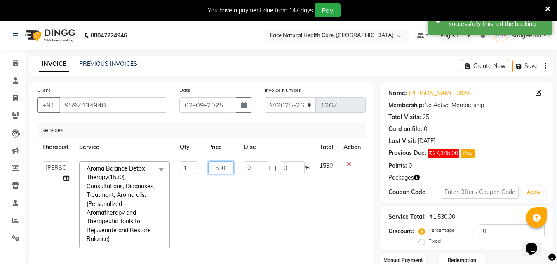
click at [230, 169] on input "1530" at bounding box center [221, 168] width 26 height 13
click at [310, 205] on tr "[PERSON_NAME] [PERSON_NAME] [PERSON_NAME] M [PERSON_NAME] [PERSON_NAME] [PERSON…" at bounding box center [201, 205] width 328 height 97
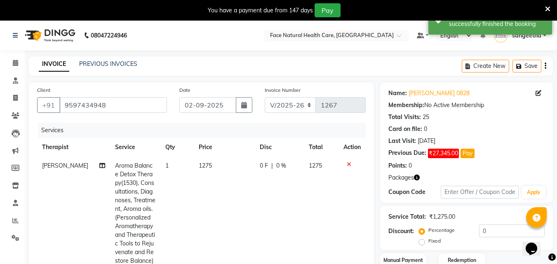
scroll to position [125, 0]
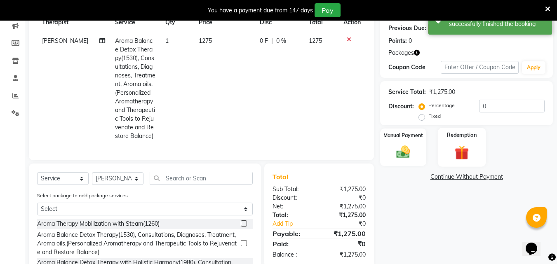
click at [470, 145] on img at bounding box center [461, 153] width 23 height 18
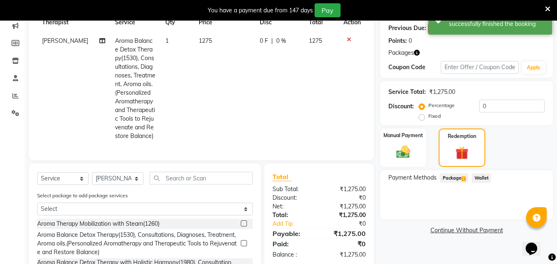
click at [456, 180] on span "Package 2" at bounding box center [454, 178] width 28 height 9
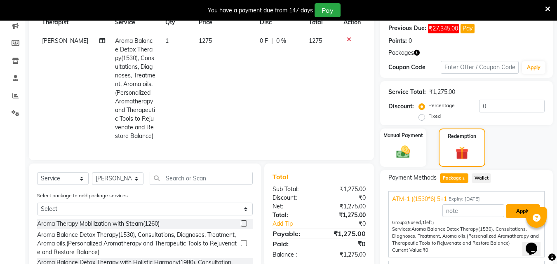
click at [515, 211] on button "Apply" at bounding box center [523, 211] width 34 height 14
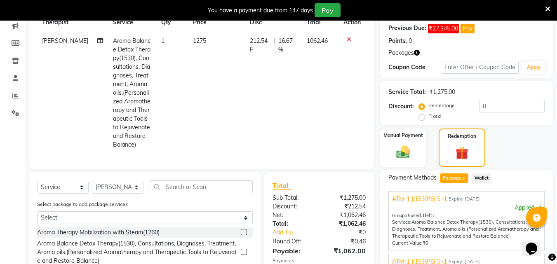
click at [258, 45] on span "212.54 F" at bounding box center [260, 45] width 20 height 17
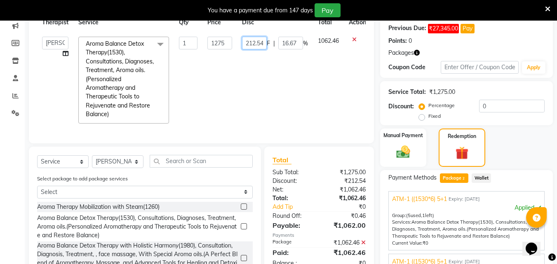
click at [260, 41] on input "212.54" at bounding box center [254, 43] width 25 height 13
click at [326, 114] on td "1062.46" at bounding box center [328, 80] width 31 height 97
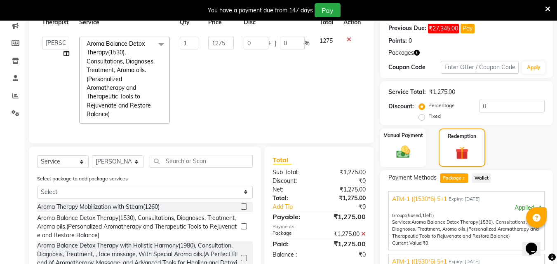
scroll to position [210, 0]
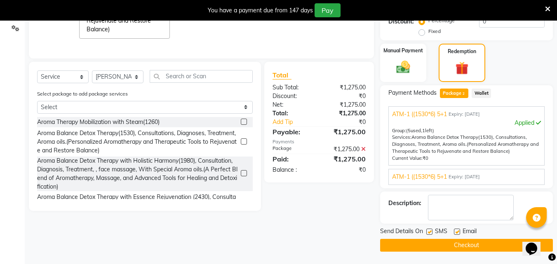
click at [430, 232] on label at bounding box center [429, 232] width 6 height 6
click at [430, 232] on input "checkbox" at bounding box center [428, 232] width 5 height 5
click at [462, 240] on button "Checkout" at bounding box center [466, 245] width 173 height 13
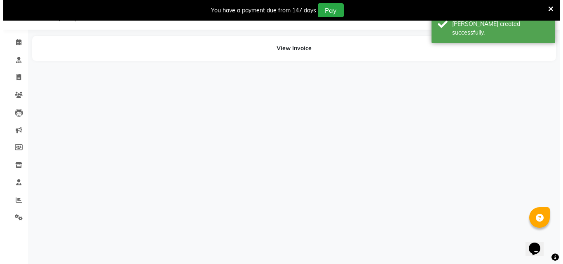
scroll to position [21, 0]
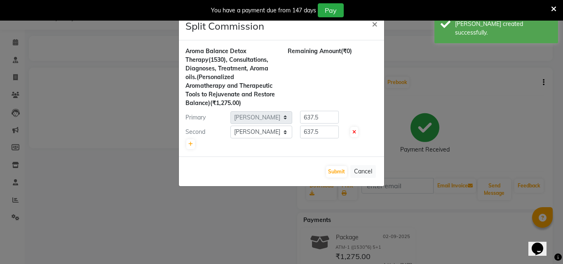
click at [24, 46] on ngb-modal-window "Split Commission × Aroma Balance Detox Therapy(1530), Consultations, Diagnoses,…" at bounding box center [281, 132] width 563 height 264
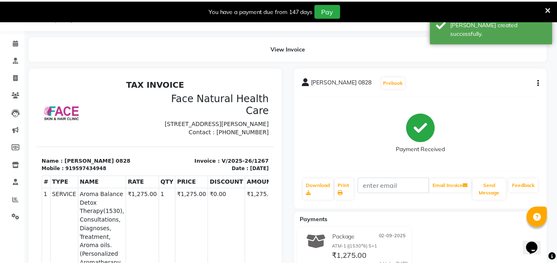
scroll to position [0, 0]
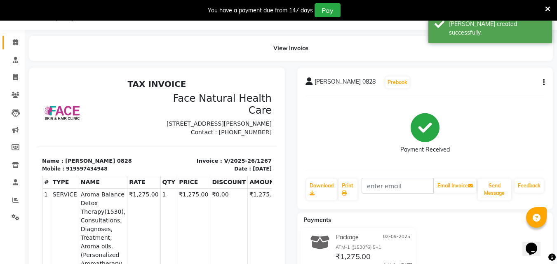
click at [19, 42] on span at bounding box center [15, 42] width 14 height 9
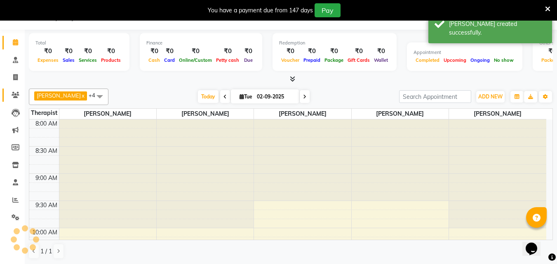
click at [11, 101] on link "Clients" at bounding box center [12, 96] width 20 height 14
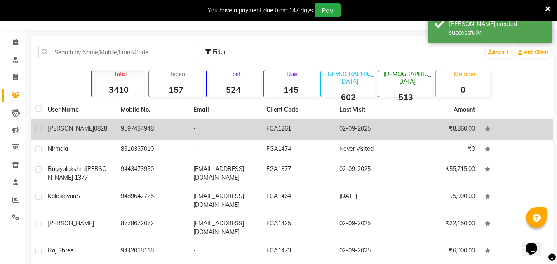
click at [167, 127] on td "9597434948" at bounding box center [152, 130] width 73 height 20
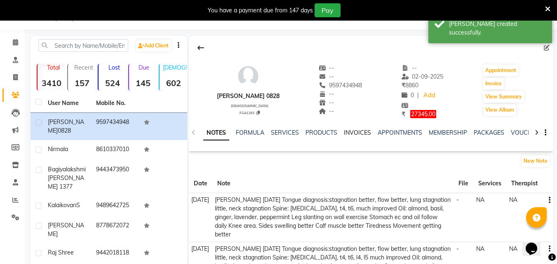
click at [354, 134] on link "INVOICES" at bounding box center [357, 132] width 27 height 7
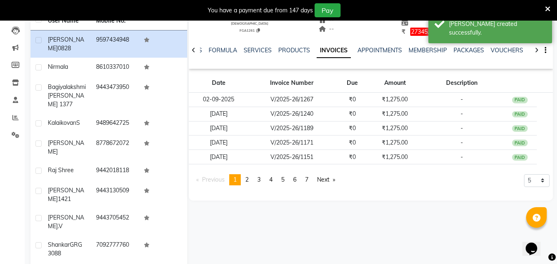
scroll to position [107, 0]
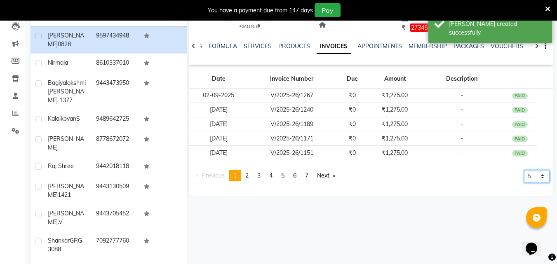
click at [540, 178] on select "5 10 50 100 500" at bounding box center [537, 176] width 26 height 13
click at [524, 183] on select "5 10 50 100 500" at bounding box center [537, 176] width 26 height 13
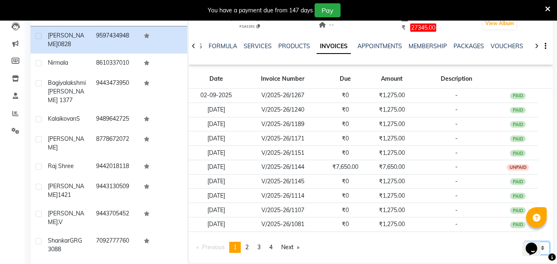
scroll to position [142, 0]
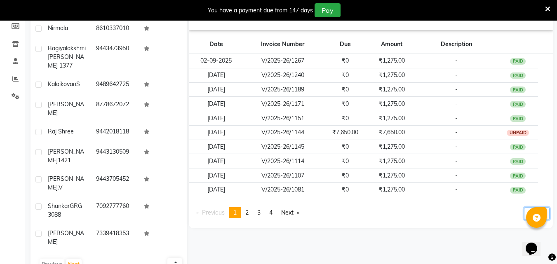
click at [548, 214] on select "5 10 50 100 500" at bounding box center [537, 213] width 26 height 13
click at [524, 220] on select "5 10 50 100 500" at bounding box center [537, 213] width 26 height 13
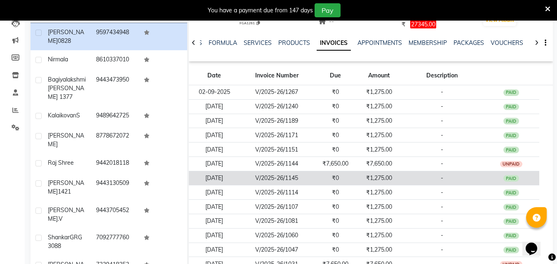
scroll to position [44, 0]
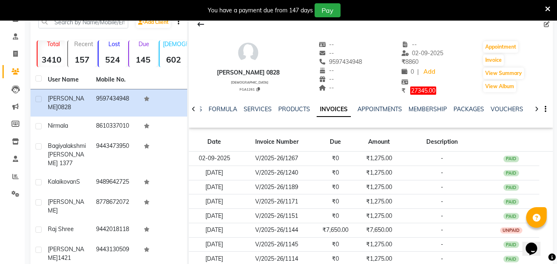
click at [199, 18] on div "You have a payment due from 147 days Pay" at bounding box center [278, 10] width 557 height 21
click at [197, 27] on button at bounding box center [200, 24] width 17 height 16
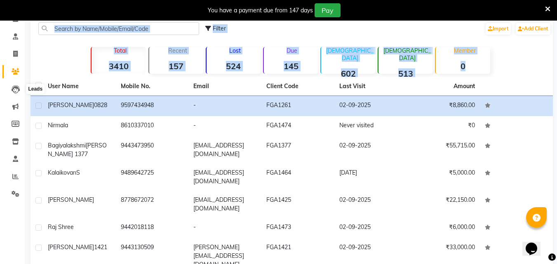
drag, startPoint x: 0, startPoint y: 38, endPoint x: 40, endPoint y: 72, distance: 52.3
click at [40, 72] on app-home "08047224946 Select Location × Face Natural Health Care, Gandhipuram Default Pan…" at bounding box center [278, 174] width 557 height 394
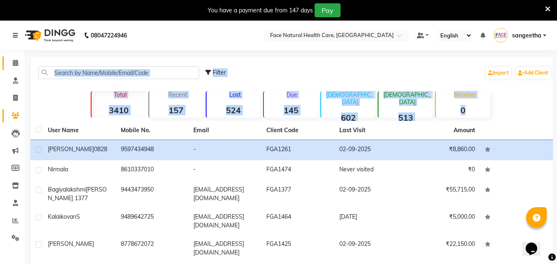
click at [18, 57] on link "Calendar" at bounding box center [12, 63] width 20 height 14
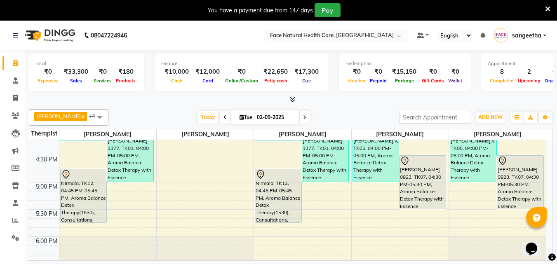
scroll to position [420, 0]
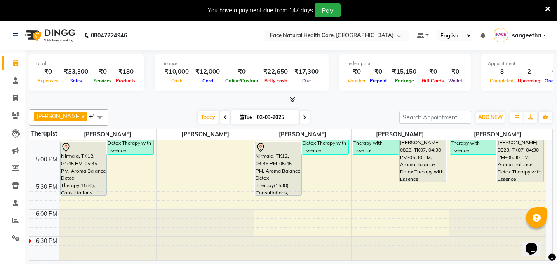
click at [417, 160] on div "[PERSON_NAME] 0823, TK07, 04:30 PM-05:30 PM, Aroma Balance Detox Therapy with E…" at bounding box center [422, 155] width 46 height 53
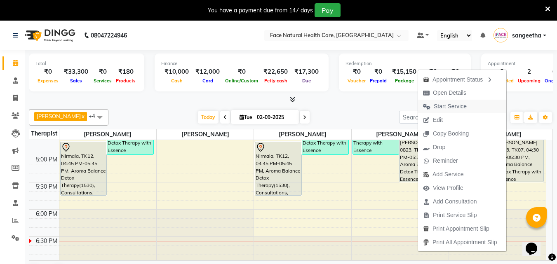
click at [445, 103] on span "Start Service" at bounding box center [450, 106] width 33 height 9
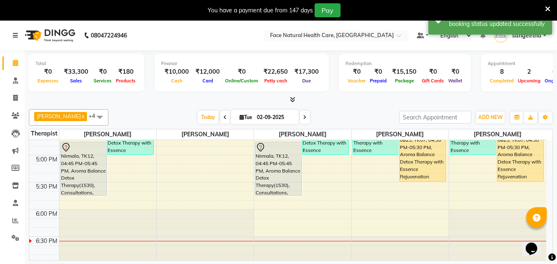
click at [284, 170] on div "Nirmala, TK12, 04:45 PM-05:45 PM, Aroma Balance Detox Therapy(1530), Consultati…" at bounding box center [278, 168] width 46 height 53
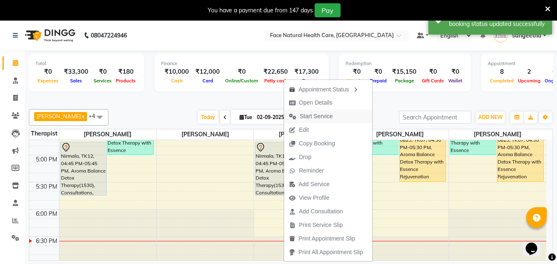
click at [306, 113] on span "Start Service" at bounding box center [316, 116] width 33 height 9
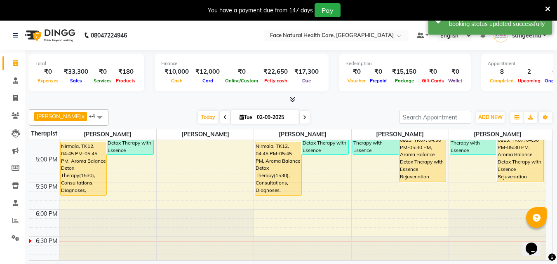
click at [271, 169] on div "Nirmala, TK12, 04:45 PM-05:45 PM, Aroma Balance Detox Therapy(1530), Consultati…" at bounding box center [278, 168] width 46 height 53
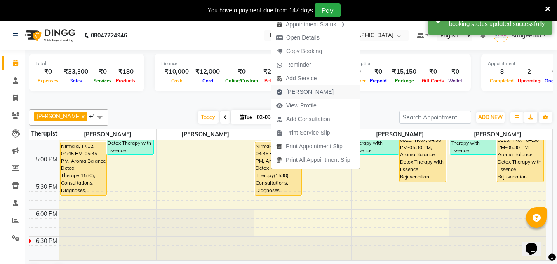
click at [307, 90] on span "[PERSON_NAME]" at bounding box center [309, 92] width 47 height 9
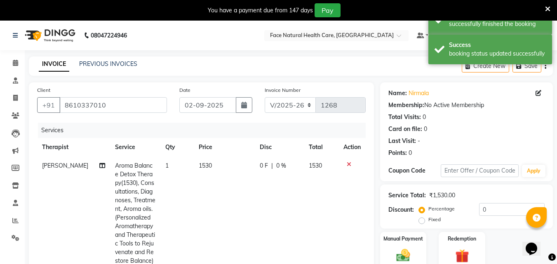
click at [208, 164] on span "1530" at bounding box center [205, 165] width 13 height 7
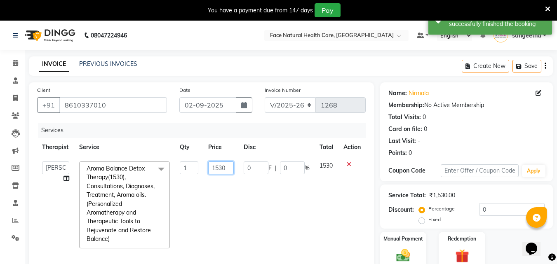
click at [227, 166] on input "1530" at bounding box center [221, 168] width 26 height 13
click at [347, 163] on icon at bounding box center [349, 165] width 5 height 6
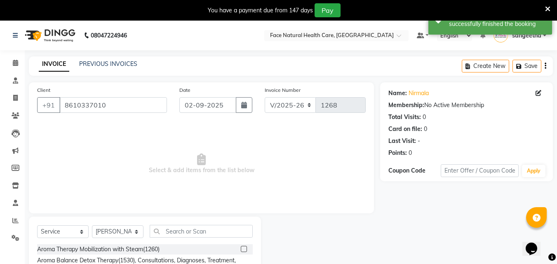
scroll to position [38, 0]
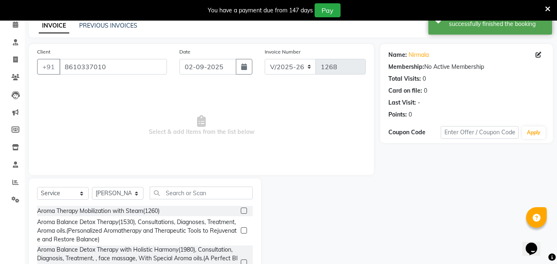
click at [241, 211] on label at bounding box center [244, 211] width 6 height 6
click at [241, 211] on input "checkbox" at bounding box center [243, 211] width 5 height 5
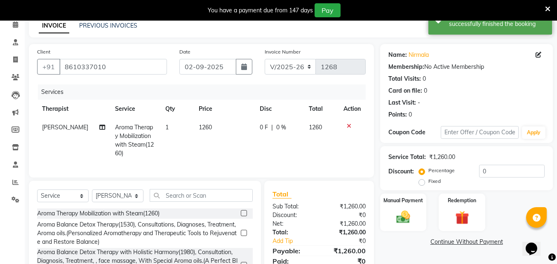
click at [203, 123] on td "1260" at bounding box center [224, 140] width 61 height 45
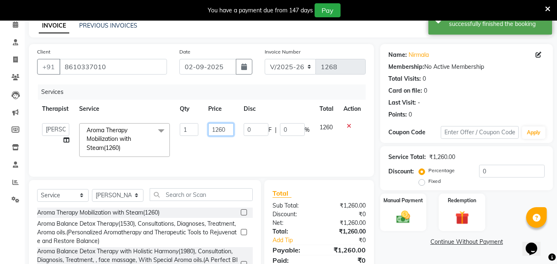
click at [230, 129] on input "1260" at bounding box center [221, 129] width 26 height 13
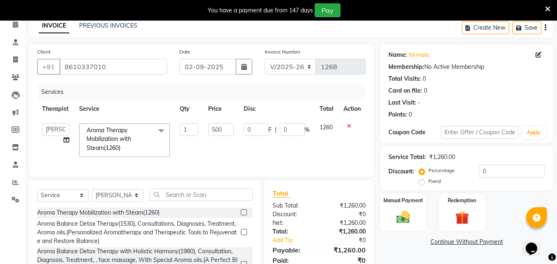
click at [348, 152] on td at bounding box center [351, 140] width 27 height 44
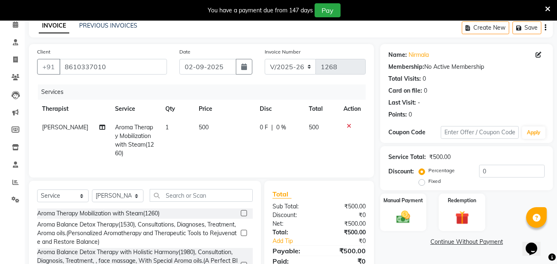
scroll to position [95, 0]
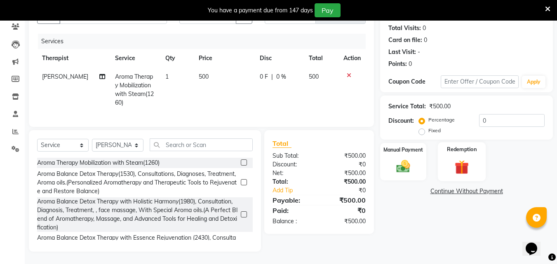
click at [467, 167] on img at bounding box center [461, 167] width 23 height 18
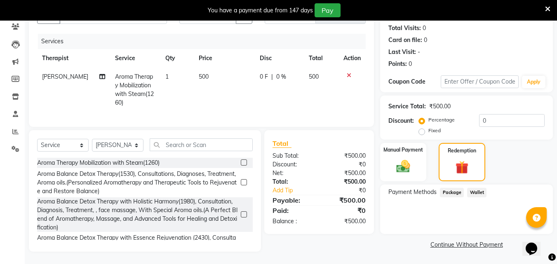
click at [453, 188] on span "Package" at bounding box center [452, 192] width 24 height 9
click at [410, 158] on img at bounding box center [403, 166] width 23 height 16
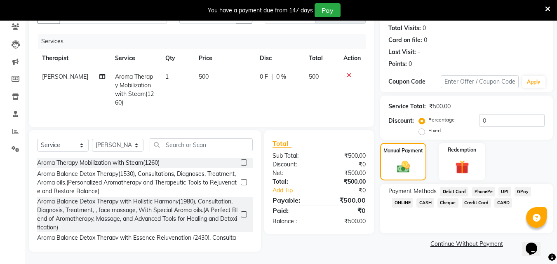
click at [428, 198] on span "CASH" at bounding box center [425, 202] width 18 height 9
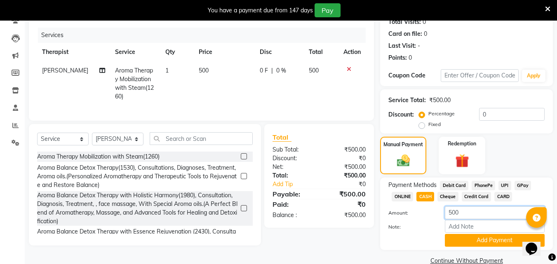
click at [478, 214] on input "500" at bounding box center [495, 212] width 100 height 13
click at [467, 240] on button "Add Payment" at bounding box center [495, 240] width 100 height 13
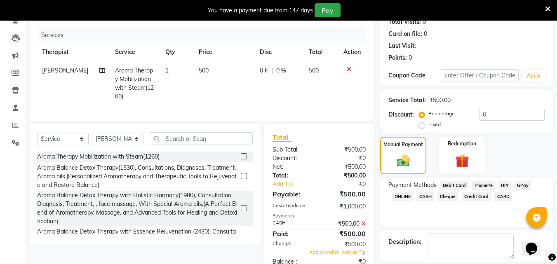
click at [363, 227] on icon at bounding box center [363, 224] width 5 height 6
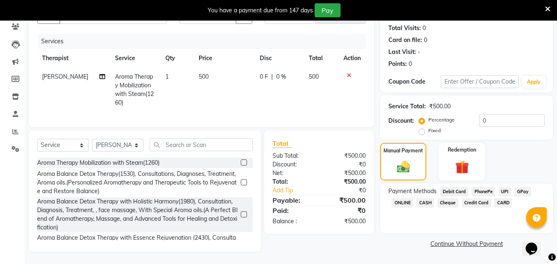
click at [430, 198] on span "CASH" at bounding box center [425, 202] width 18 height 9
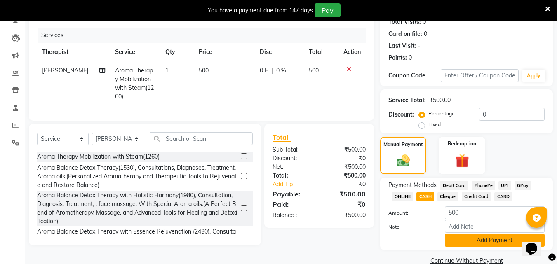
click at [478, 241] on button "Add Payment" at bounding box center [495, 240] width 100 height 13
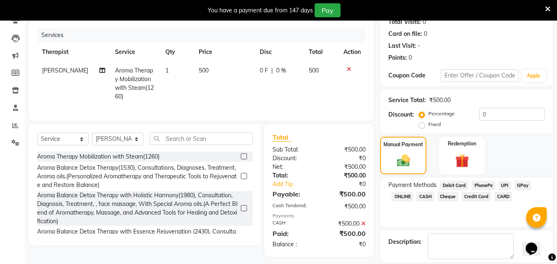
scroll to position [134, 0]
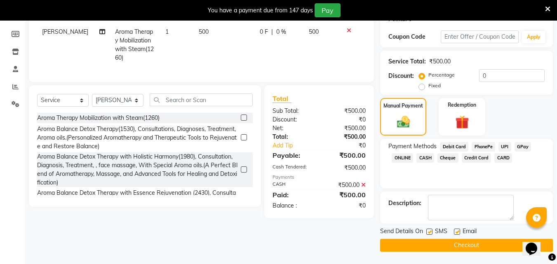
click at [430, 232] on label at bounding box center [429, 232] width 6 height 6
click at [430, 232] on input "checkbox" at bounding box center [428, 232] width 5 height 5
click at [457, 232] on label at bounding box center [457, 232] width 6 height 6
click at [457, 232] on input "checkbox" at bounding box center [456, 232] width 5 height 5
click at [450, 248] on button "Checkout" at bounding box center [466, 245] width 173 height 13
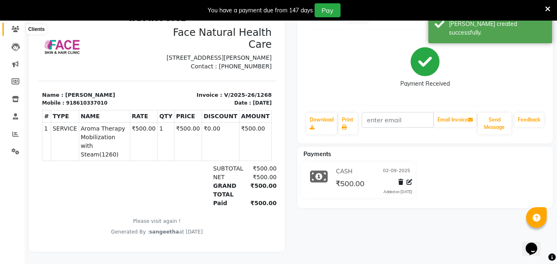
click at [13, 26] on icon at bounding box center [16, 29] width 8 height 6
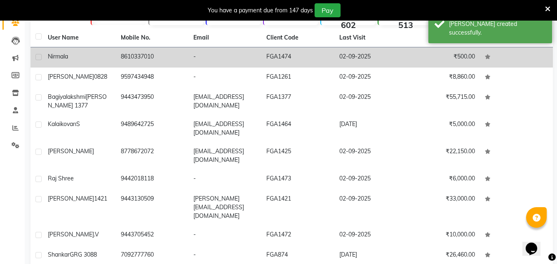
click at [106, 57] on div "Nirmala" at bounding box center [79, 56] width 63 height 9
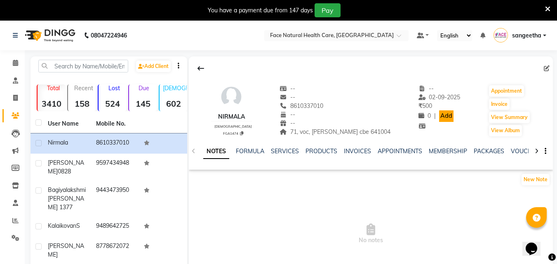
click at [439, 116] on link "Add" at bounding box center [446, 116] width 14 height 12
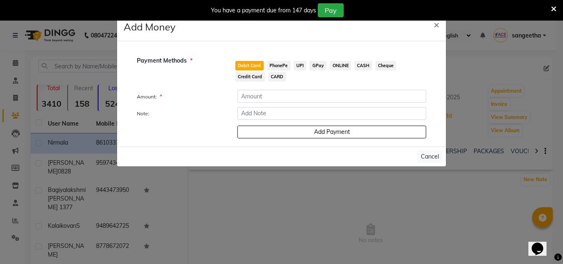
click at [359, 66] on span "CASH" at bounding box center [363, 65] width 18 height 9
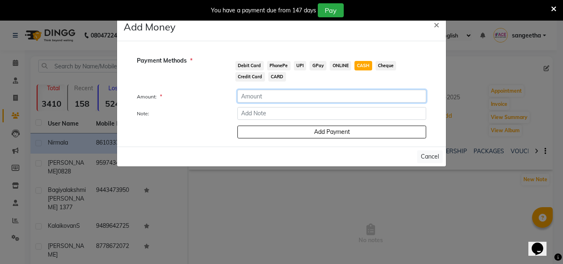
click at [293, 96] on input "number" at bounding box center [331, 96] width 189 height 13
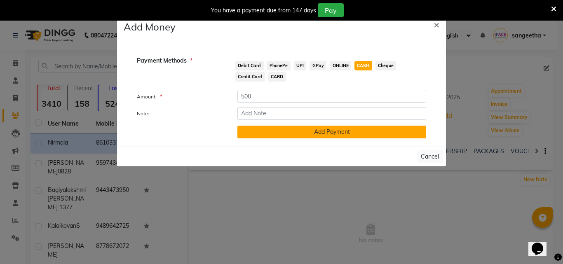
click at [277, 134] on button "Add Payment" at bounding box center [331, 132] width 189 height 13
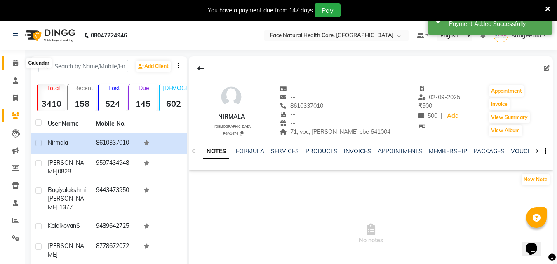
click at [16, 63] on icon at bounding box center [15, 63] width 5 height 6
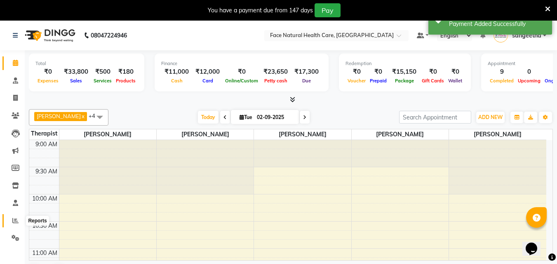
click at [13, 220] on icon at bounding box center [15, 221] width 6 height 6
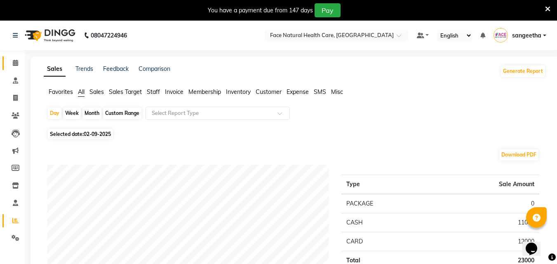
click at [13, 66] on icon at bounding box center [15, 63] width 5 height 6
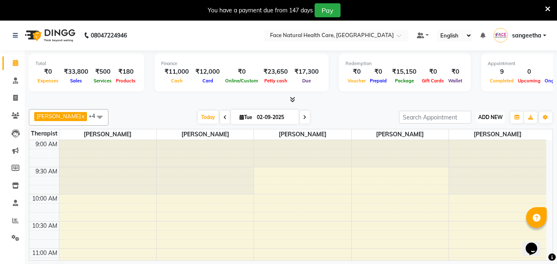
click at [492, 122] on button "ADD NEW Toggle Dropdown" at bounding box center [490, 118] width 28 height 12
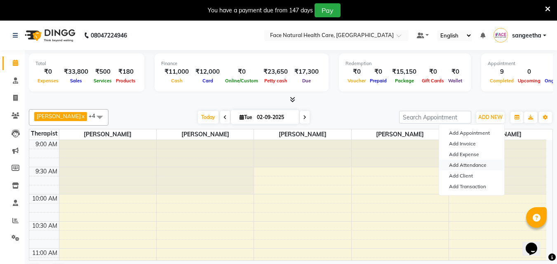
click at [490, 160] on link "Add Attendance" at bounding box center [471, 165] width 65 height 11
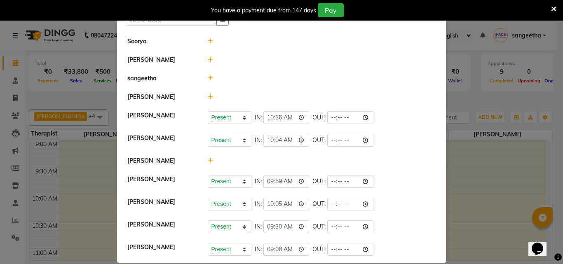
scroll to position [40, 0]
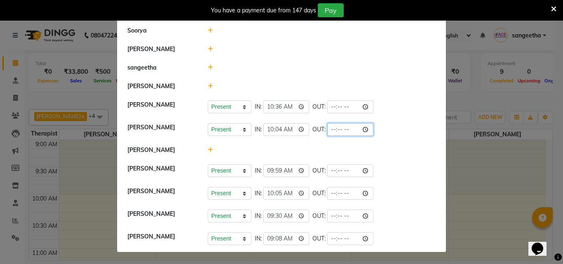
click at [345, 129] on input "time" at bounding box center [350, 129] width 46 height 13
click at [395, 112] on div "Present Absent Late Half Day Weekly Off IN: 10:36 OUT:" at bounding box center [322, 107] width 228 height 13
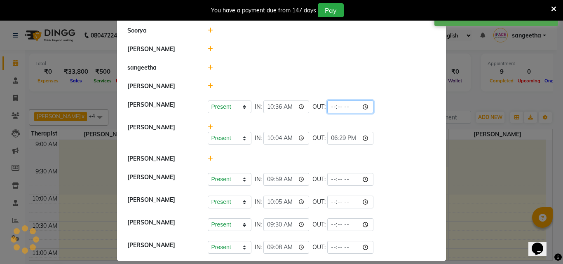
click at [350, 103] on input "time" at bounding box center [350, 107] width 46 height 13
click at [342, 108] on input "time" at bounding box center [350, 107] width 46 height 13
click at [389, 119] on li "[PERSON_NAME] Present Absent Late Half Day Weekly Off IN: 10:04 OUT: 18:29" at bounding box center [281, 134] width 325 height 32
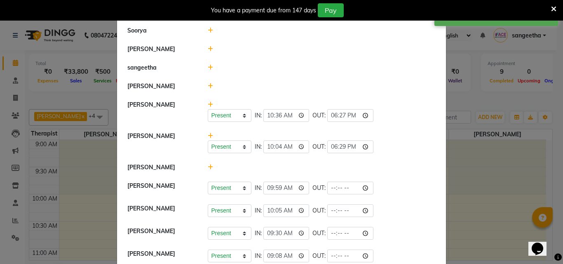
scroll to position [58, 0]
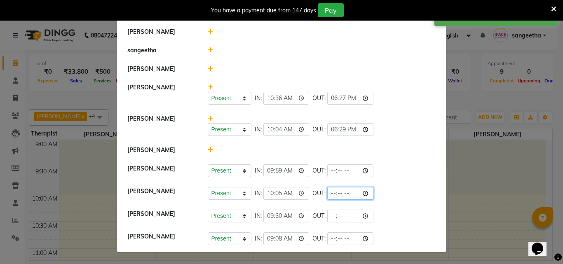
click at [345, 198] on input "time" at bounding box center [350, 193] width 46 height 13
click at [343, 191] on input "time" at bounding box center [350, 193] width 46 height 13
click at [416, 76] on li "[PERSON_NAME]" at bounding box center [281, 69] width 325 height 19
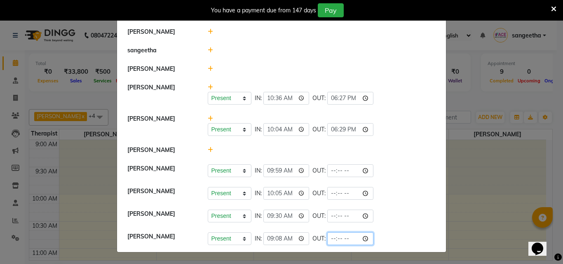
click at [349, 242] on input "time" at bounding box center [350, 238] width 46 height 13
click at [339, 240] on input "time" at bounding box center [350, 238] width 46 height 13
click at [393, 186] on li "[PERSON_NAME] Present Absent Late Half Day Weekly Off IN: 10:05 OUT:" at bounding box center [281, 193] width 325 height 23
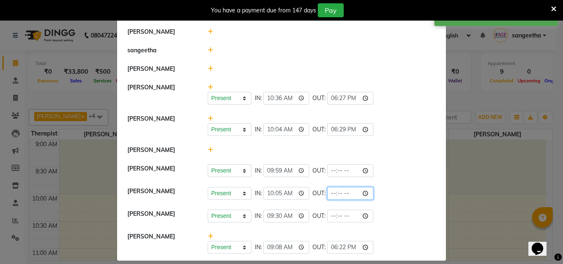
click at [343, 193] on input "time" at bounding box center [350, 193] width 46 height 13
click at [374, 155] on li "[PERSON_NAME]" at bounding box center [281, 150] width 325 height 19
click at [342, 170] on input "time" at bounding box center [350, 170] width 46 height 13
click at [396, 67] on div at bounding box center [322, 69] width 241 height 9
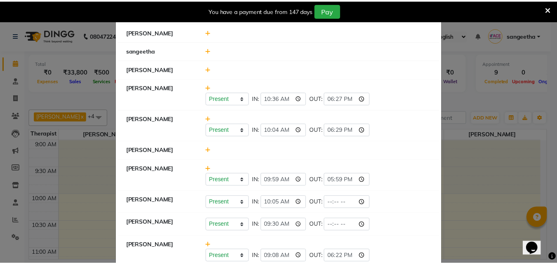
scroll to position [0, 0]
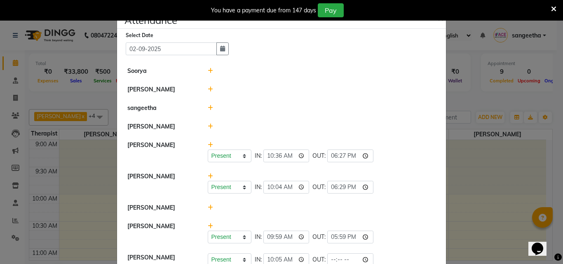
click at [208, 88] on icon at bounding box center [210, 90] width 5 height 6
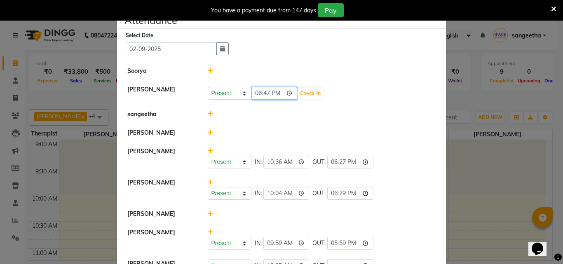
click at [277, 99] on input "18:47" at bounding box center [274, 93] width 46 height 13
click at [280, 94] on input "18:47" at bounding box center [274, 93] width 46 height 13
click at [307, 89] on button "Check-In" at bounding box center [310, 94] width 25 height 12
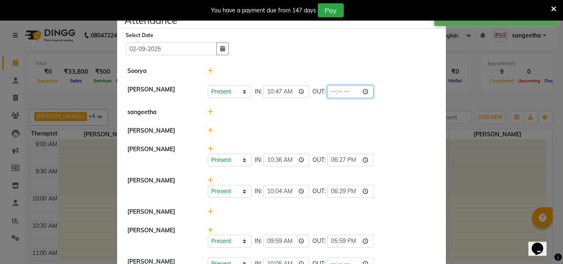
click at [342, 91] on input "time" at bounding box center [350, 91] width 46 height 13
click at [393, 80] on li "Soorya" at bounding box center [281, 71] width 325 height 19
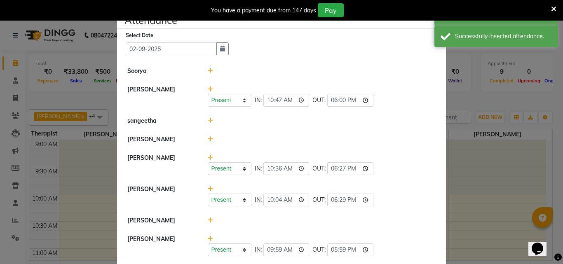
click at [482, 60] on ngb-modal-window "Attendance × Select Date [DATE] [PERSON_NAME] [PERSON_NAME] Present Absent Late…" at bounding box center [281, 132] width 563 height 264
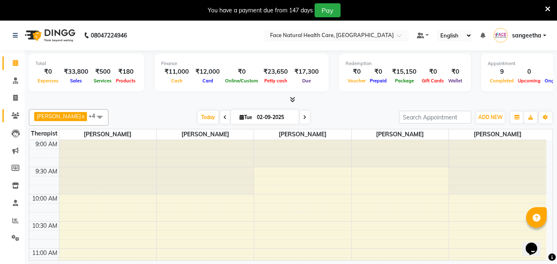
click at [20, 118] on span at bounding box center [15, 115] width 14 height 9
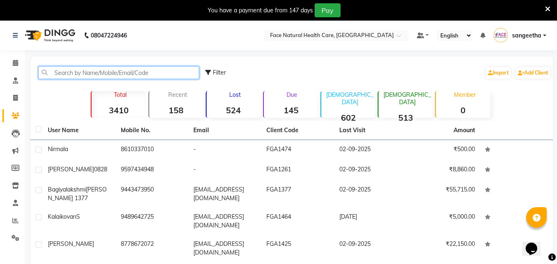
click at [67, 70] on input "text" at bounding box center [118, 72] width 161 height 13
